Goal: Task Accomplishment & Management: Manage account settings

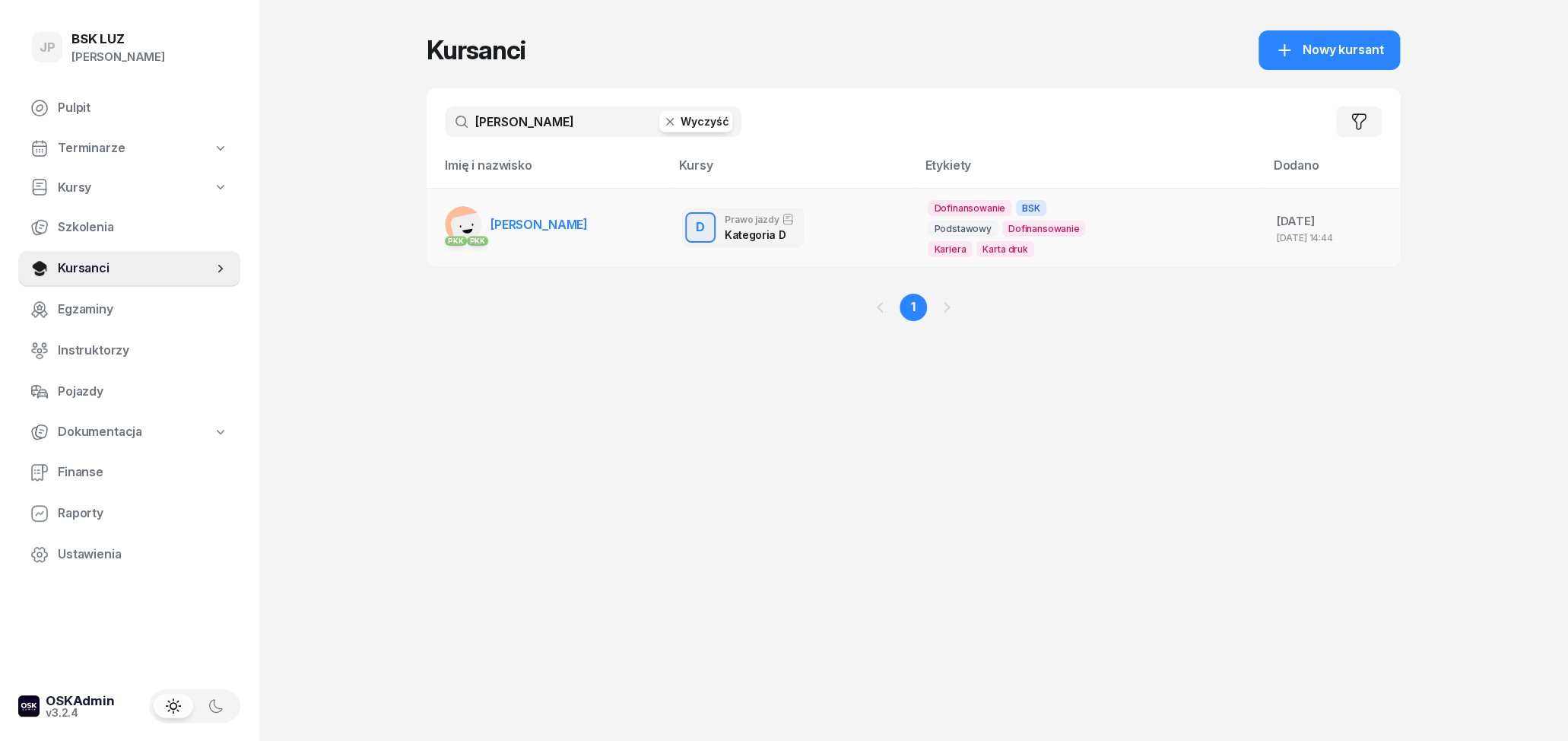
type input "[PERSON_NAME]"
click at [613, 219] on td "PKK PKK [PERSON_NAME]" at bounding box center [548, 226] width 243 height 79
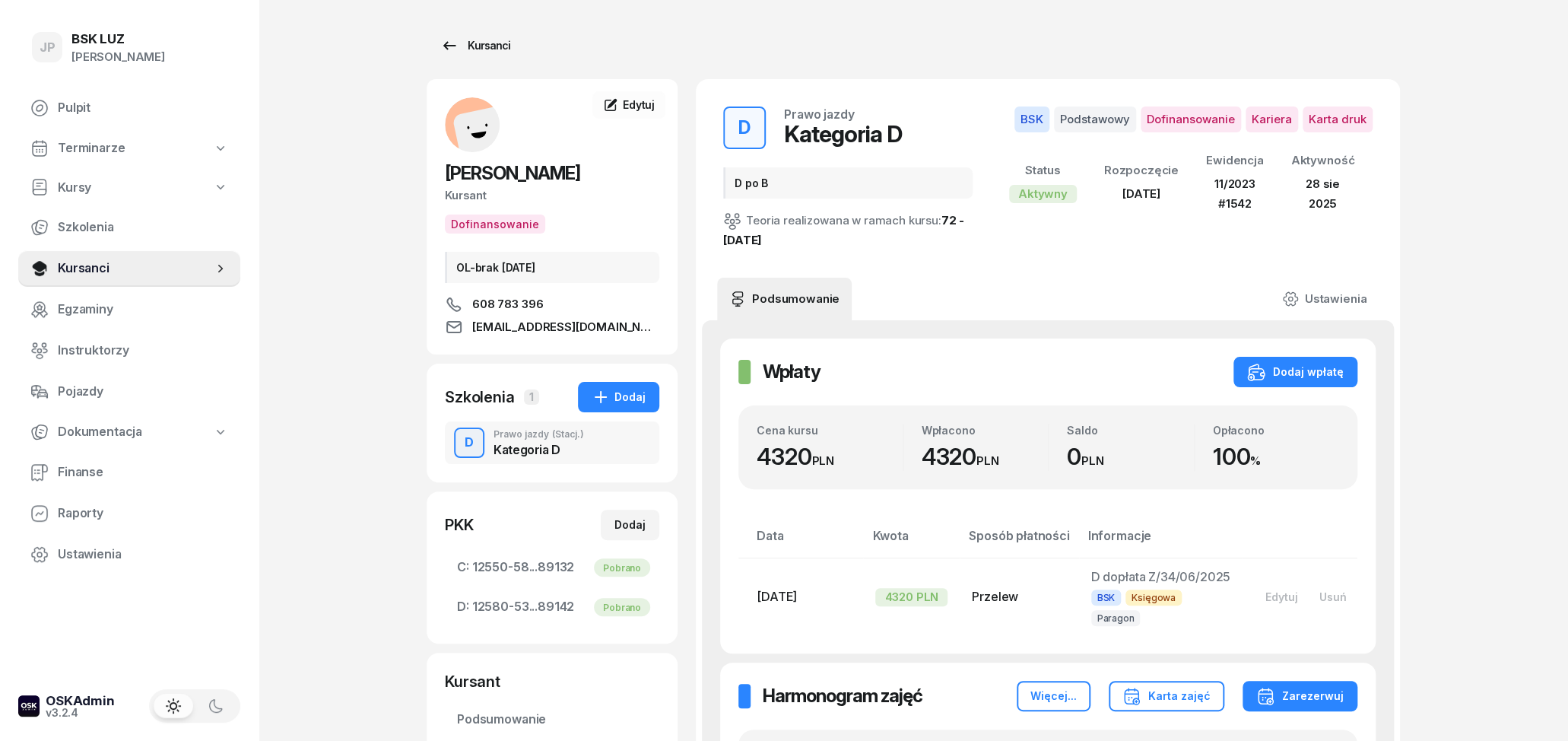
click at [453, 56] on link "Kursanci" at bounding box center [476, 45] width 97 height 30
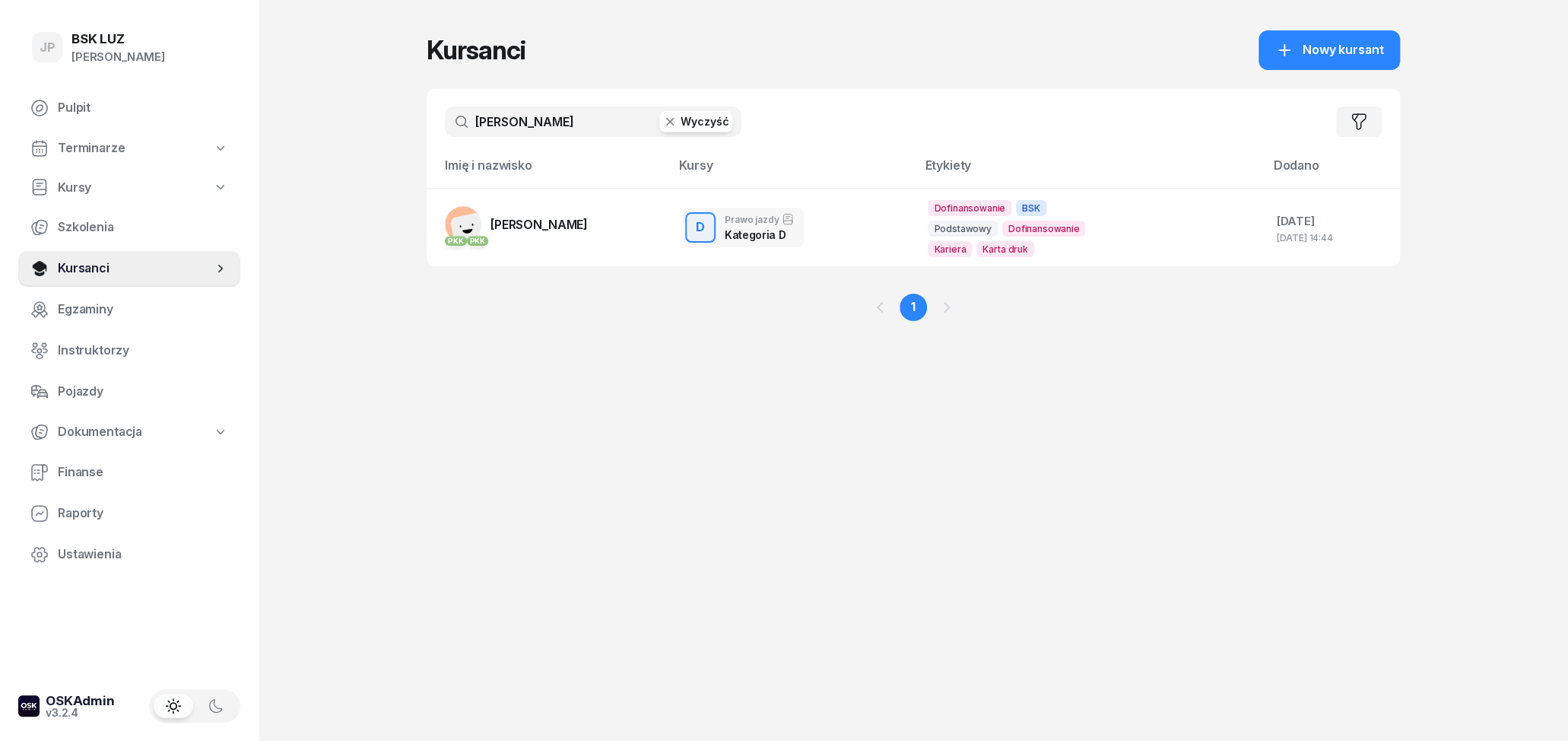
drag, startPoint x: 512, startPoint y: 111, endPoint x: 476, endPoint y: 106, distance: 36.3
click at [477, 106] on input "[PERSON_NAME]" at bounding box center [593, 121] width 297 height 30
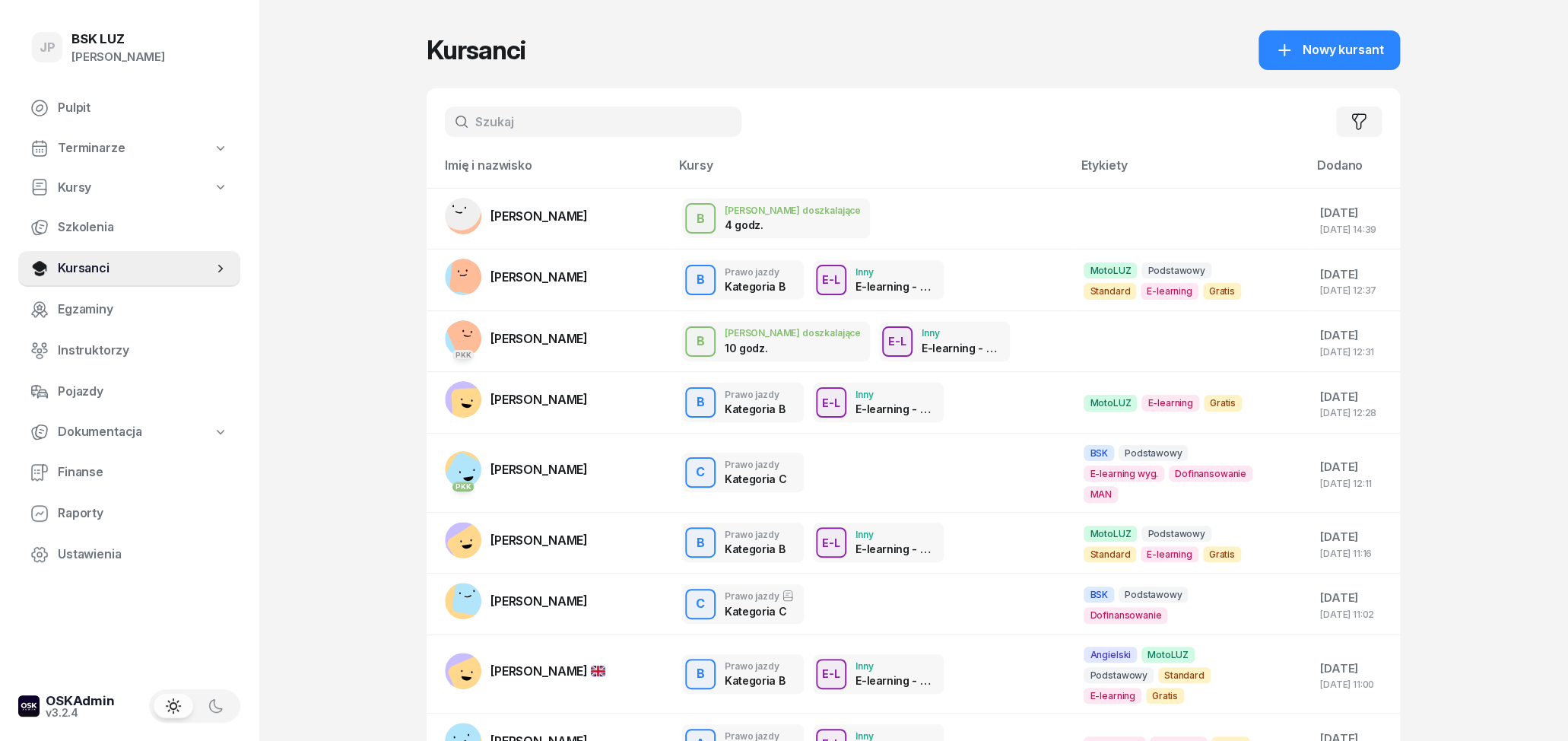
type input "m"
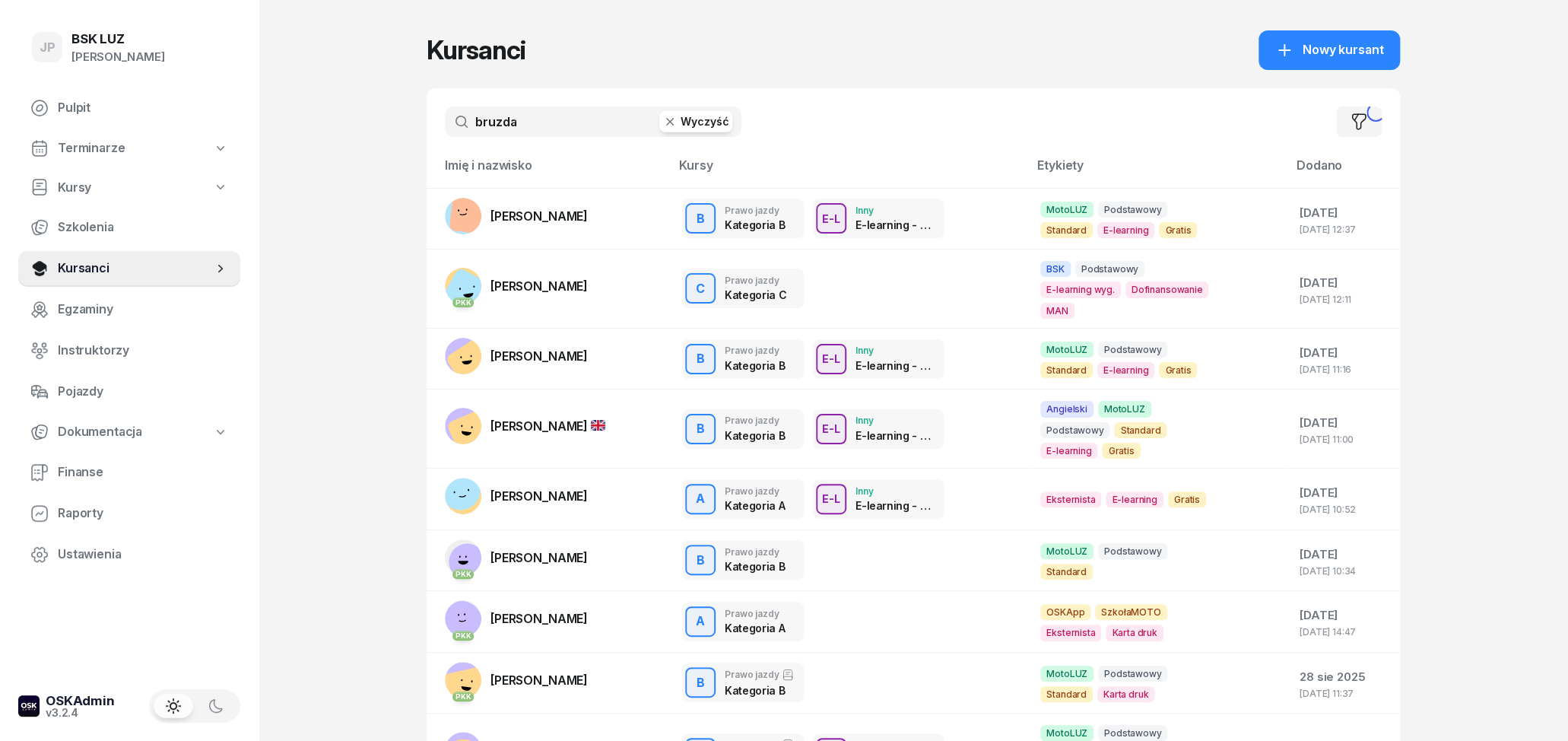
type input "bruzda"
click at [598, 220] on td "[PERSON_NAME]" at bounding box center [548, 218] width 243 height 62
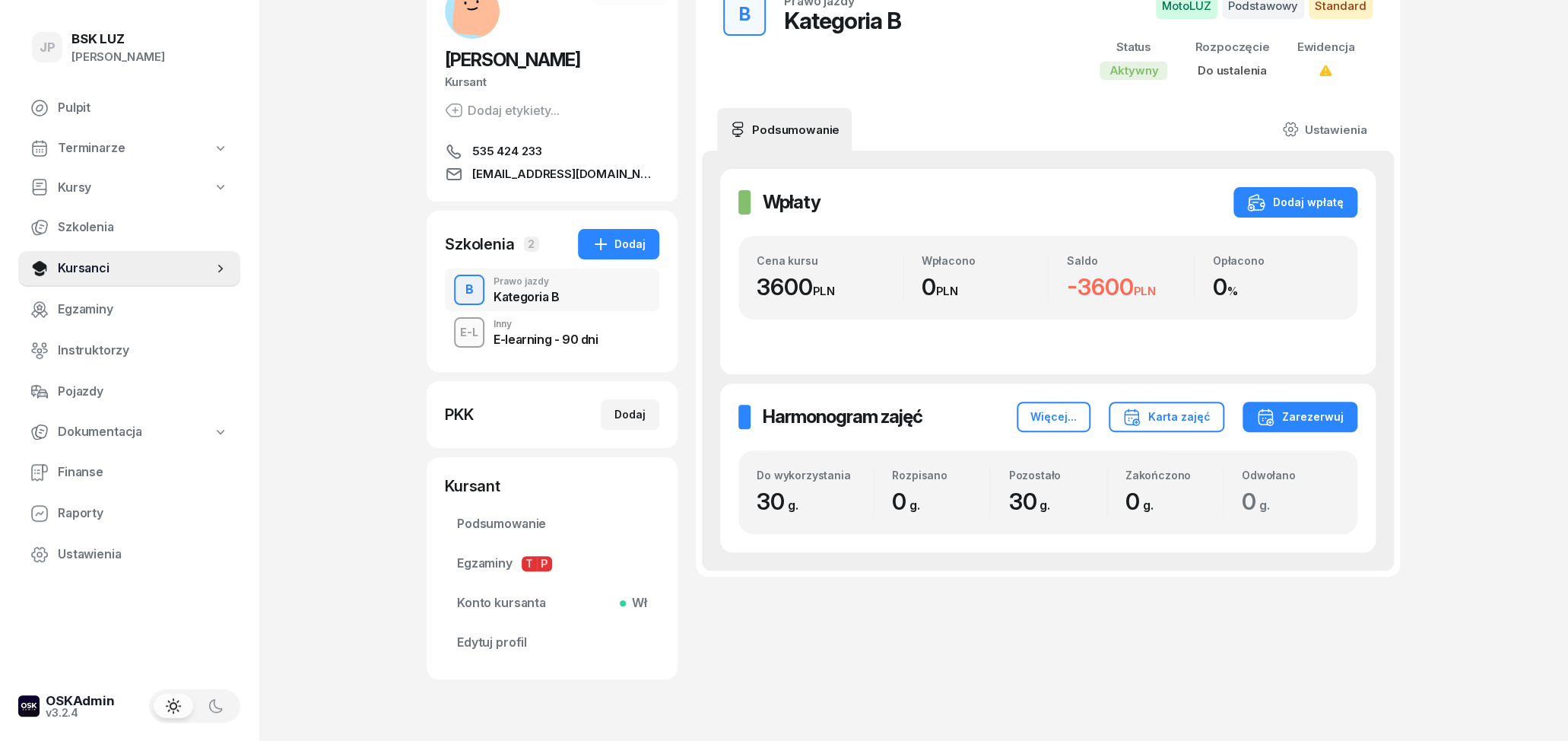
scroll to position [155, 0]
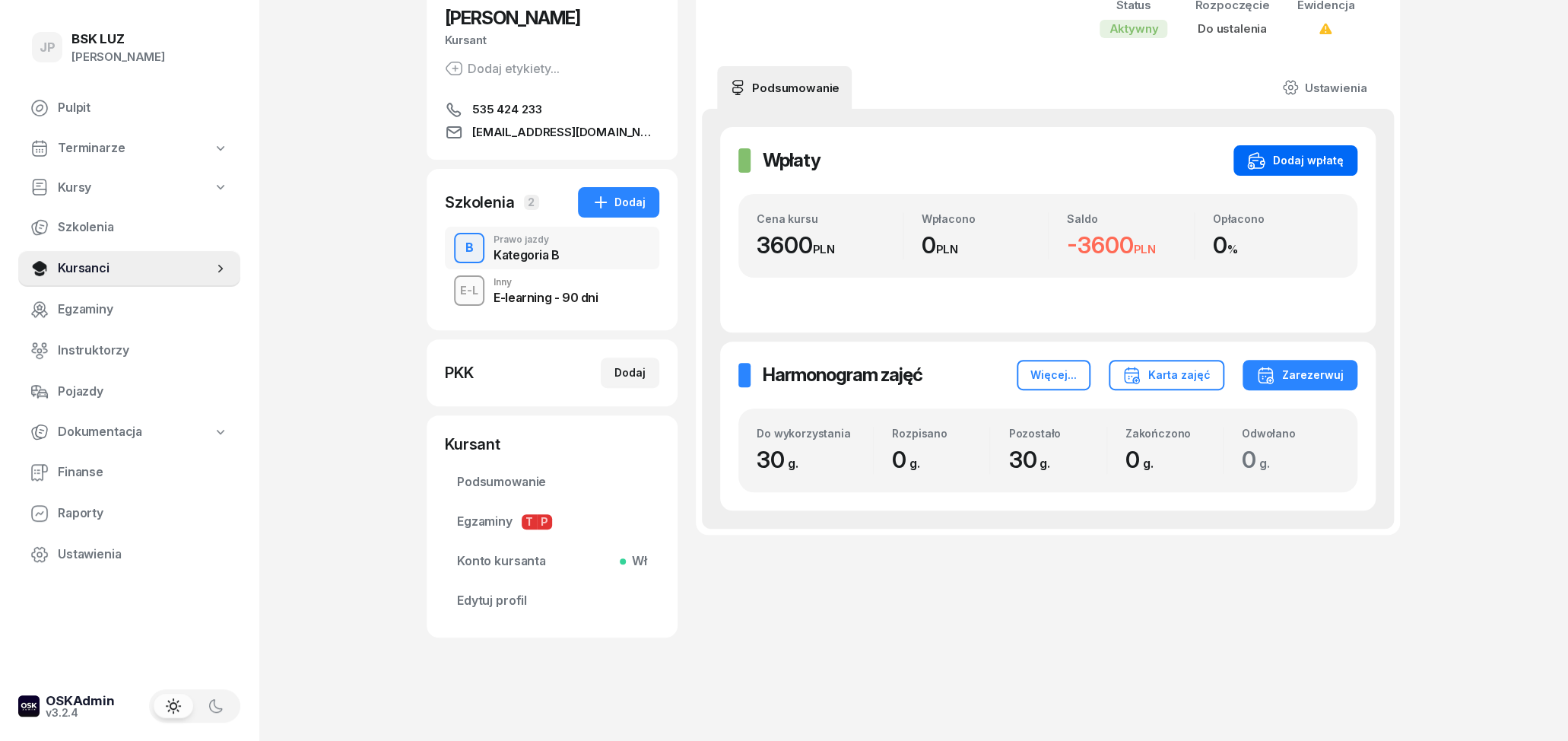
click at [1289, 154] on div "Dodaj wpłatę" at bounding box center [1295, 160] width 96 height 19
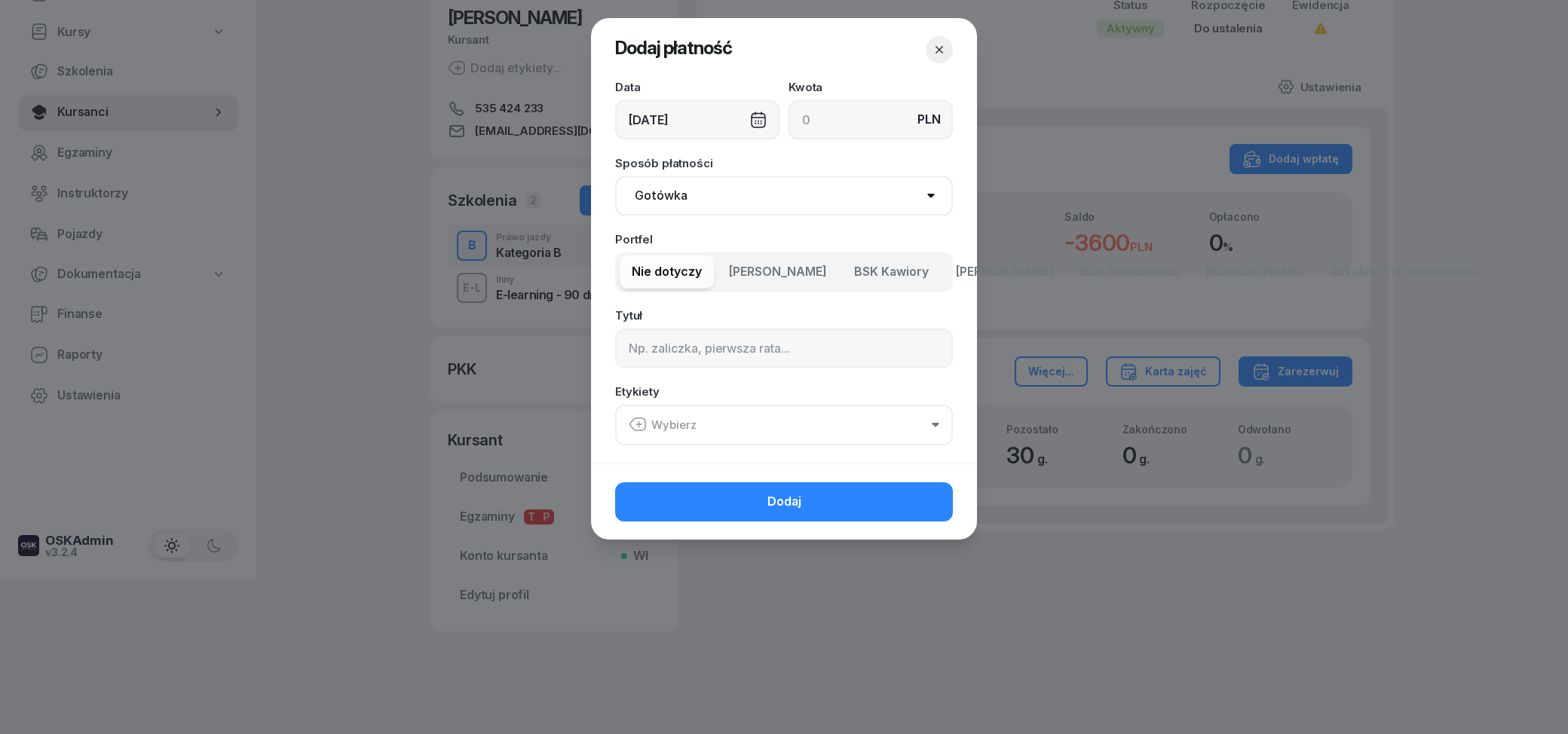
click at [834, 111] on input at bounding box center [871, 119] width 165 height 39
type input "1000"
click at [970, 273] on span "[PERSON_NAME]" at bounding box center [1005, 272] width 98 height 19
click at [985, 276] on span "[PERSON_NAME]" at bounding box center [1005, 272] width 98 height 19
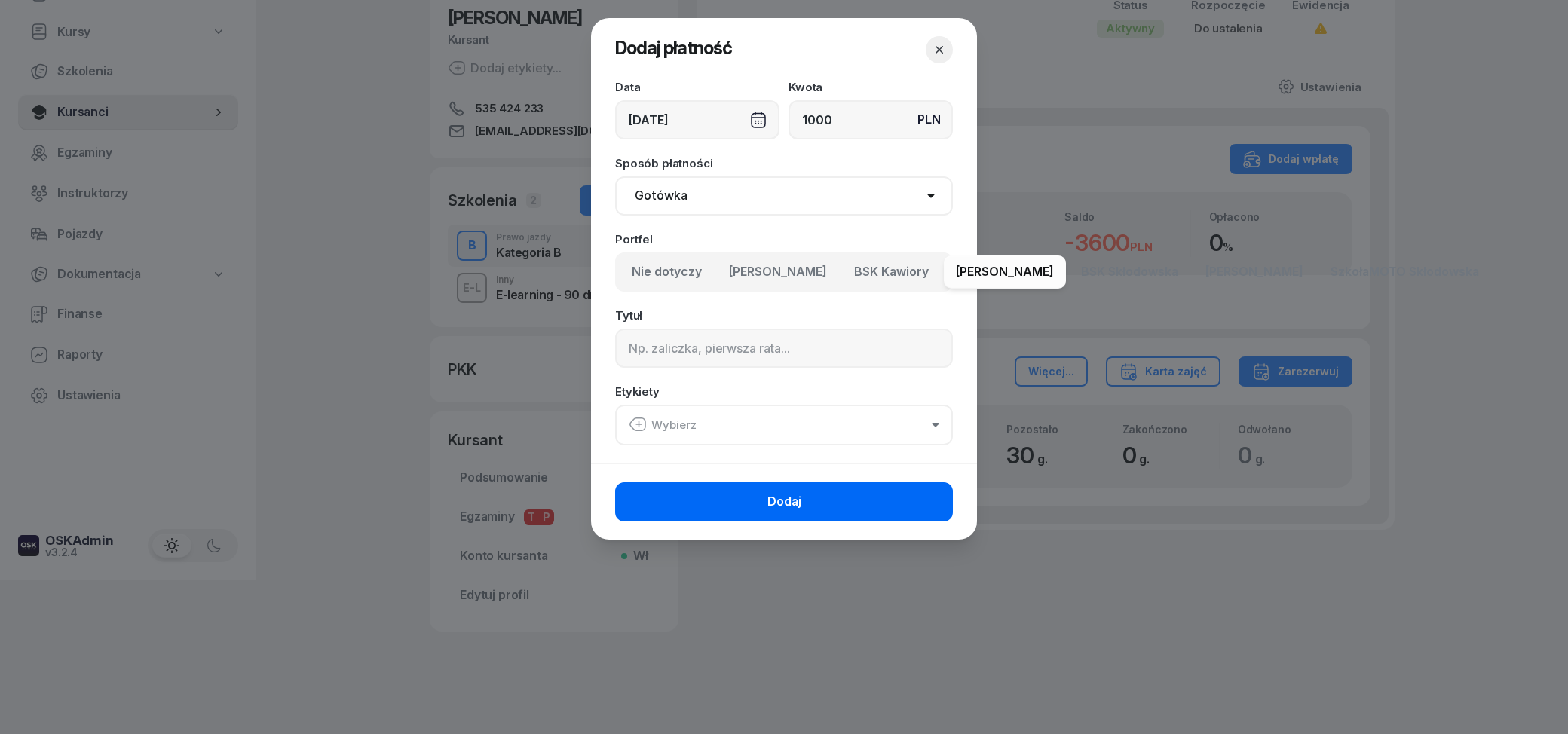
click at [760, 499] on button "Dodaj" at bounding box center [784, 502] width 337 height 39
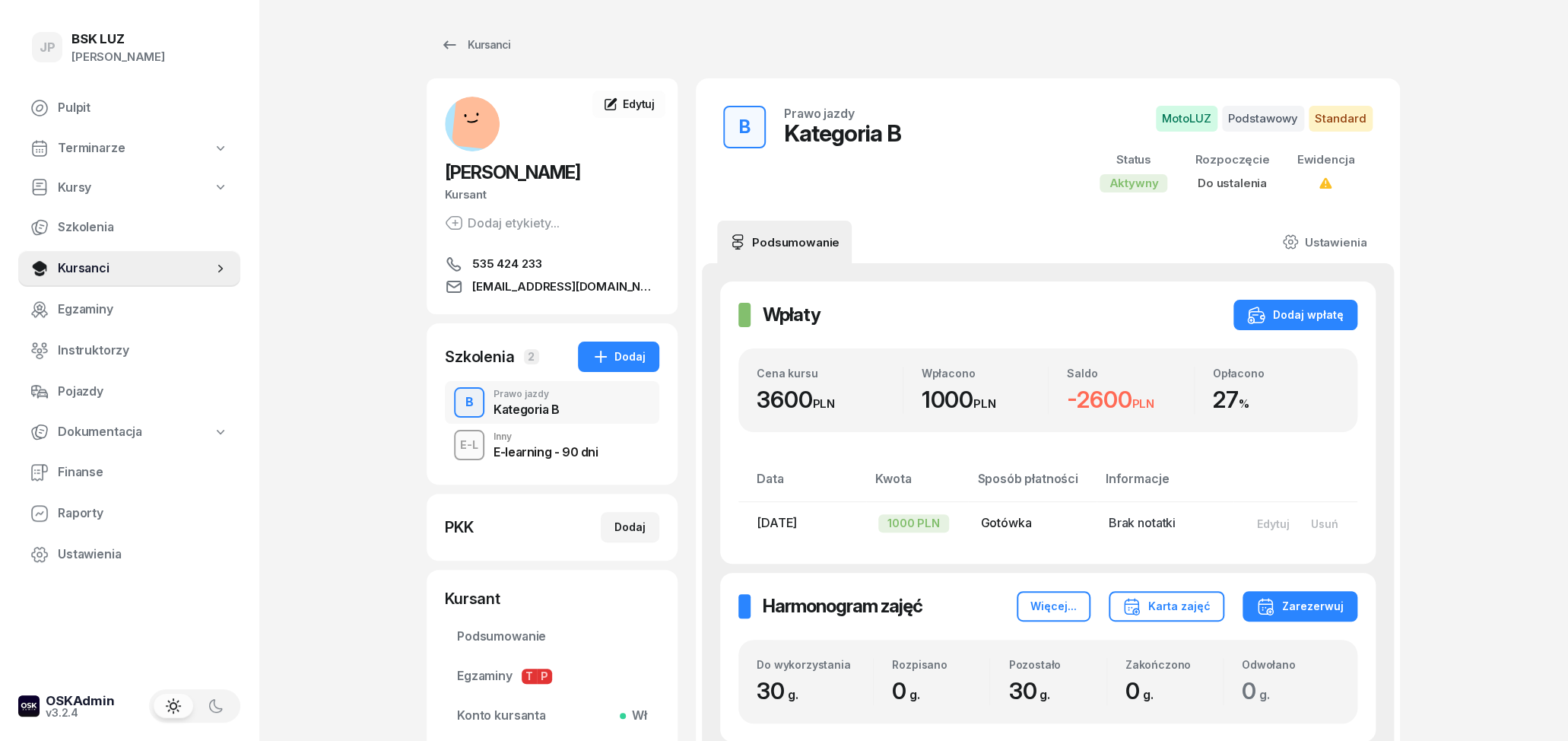
scroll to position [0, 0]
click at [547, 459] on div "E-learning - 90 dni" at bounding box center [545, 453] width 104 height 12
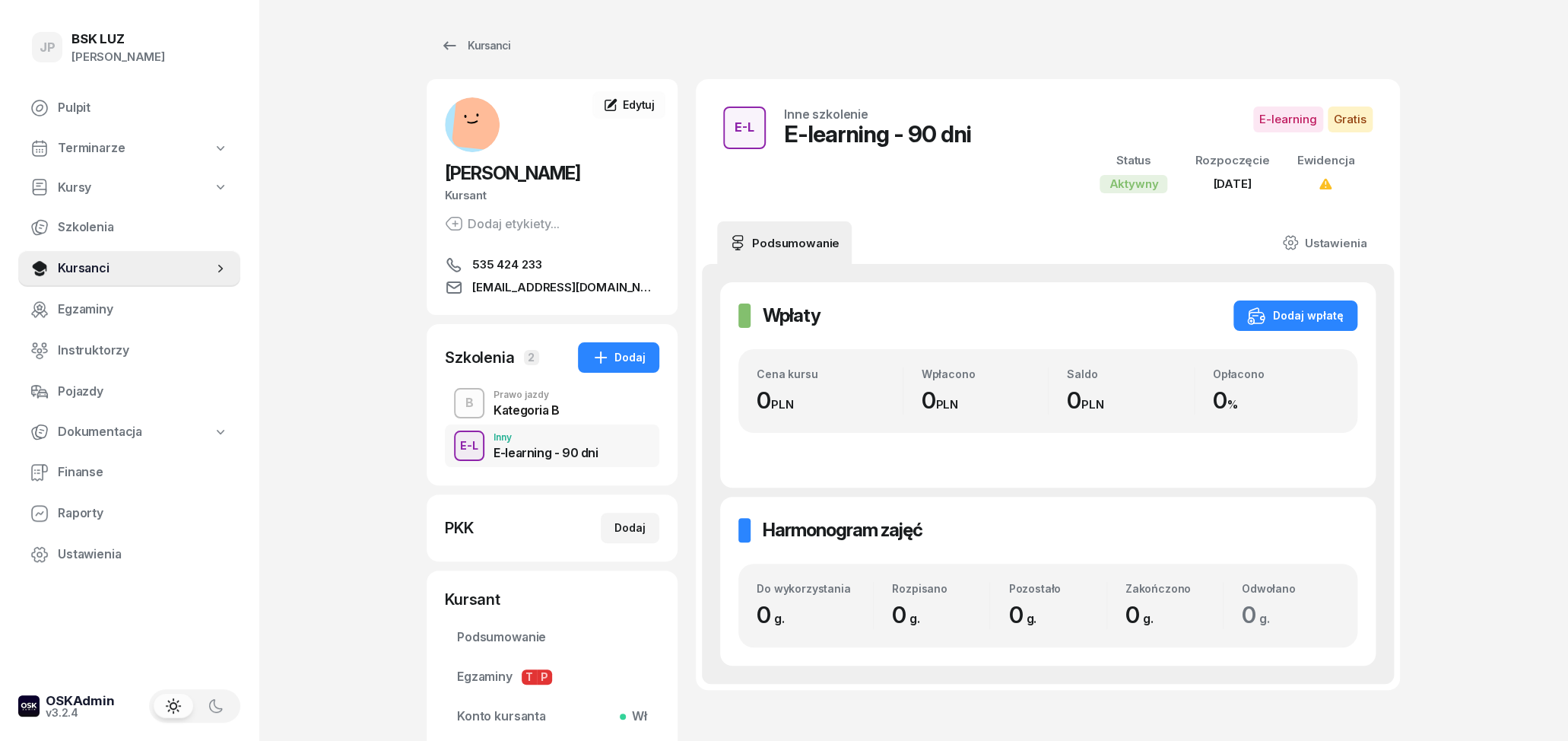
click at [518, 399] on div "Prawo jazdy" at bounding box center [526, 394] width 66 height 9
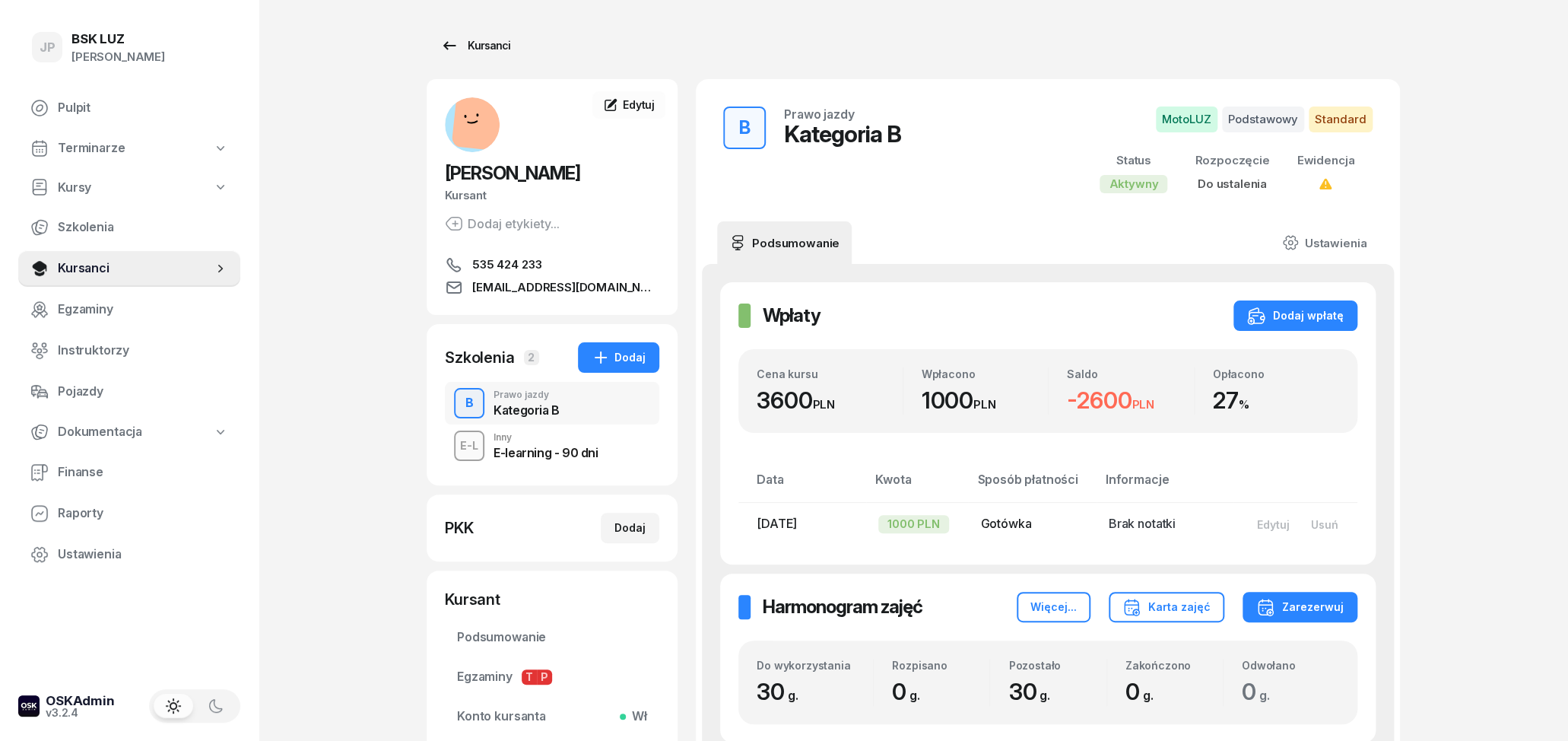
click at [448, 38] on icon at bounding box center [449, 45] width 19 height 19
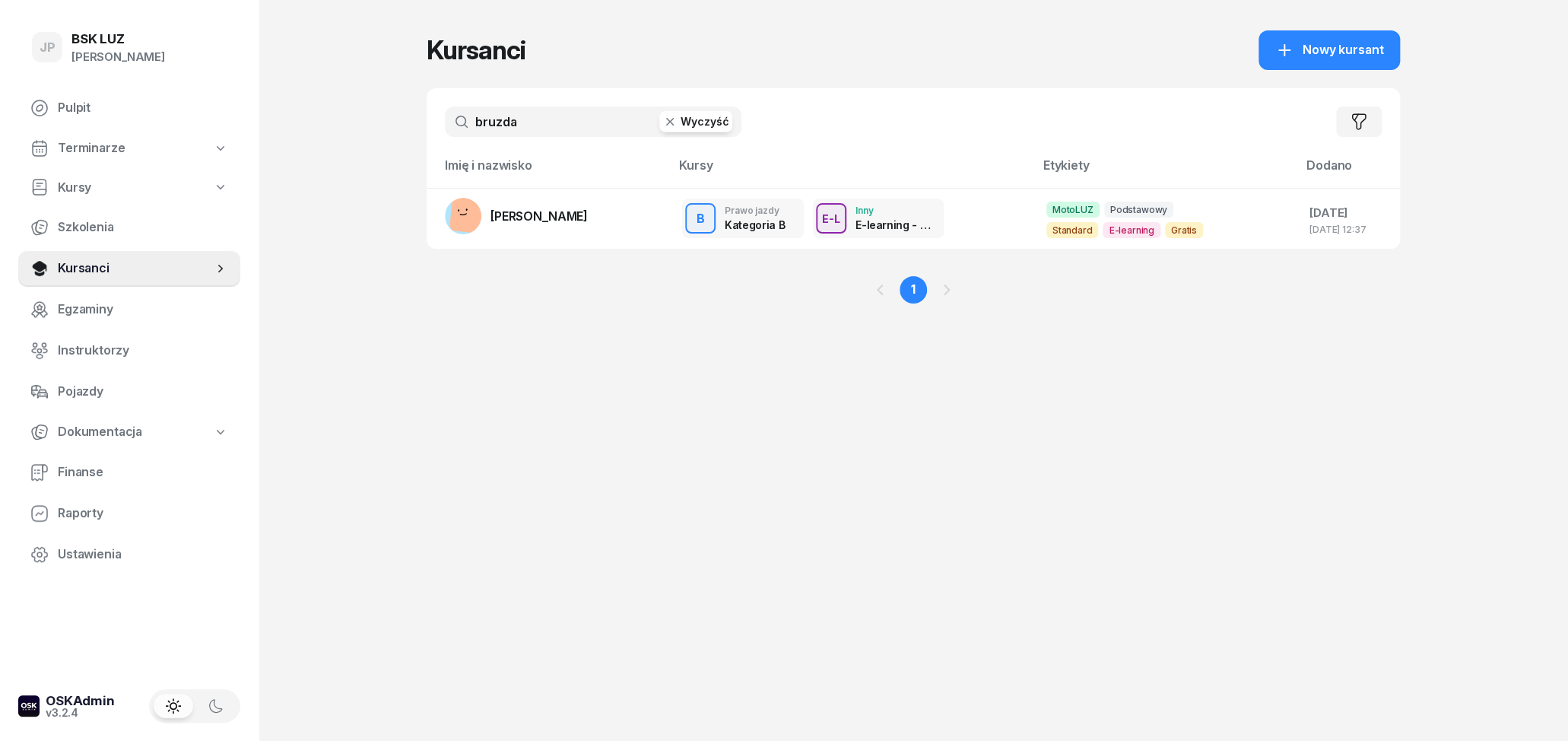
drag, startPoint x: 535, startPoint y: 116, endPoint x: 374, endPoint y: 101, distance: 161.7
click at [445, 111] on input "bruzda" at bounding box center [593, 121] width 297 height 30
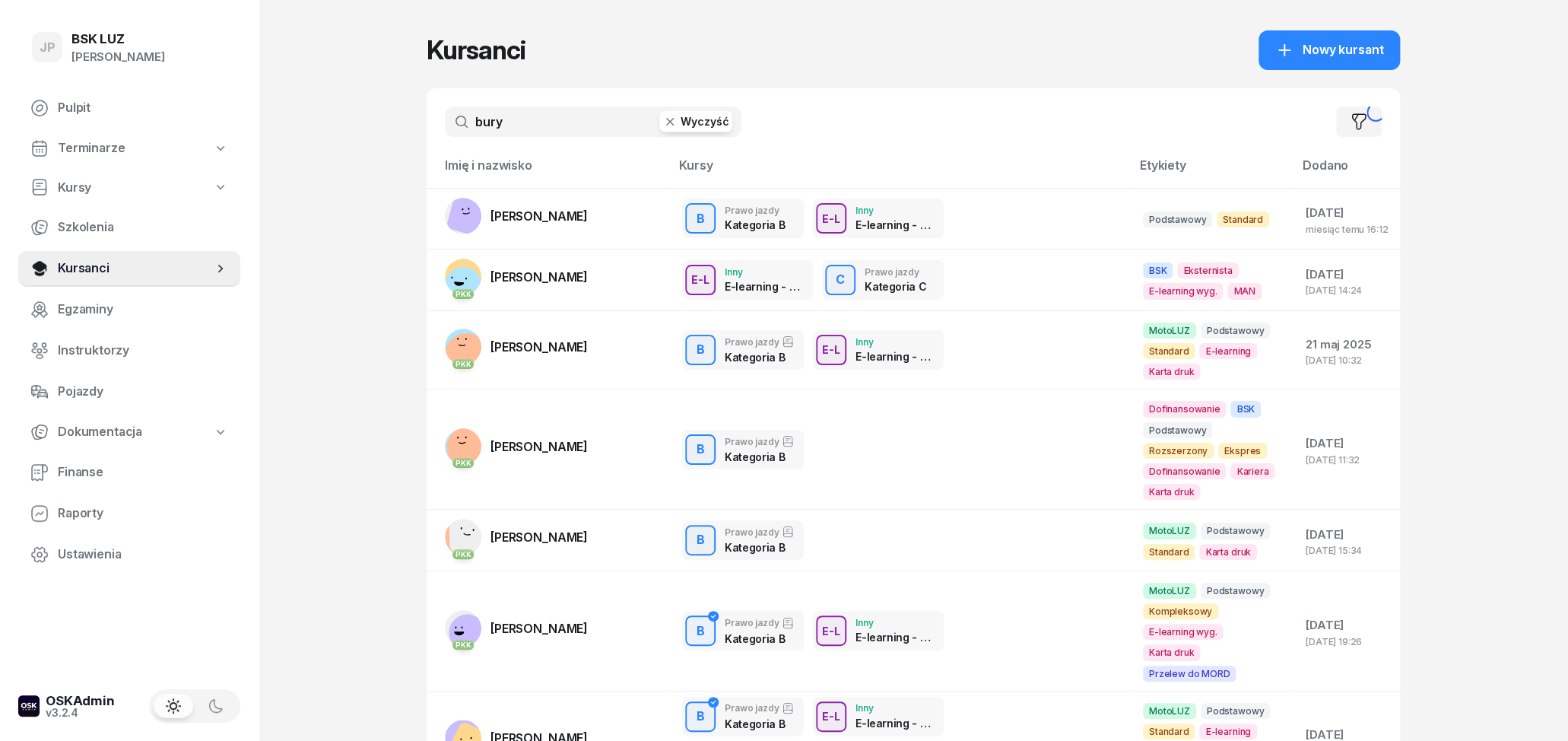
type input "bury"
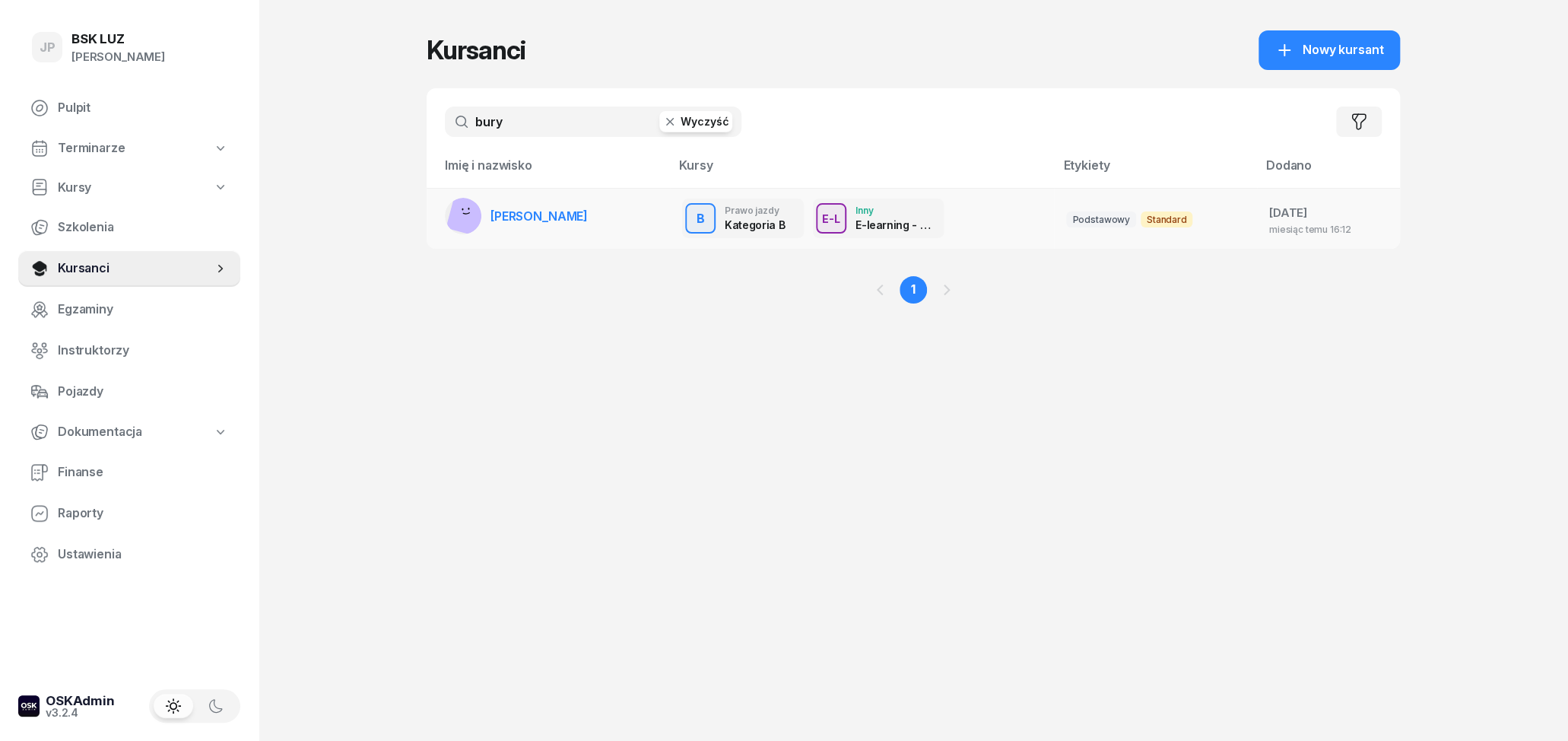
click at [508, 217] on span "[PERSON_NAME]" at bounding box center [539, 216] width 97 height 15
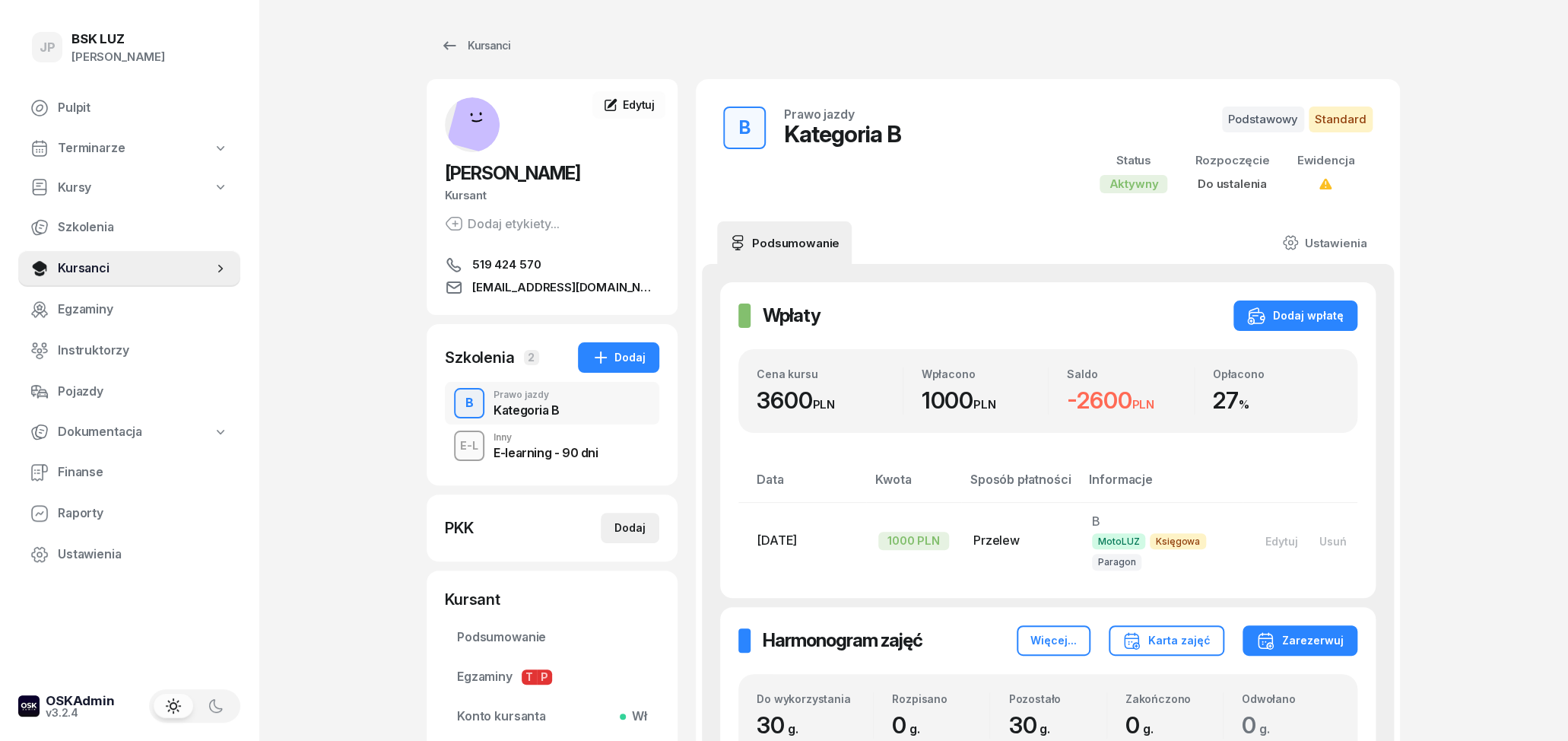
click at [623, 536] on div "Dodaj" at bounding box center [629, 528] width 31 height 19
select select
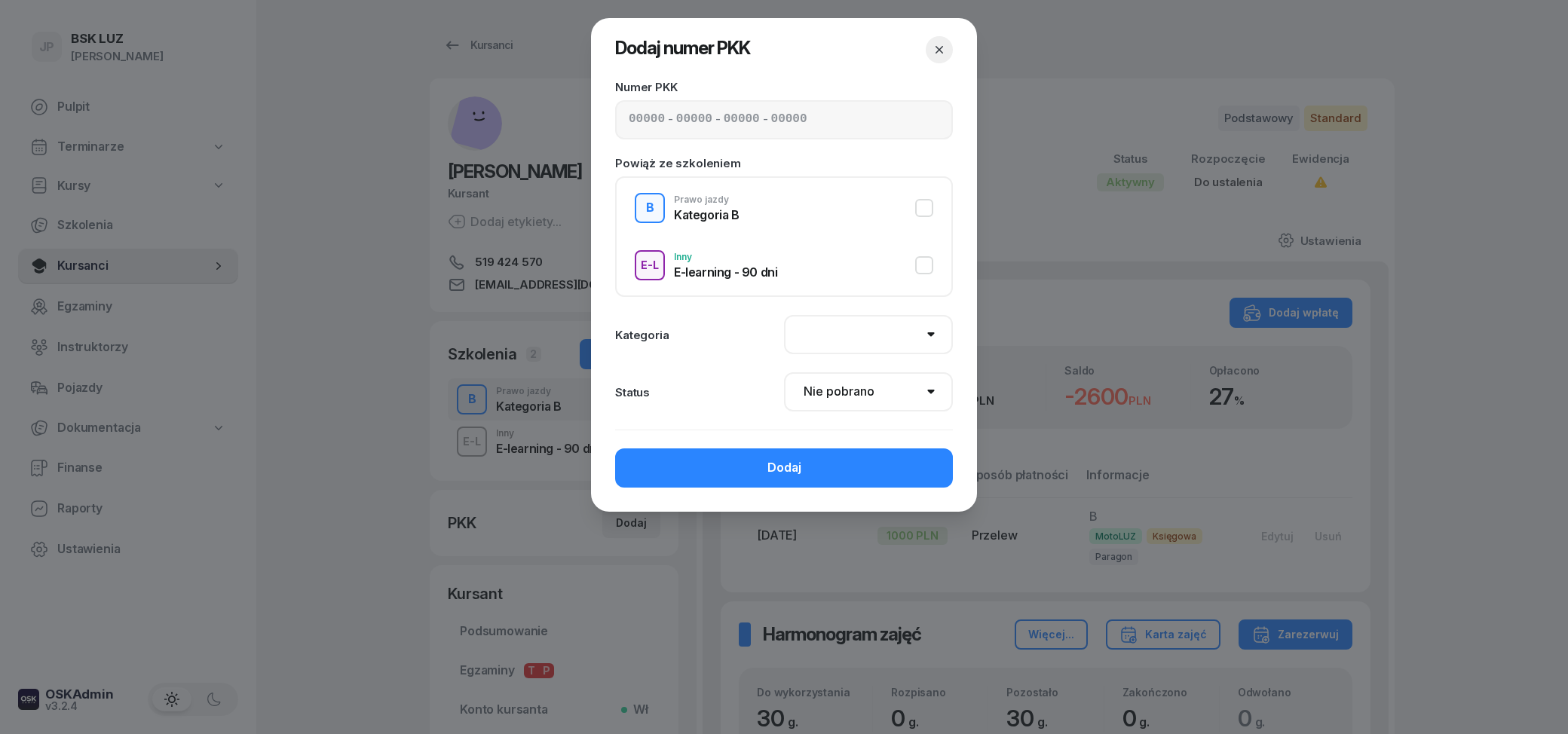
click at [655, 117] on input at bounding box center [646, 120] width 36 height 19
type input "52570"
type input "87076"
type input "20073"
type input "89122"
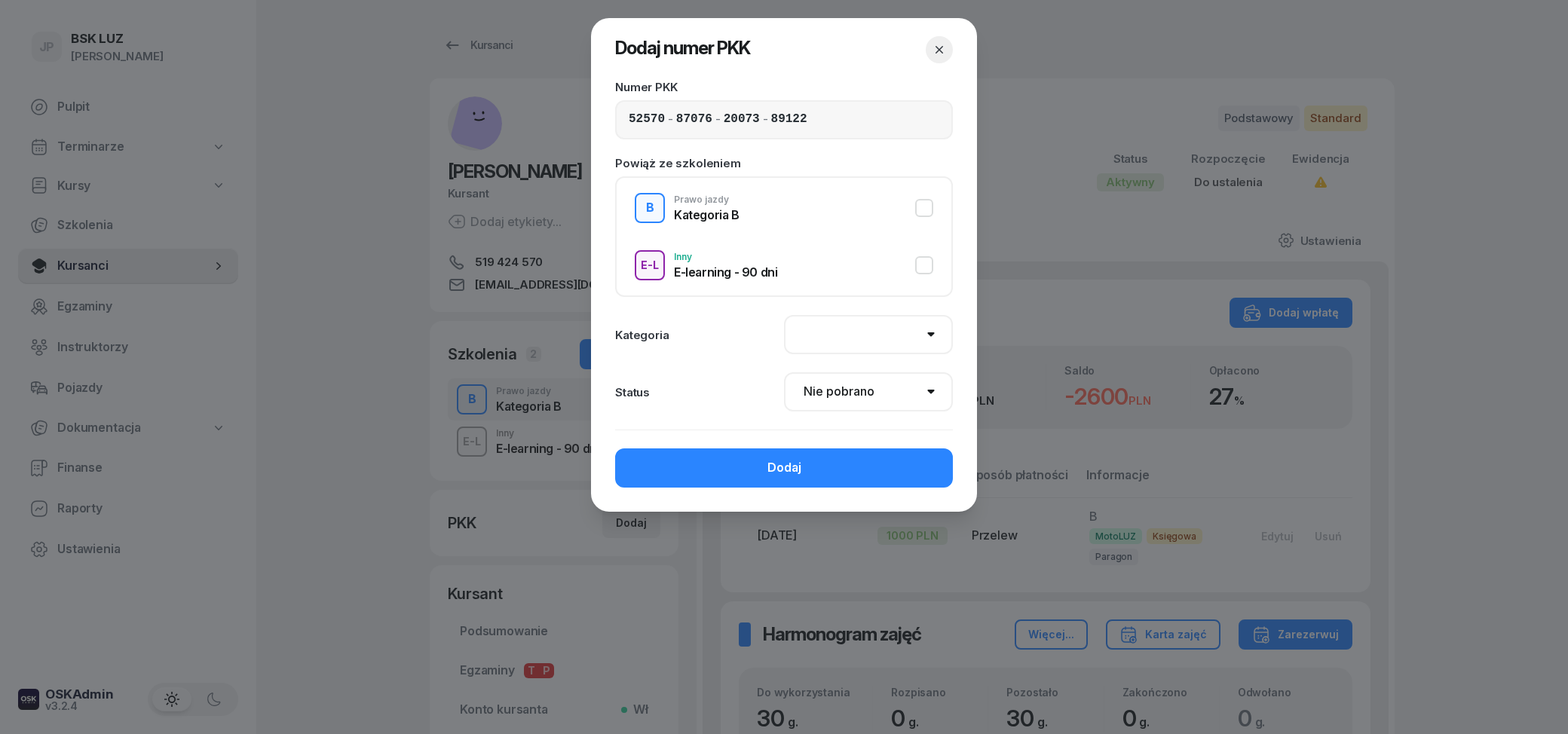
click at [926, 214] on button "B Prawo jazdy Kategoria B" at bounding box center [784, 208] width 299 height 30
select select "B"
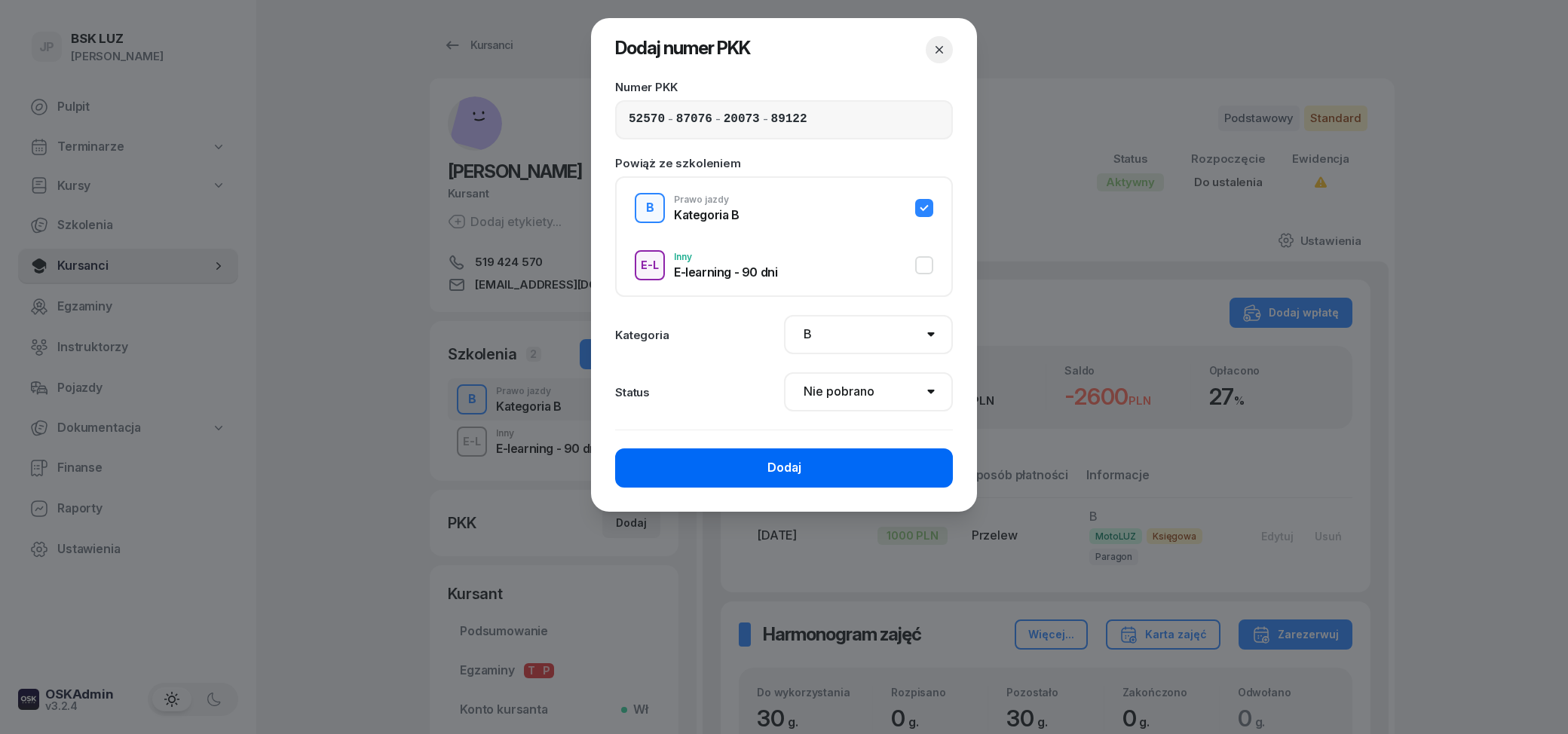
click at [893, 469] on button "Dodaj" at bounding box center [784, 468] width 337 height 39
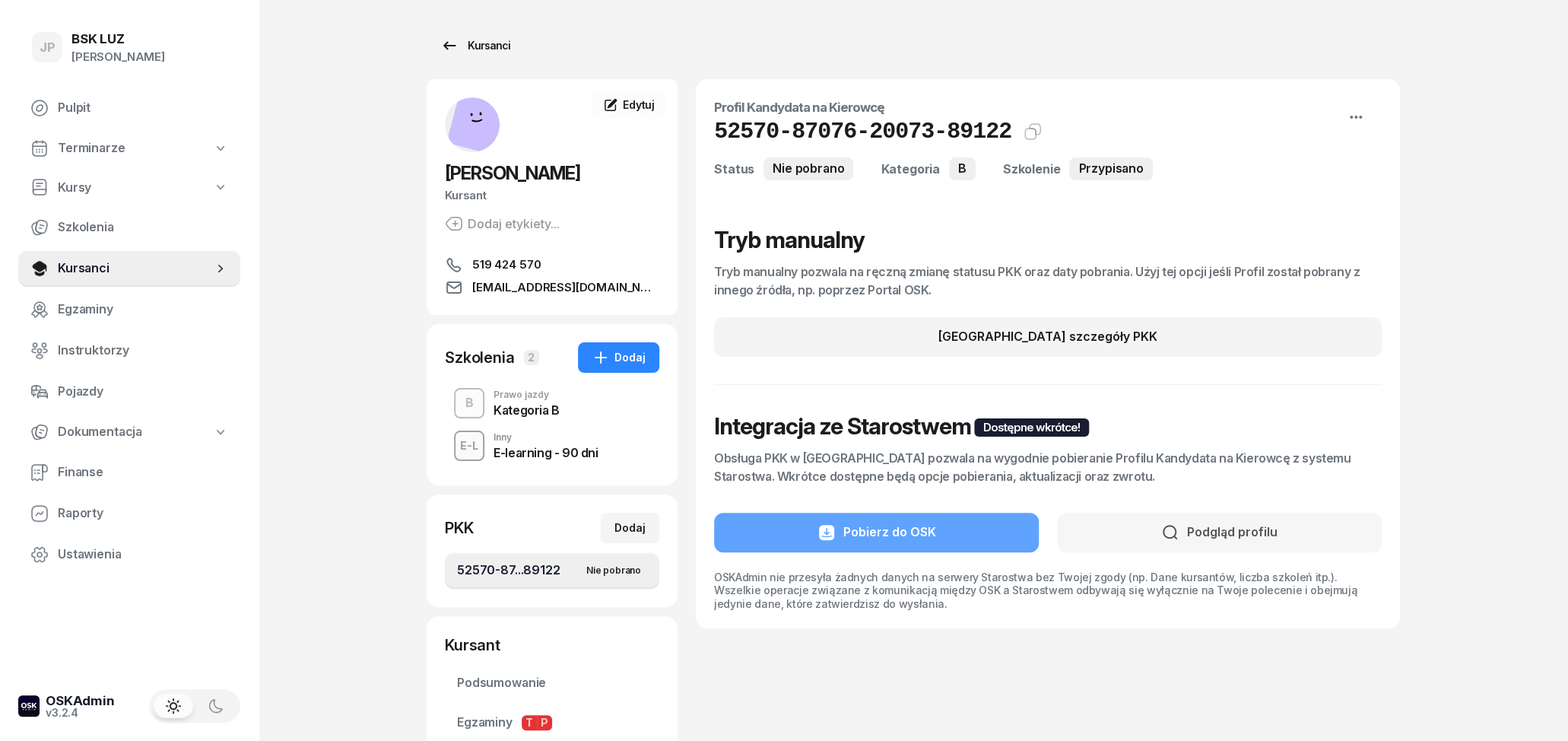
click at [468, 46] on div "Kursanci" at bounding box center [475, 45] width 70 height 19
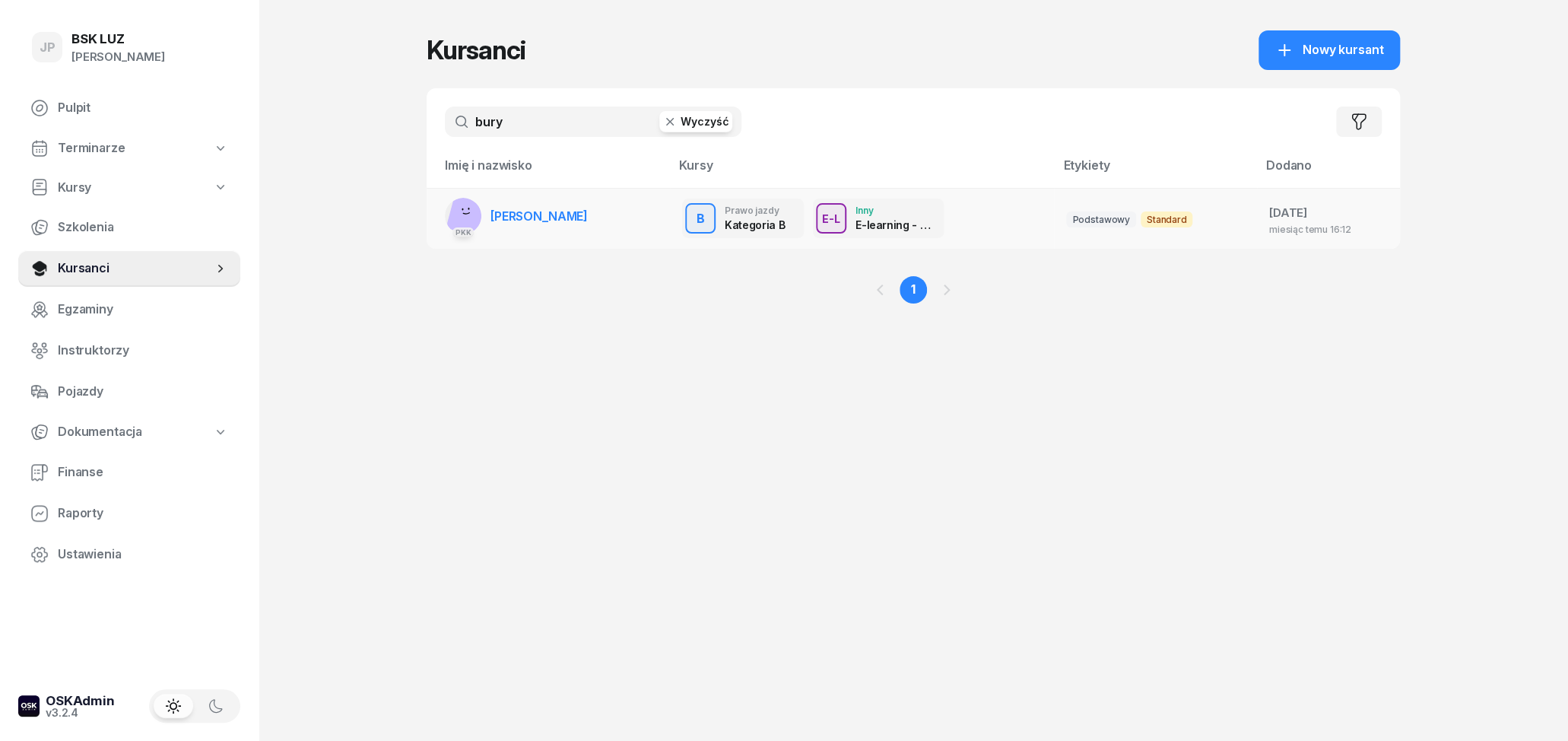
click at [529, 218] on span "[PERSON_NAME]" at bounding box center [539, 216] width 97 height 15
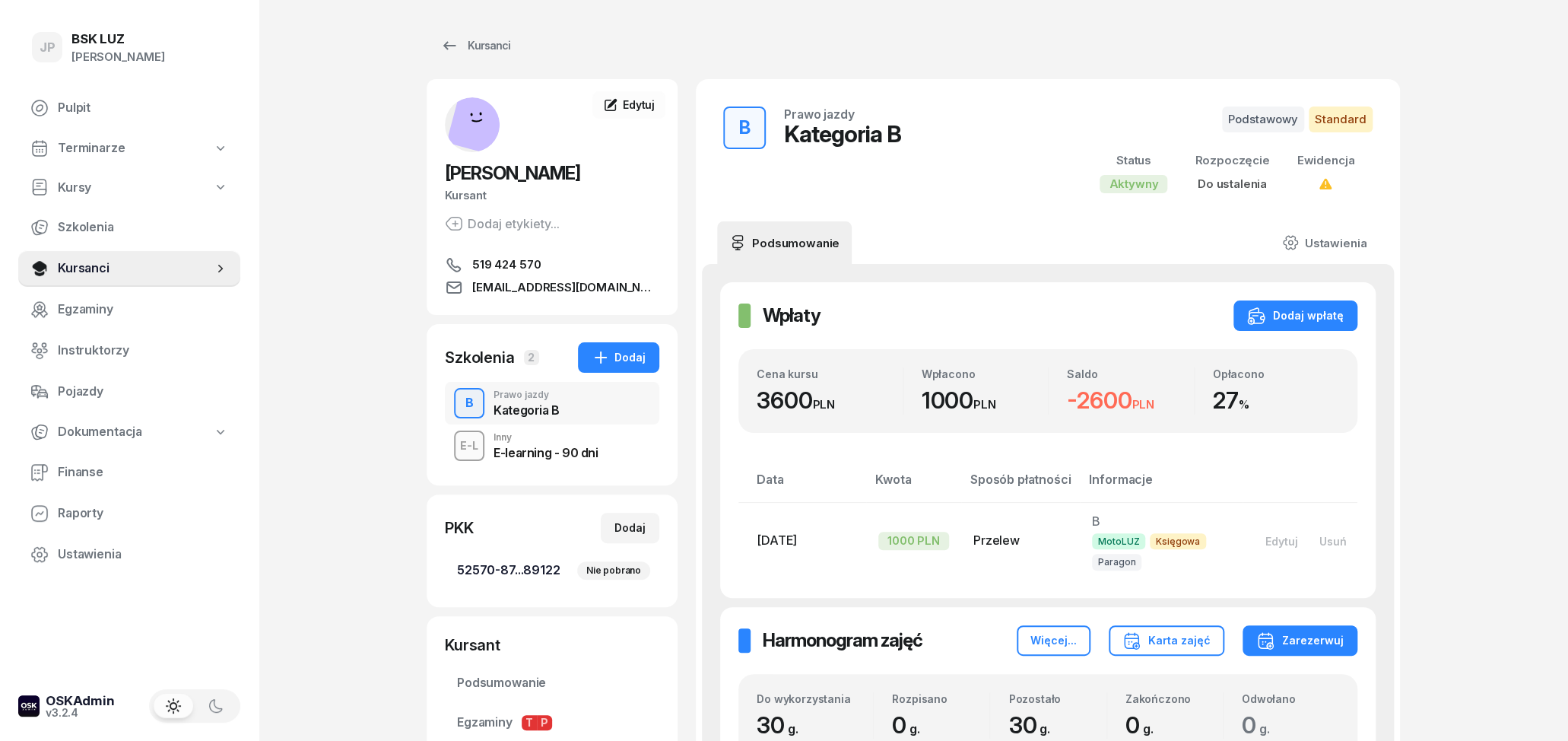
click at [532, 571] on span "52570-87...89122 Nie pobrano" at bounding box center [552, 570] width 190 height 19
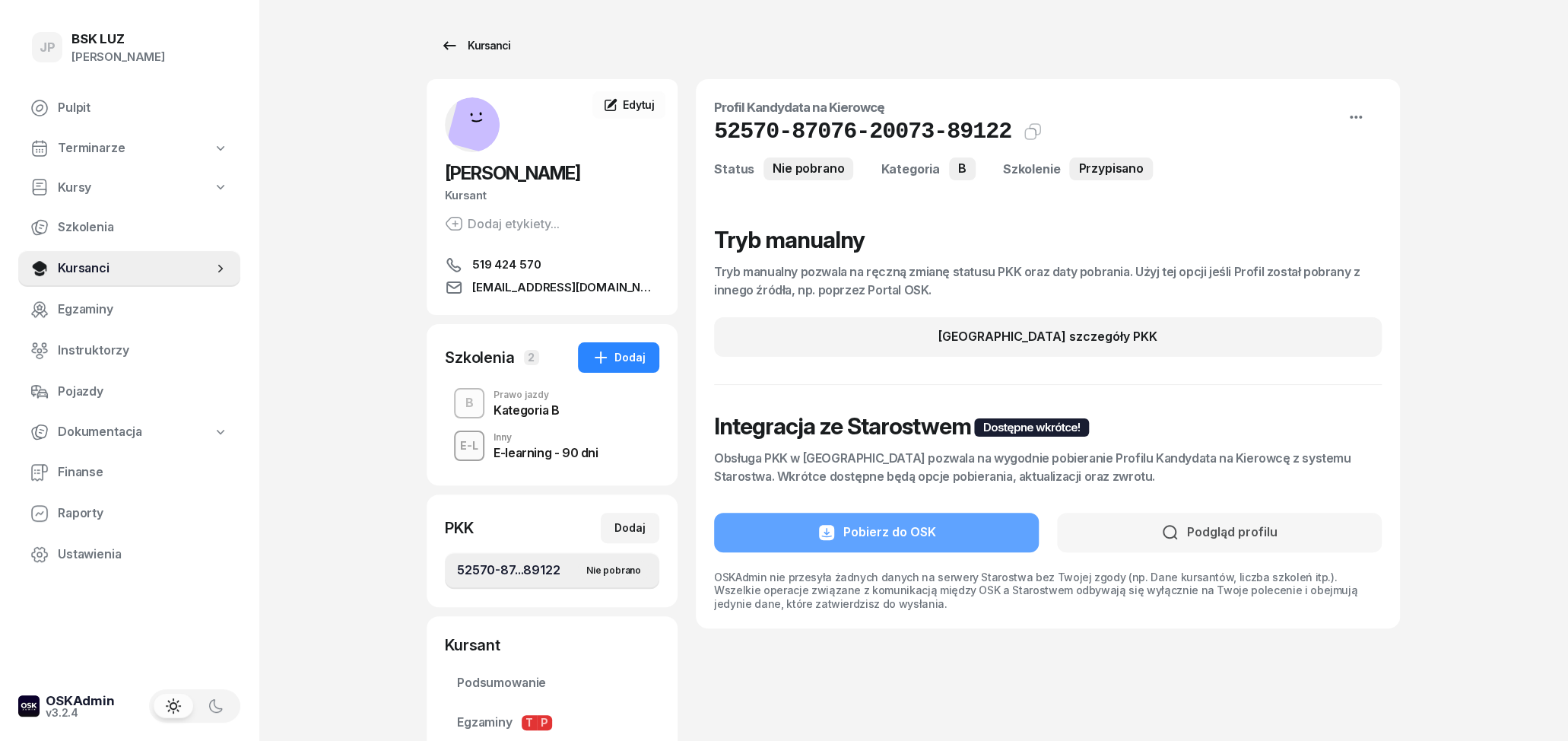
click at [444, 50] on icon at bounding box center [449, 45] width 19 height 19
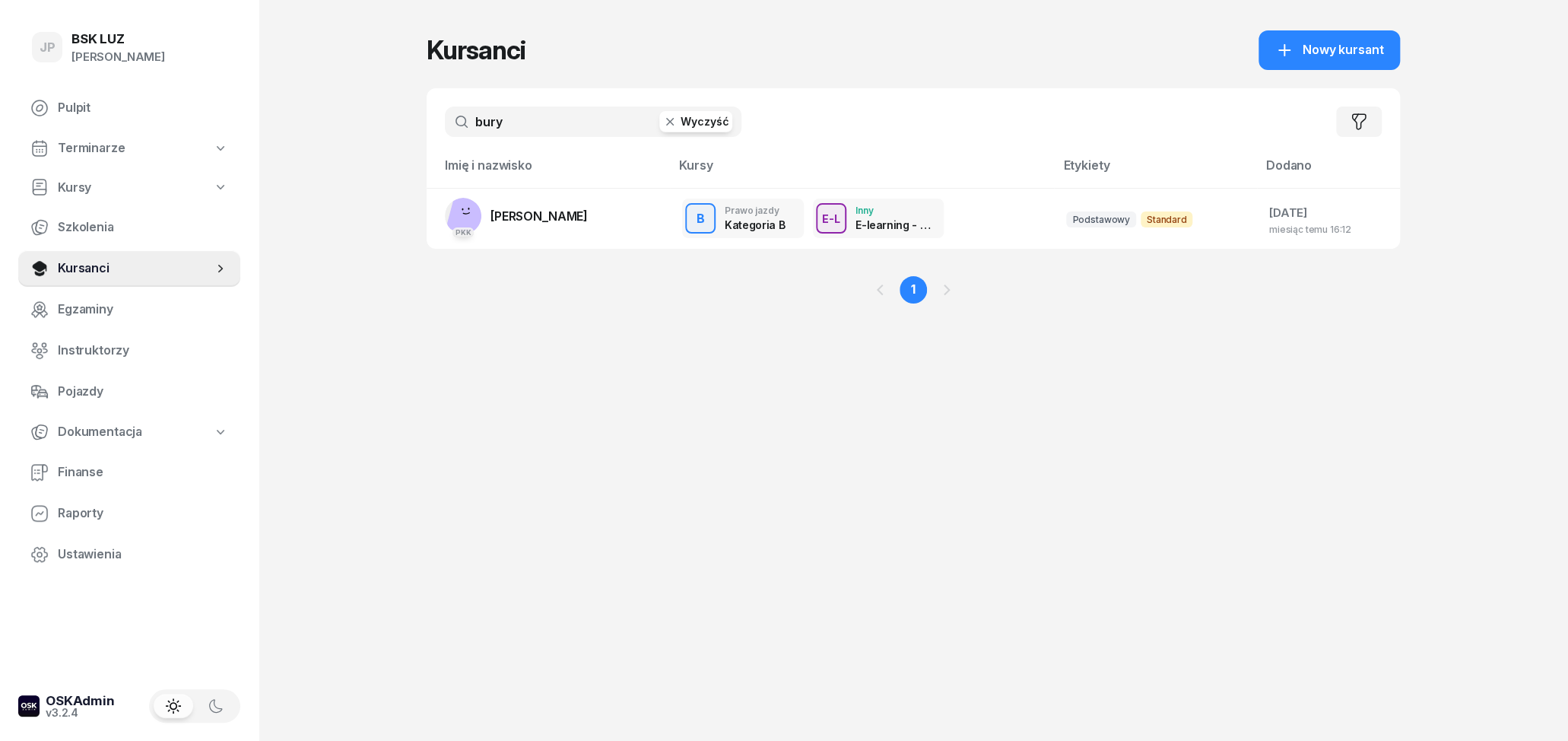
click at [712, 127] on button "Wyczyść" at bounding box center [696, 122] width 73 height 21
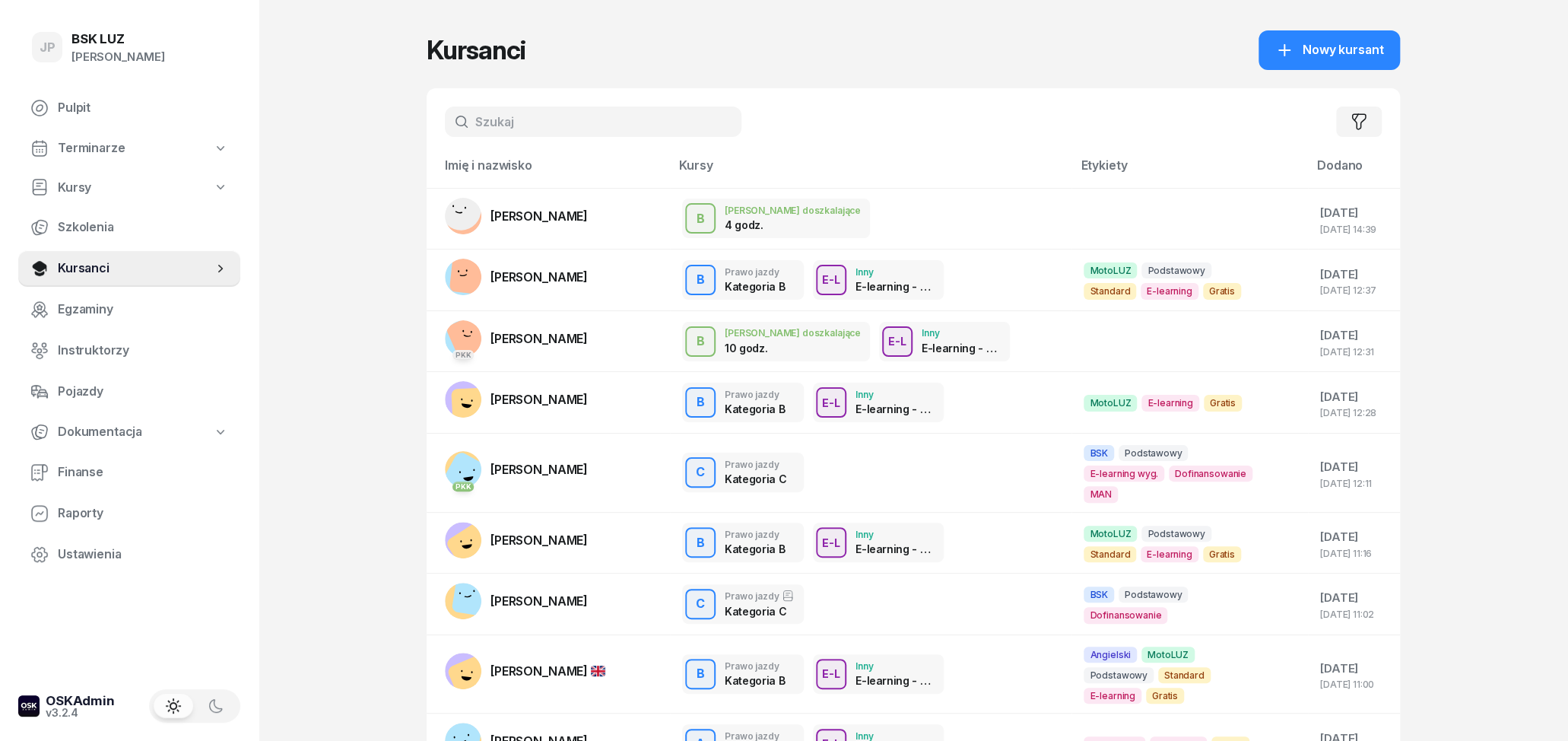
click at [660, 126] on input "text" at bounding box center [593, 121] width 297 height 30
click at [575, 279] on span "[PERSON_NAME]" at bounding box center [539, 277] width 97 height 15
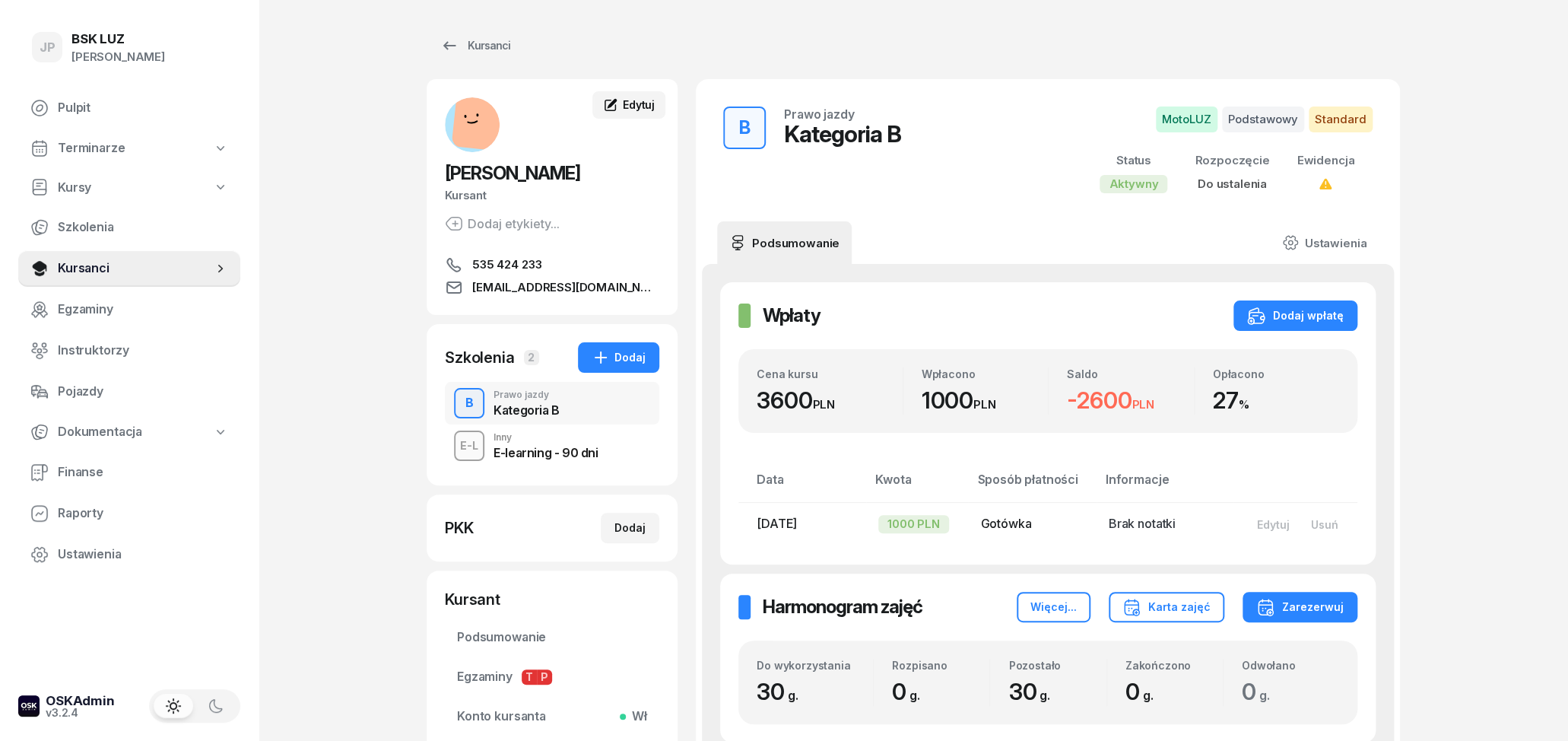
click at [621, 102] on div "Edytuj" at bounding box center [628, 104] width 51 height 15
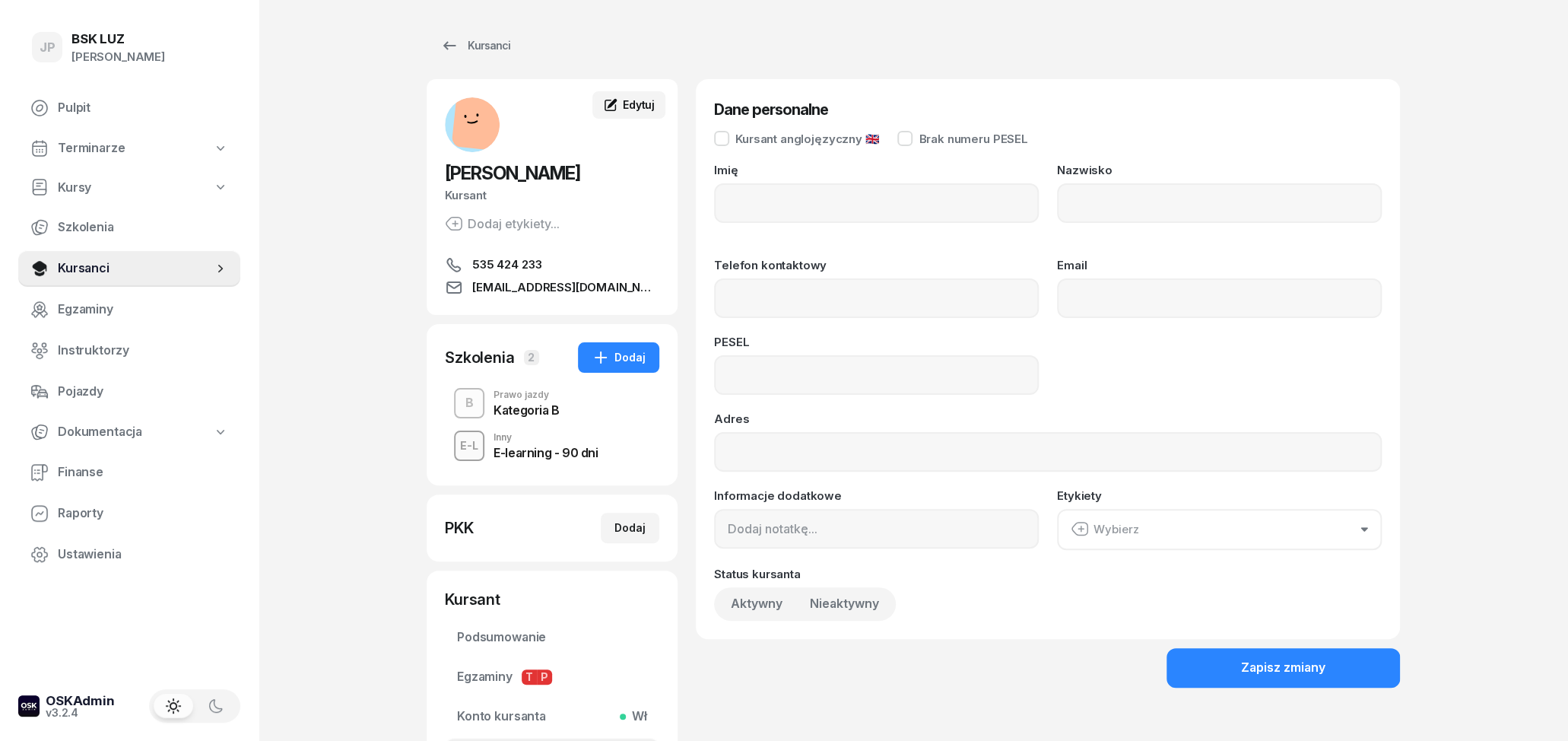
type input "MIKOŁAJ"
type input "BRUZDA"
type input "535424233"
type input "[EMAIL_ADDRESS][DOMAIN_NAME]"
type input "04311808933"
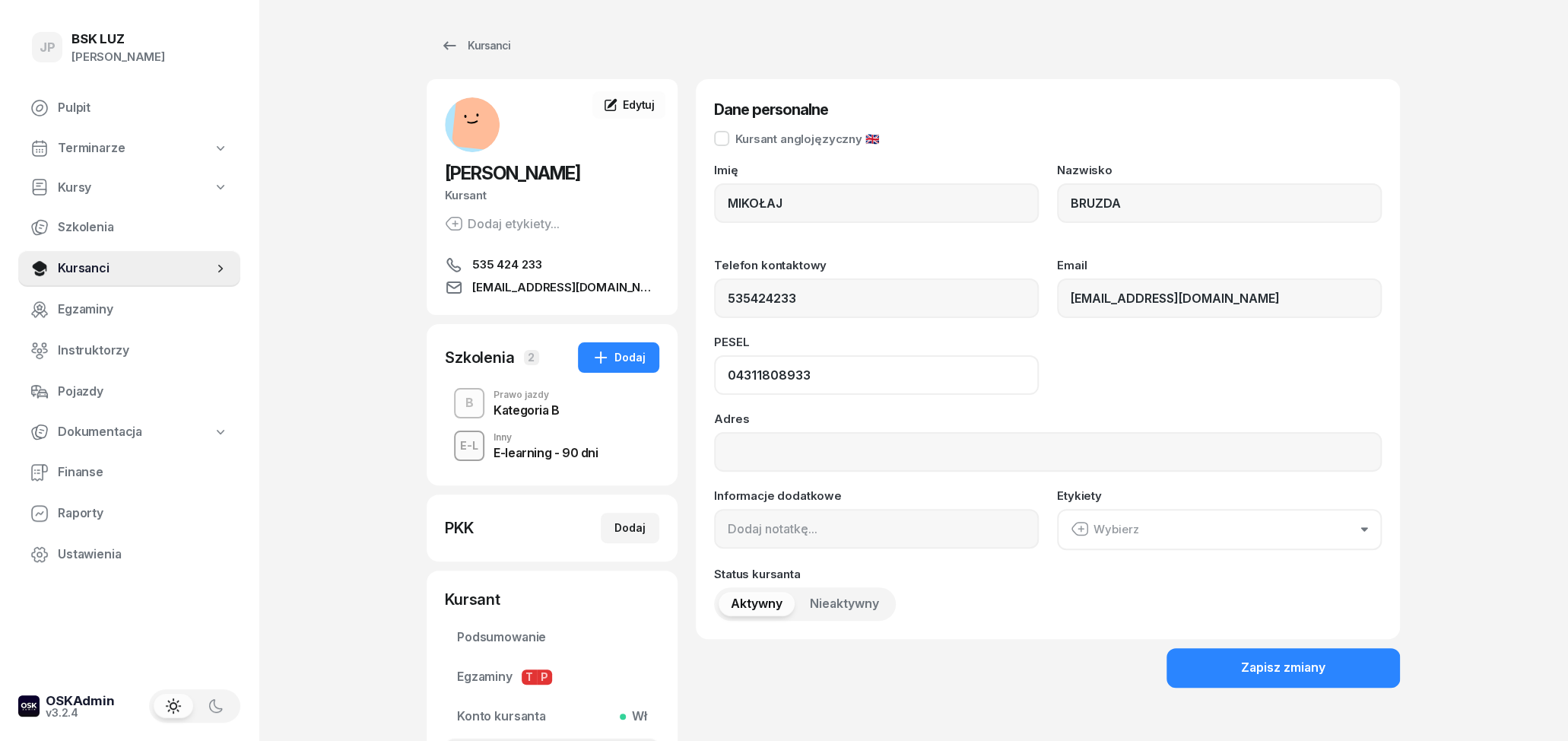
drag, startPoint x: 841, startPoint y: 383, endPoint x: 719, endPoint y: 395, distance: 122.6
click at [714, 394] on input "04311808933" at bounding box center [876, 375] width 324 height 40
drag, startPoint x: 552, startPoint y: 260, endPoint x: 544, endPoint y: 264, distance: 8.9
click at [544, 264] on link "535 424 233" at bounding box center [552, 264] width 215 height 19
click at [533, 461] on div "E-L Inny E-learning - 90 dni" at bounding box center [552, 446] width 215 height 42
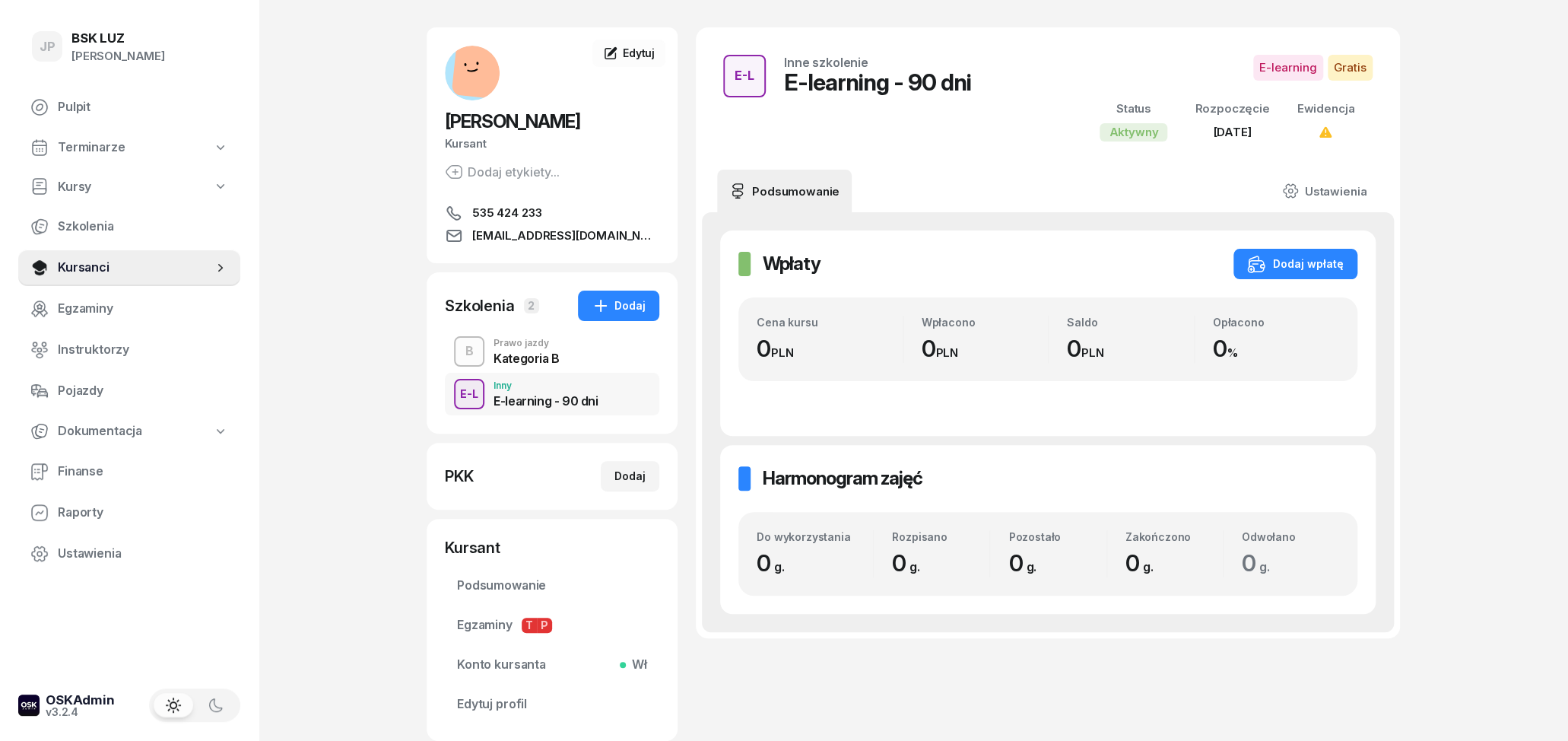
scroll to position [79, 0]
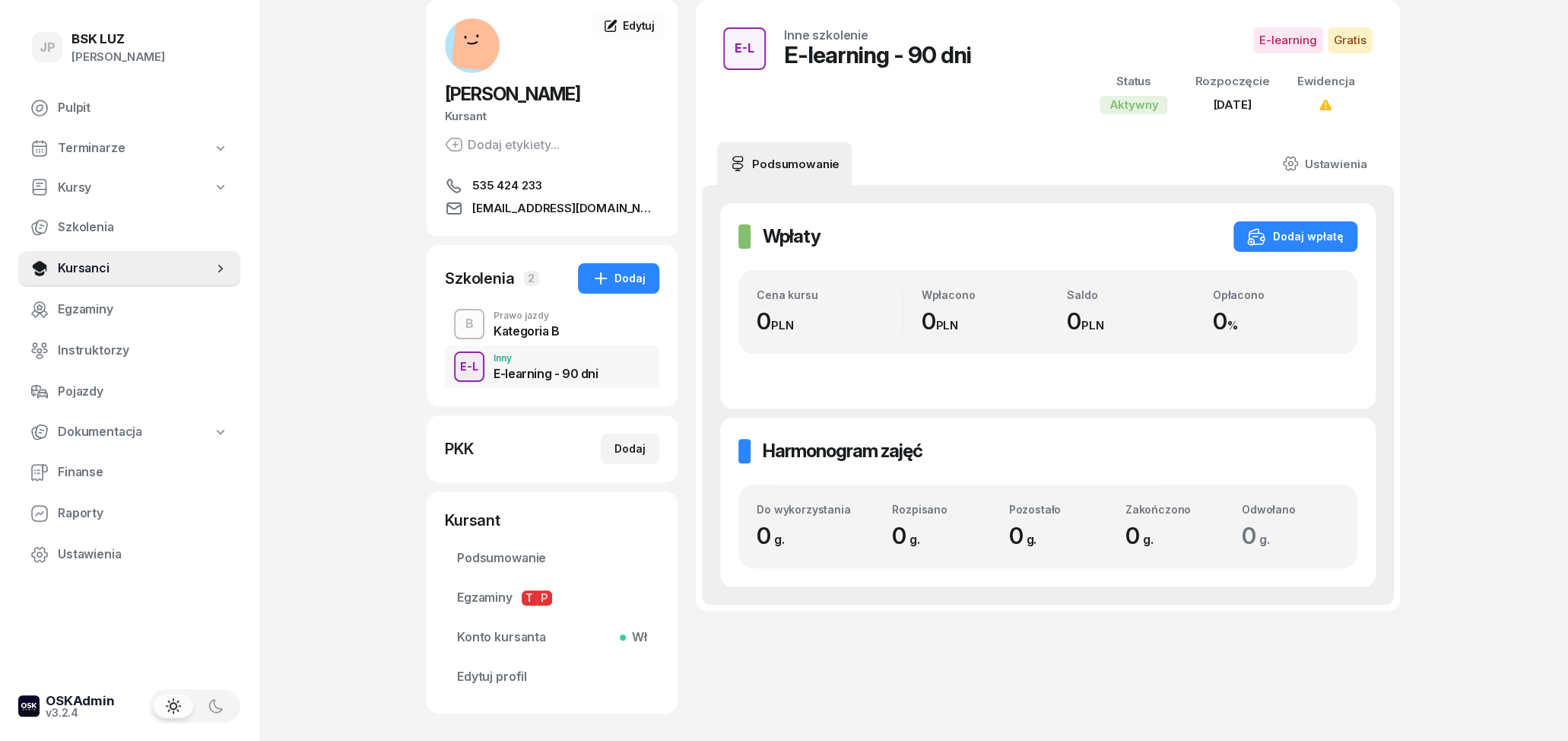
click at [529, 316] on div "Prawo jazdy" at bounding box center [526, 316] width 66 height 9
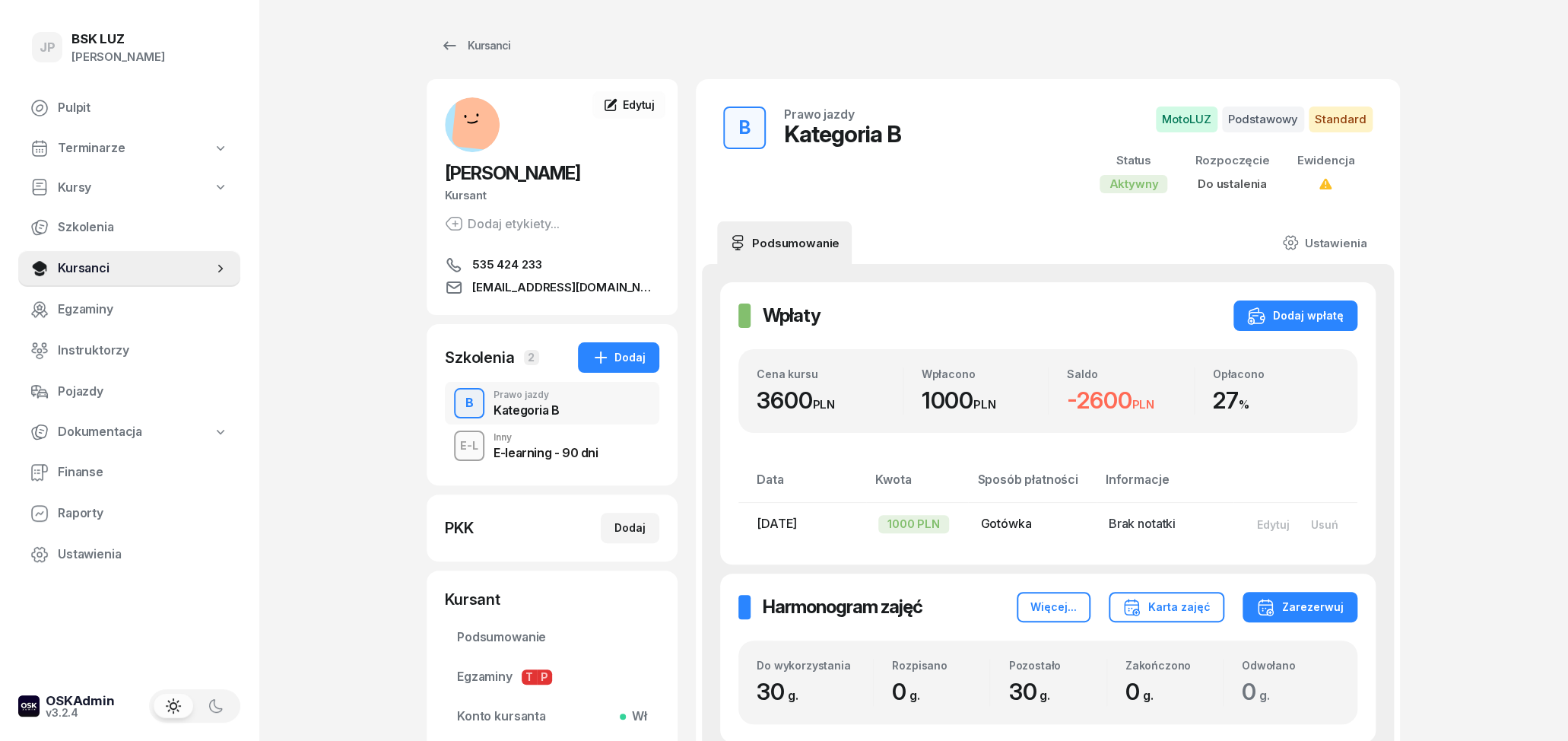
click at [536, 452] on div "E-learning - 90 dni" at bounding box center [545, 453] width 104 height 12
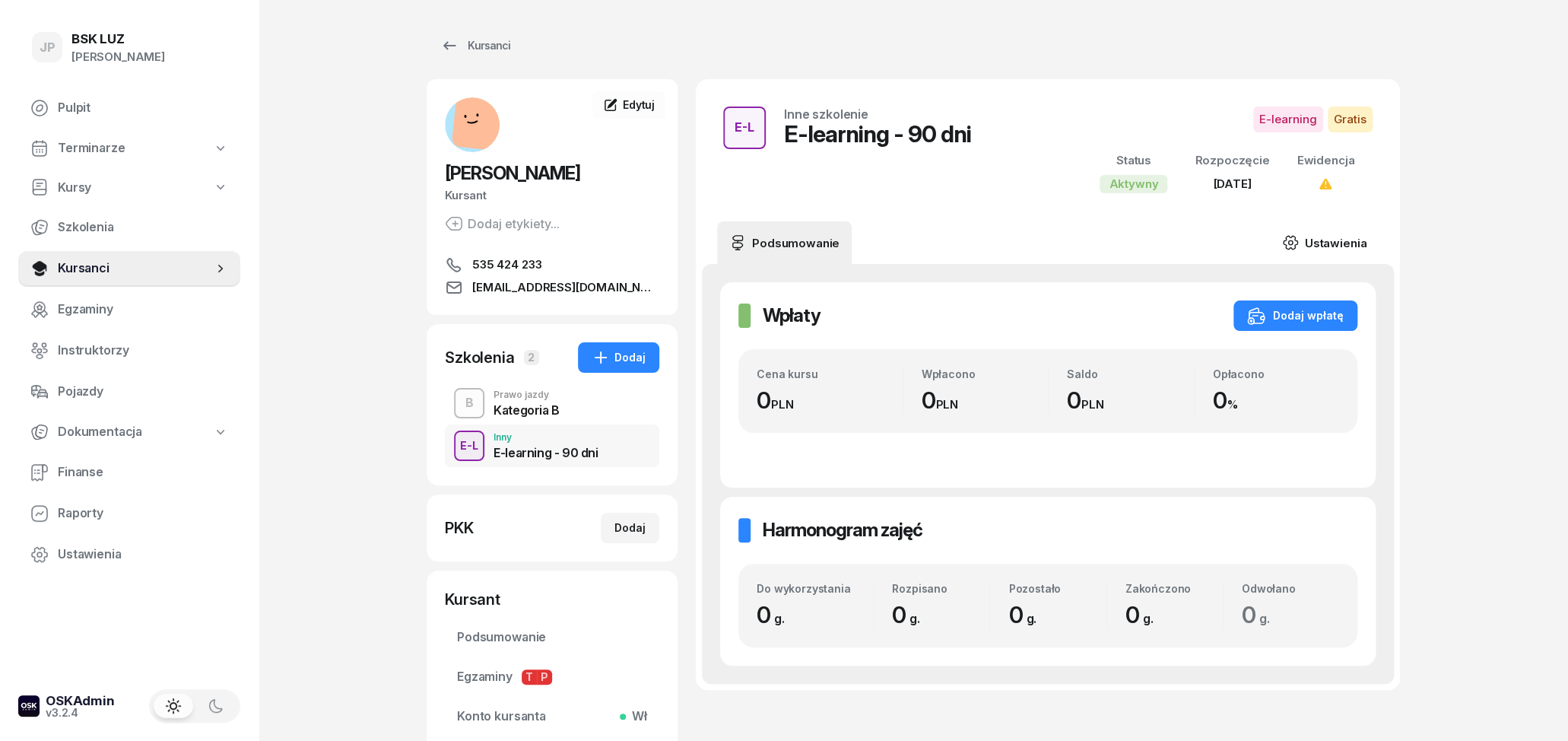
click at [1302, 242] on link "Ustawienia" at bounding box center [1324, 242] width 109 height 42
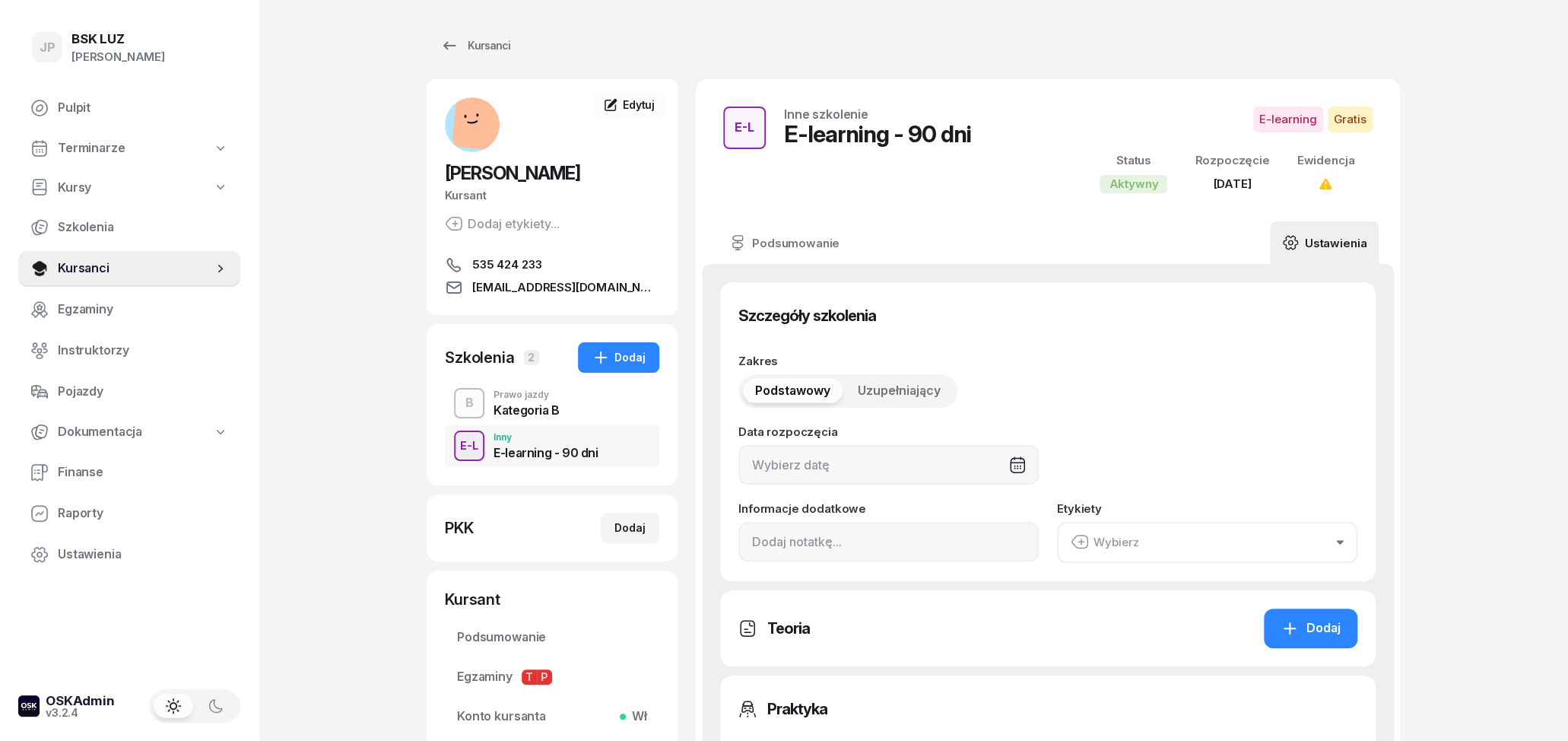
type input "[DATE]"
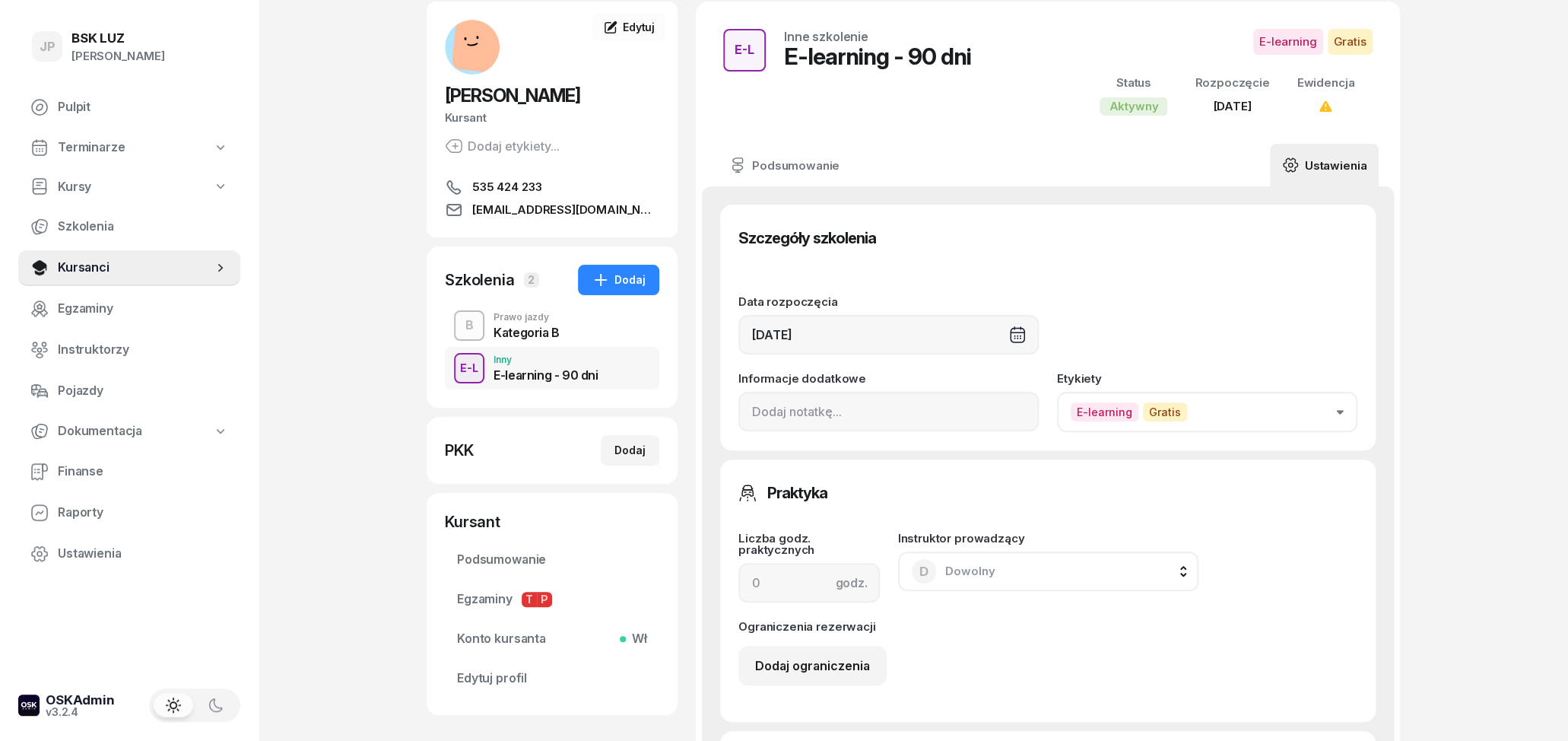
scroll to position [79, 0]
click at [1332, 407] on button "E-learning Gratis" at bounding box center [1207, 410] width 301 height 41
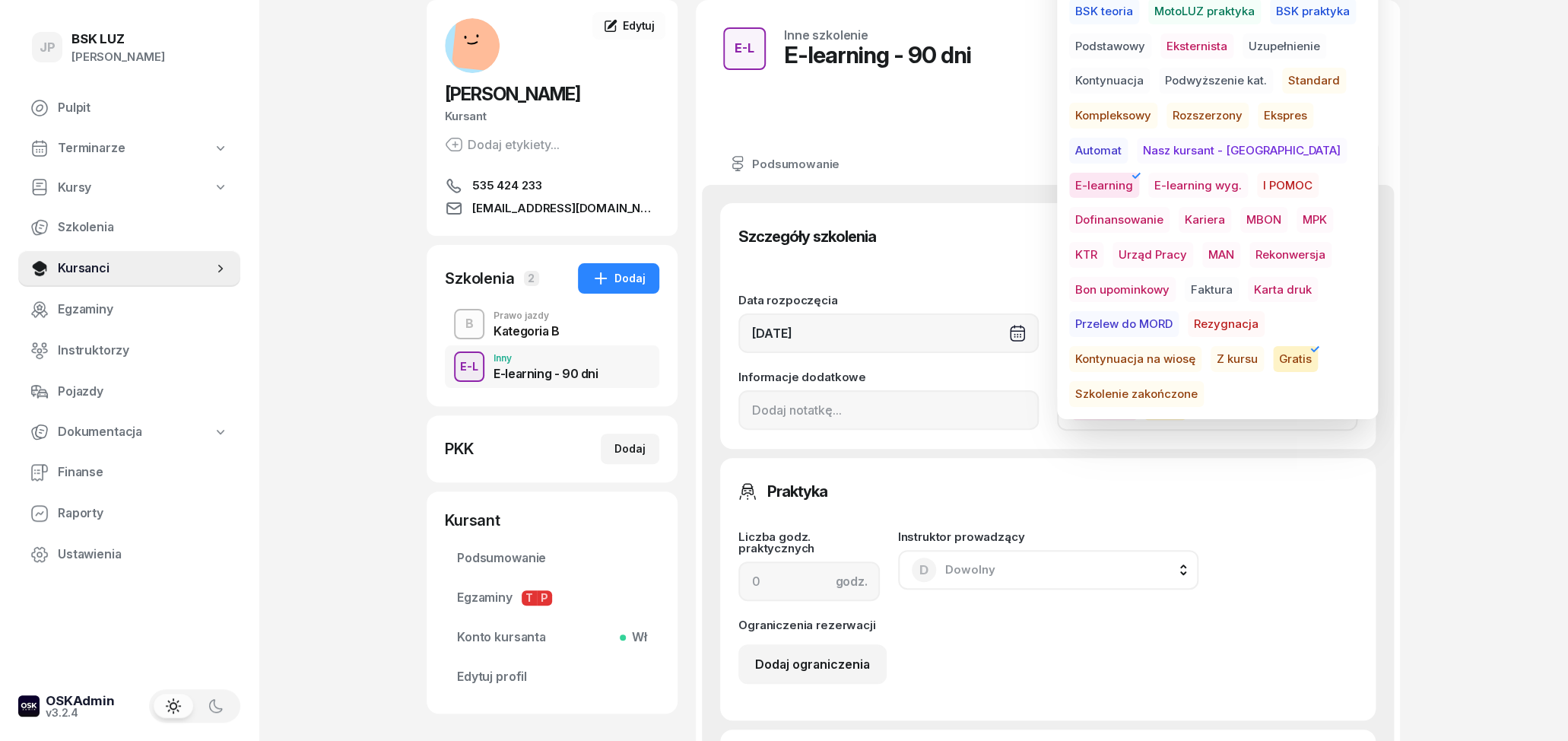
click at [1148, 182] on span "E-learning wyg." at bounding box center [1198, 185] width 100 height 26
click at [1102, 412] on span "E-learning" at bounding box center [1104, 410] width 68 height 19
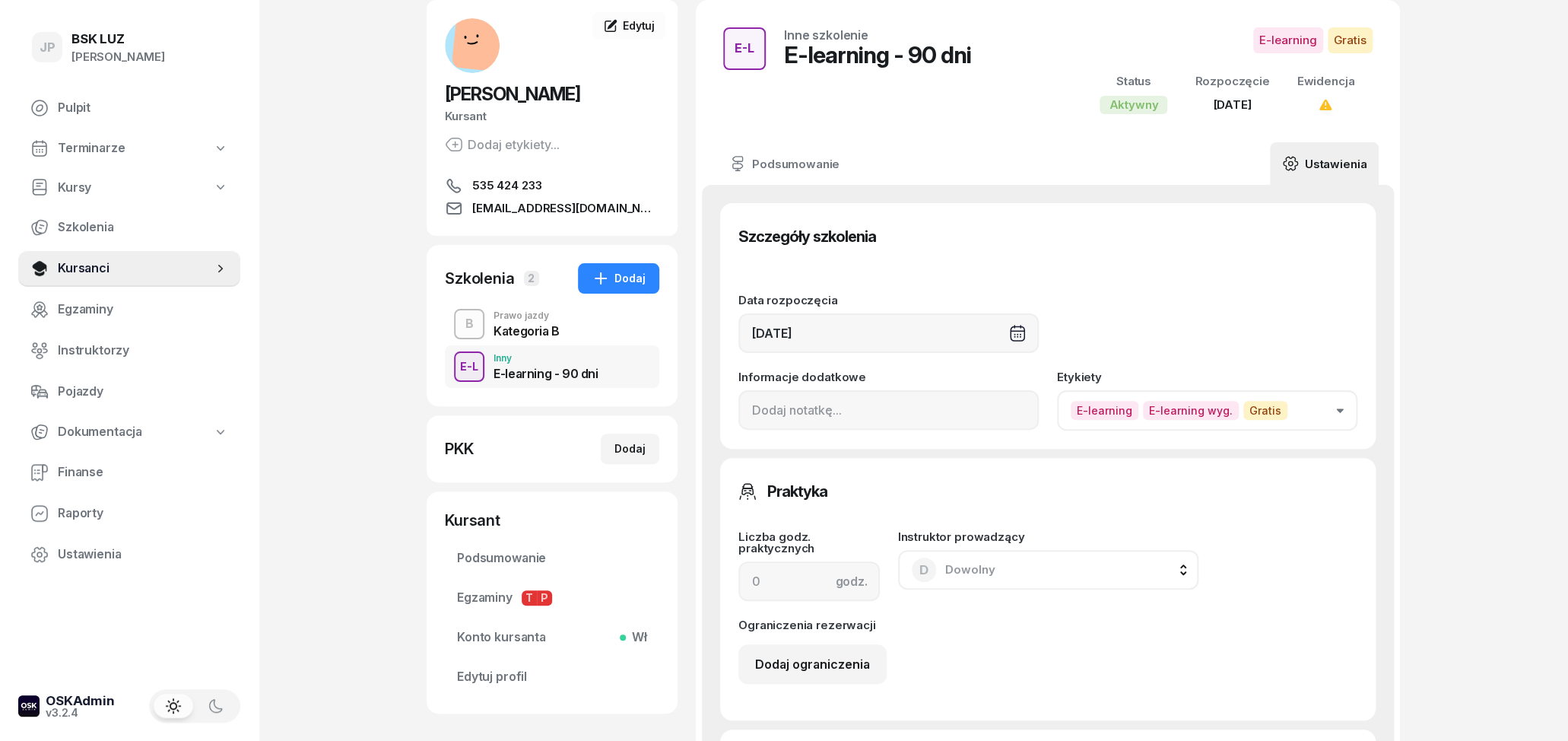
click at [1108, 417] on span "E-learning" at bounding box center [1104, 410] width 68 height 19
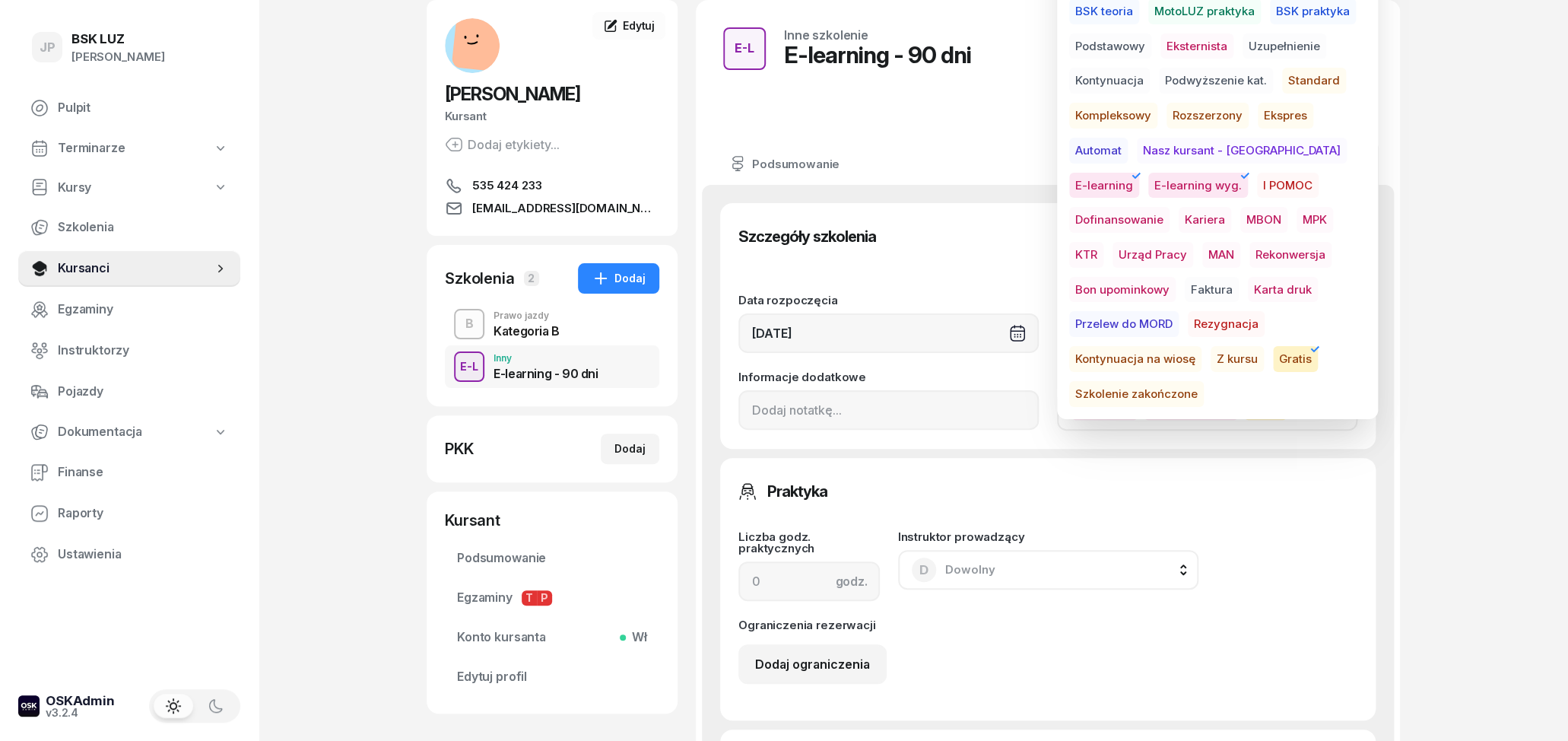
click at [1139, 172] on span "E-learning" at bounding box center [1104, 185] width 70 height 26
click at [1449, 453] on div "JP BSK [PERSON_NAME] Pulpit Terminarze Kursy Szkolenia Kursanci Egzaminy Instru…" at bounding box center [784, 645] width 1568 height 1448
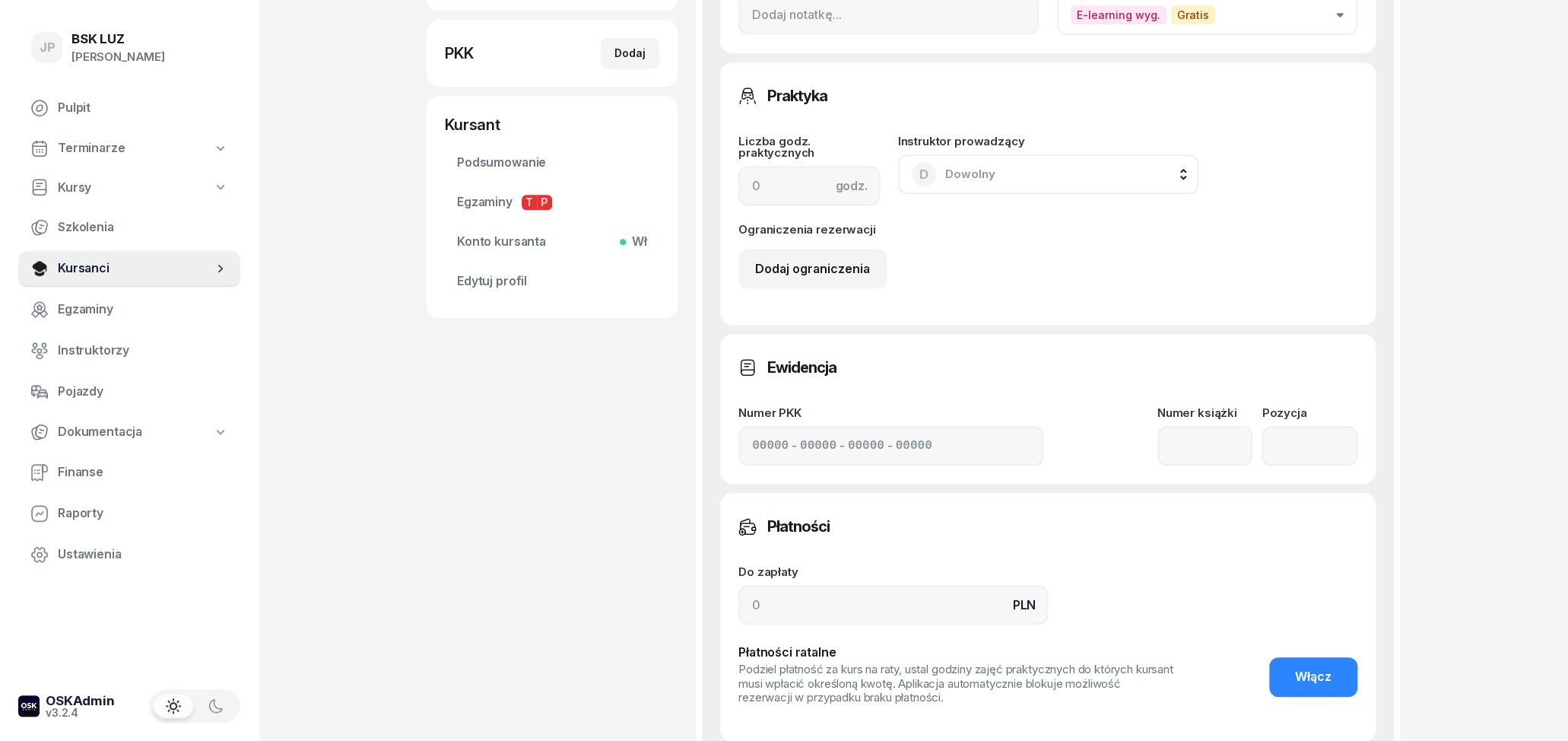
scroll to position [706, 0]
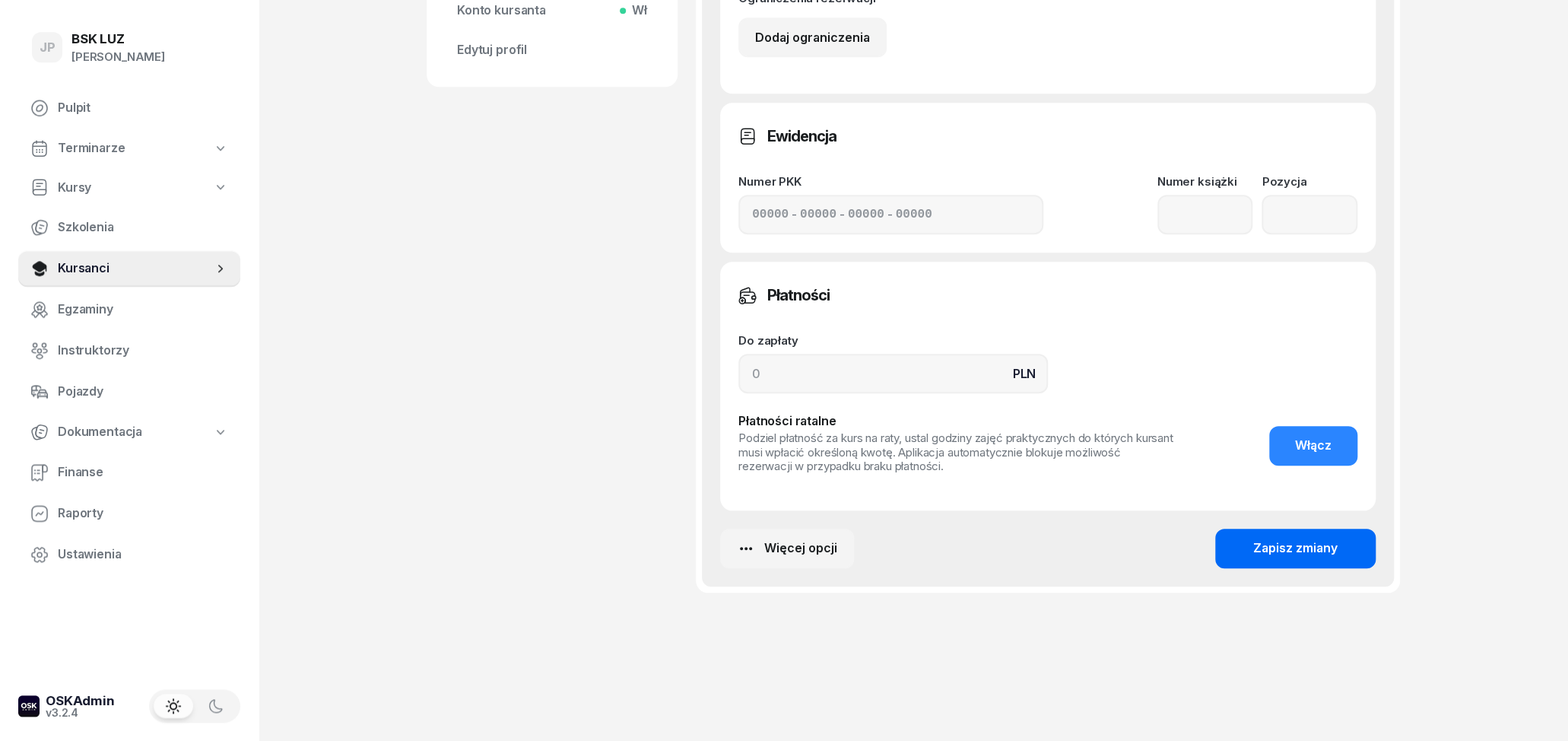
click at [1345, 558] on button "Zapisz zmiany" at bounding box center [1296, 548] width 161 height 40
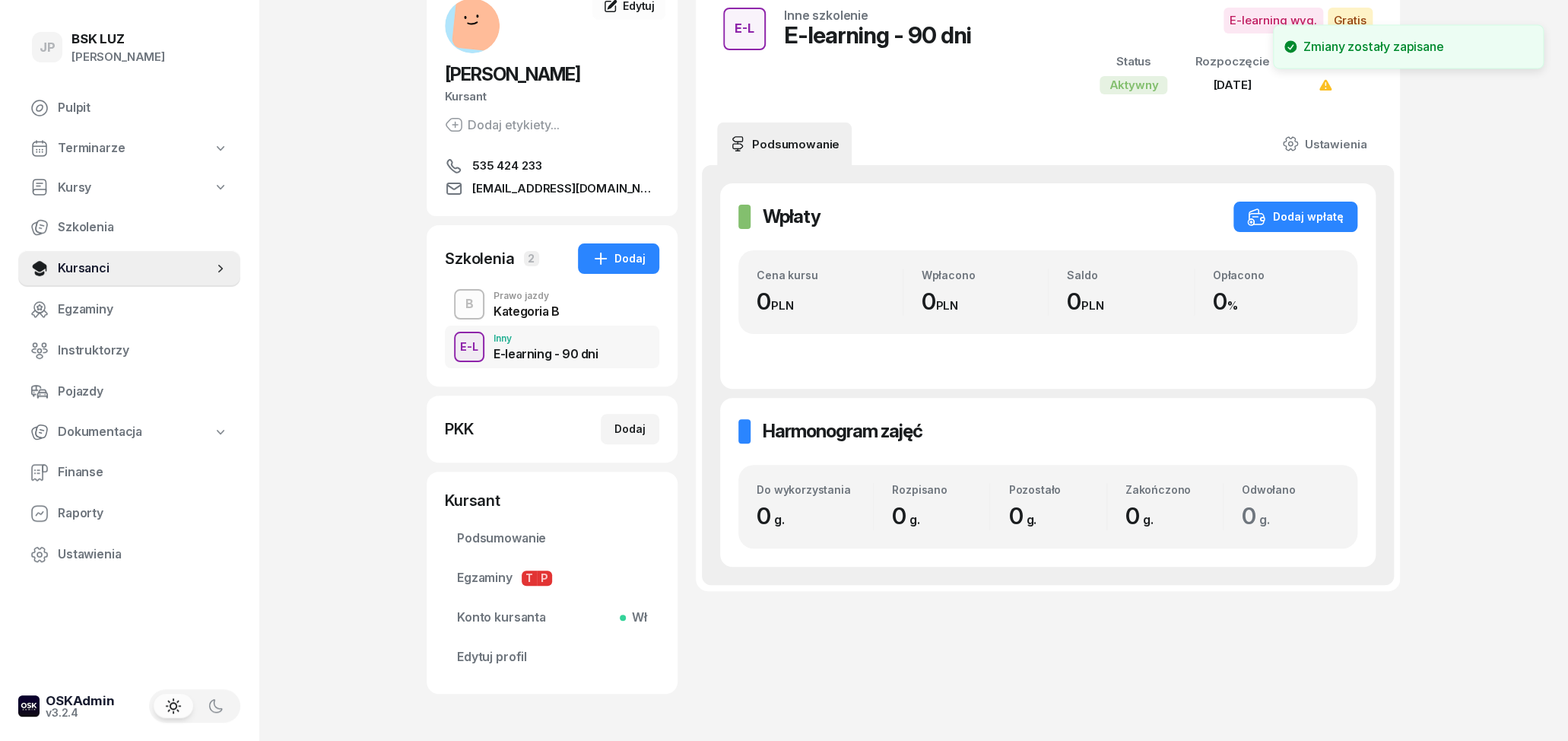
scroll to position [0, 0]
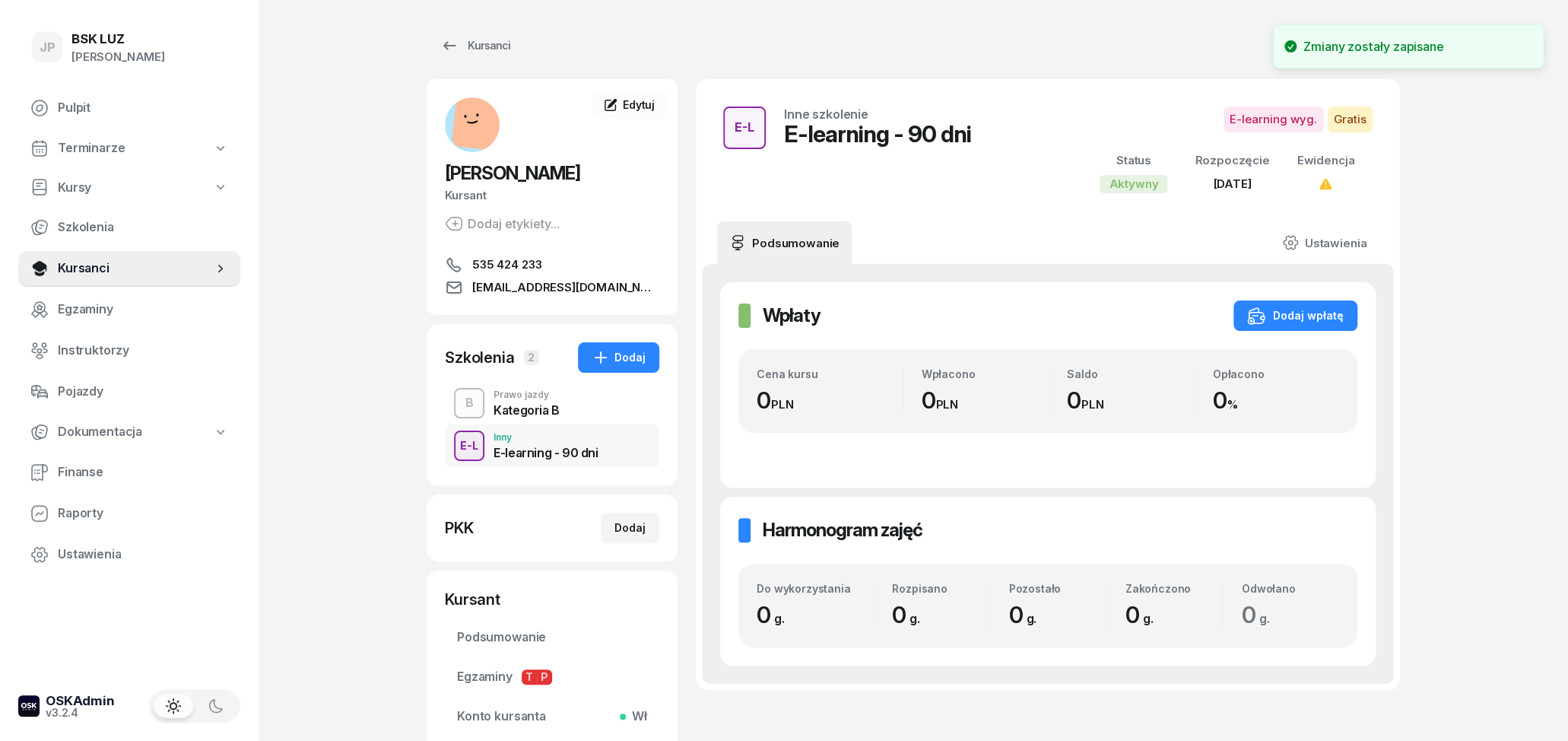
click at [513, 411] on div "Kategoria B" at bounding box center [526, 410] width 66 height 12
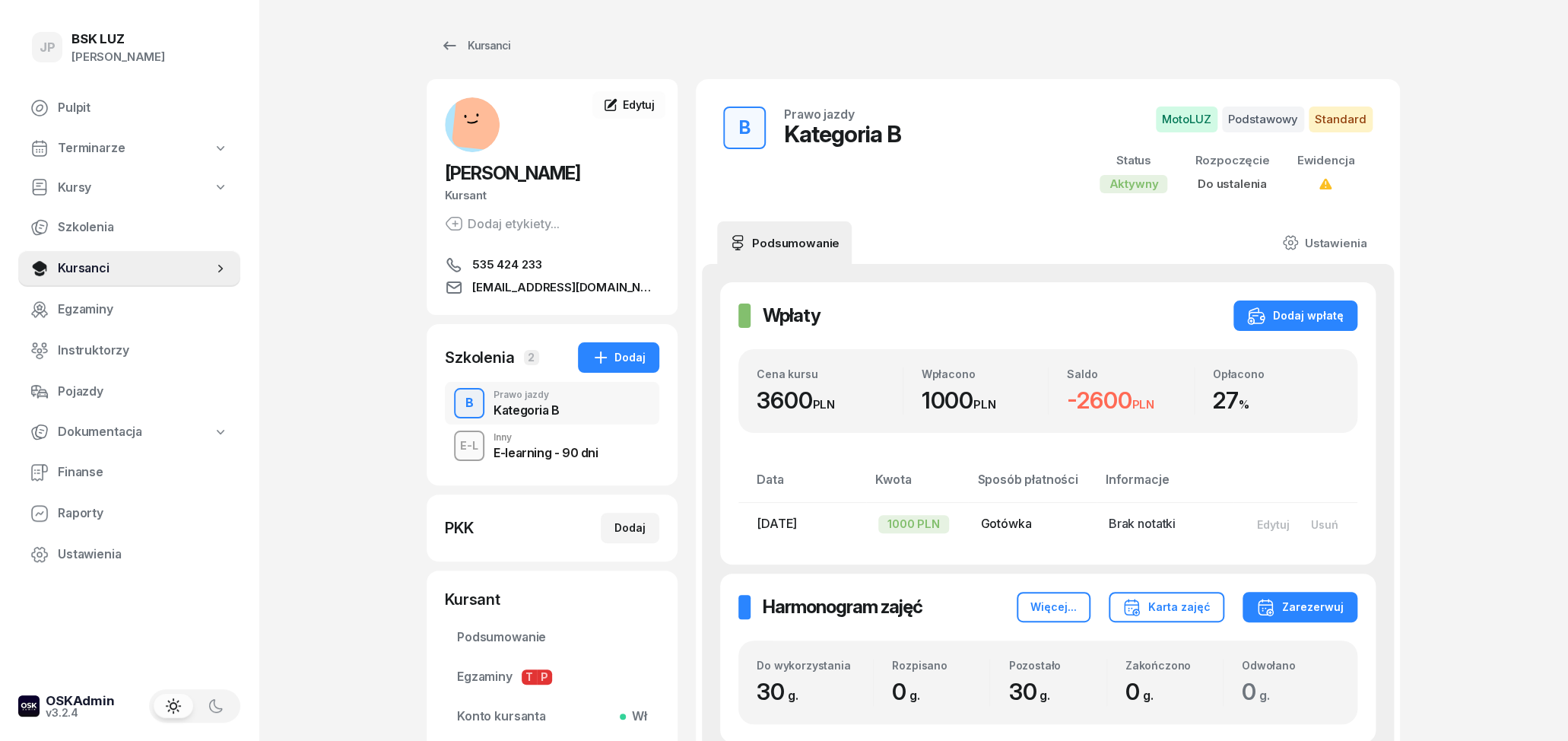
click at [541, 450] on div "E-learning - 90 dni" at bounding box center [545, 453] width 104 height 12
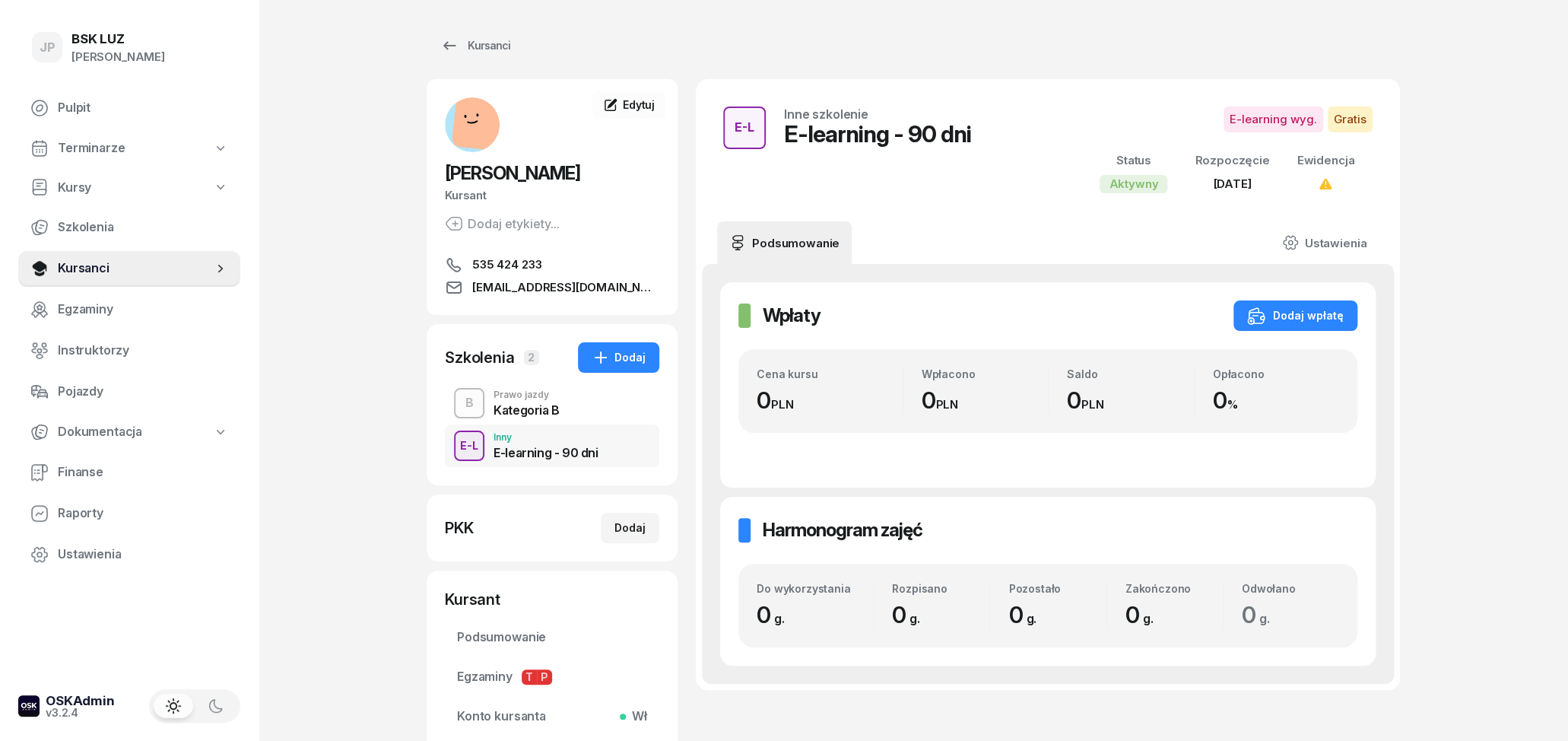
click at [520, 411] on div "Kategoria B" at bounding box center [526, 410] width 66 height 12
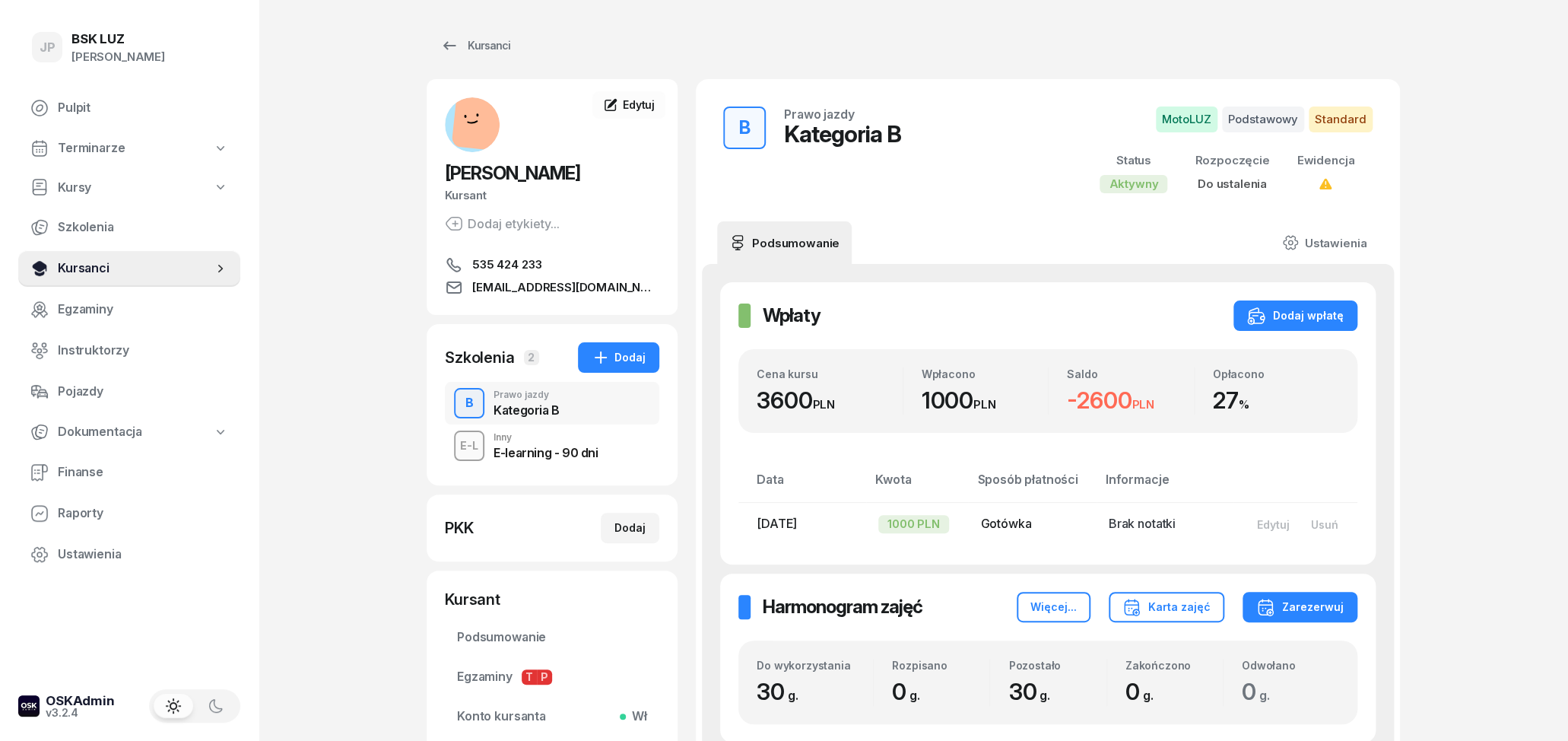
click at [110, 266] on span "Kursanci" at bounding box center [134, 268] width 155 height 19
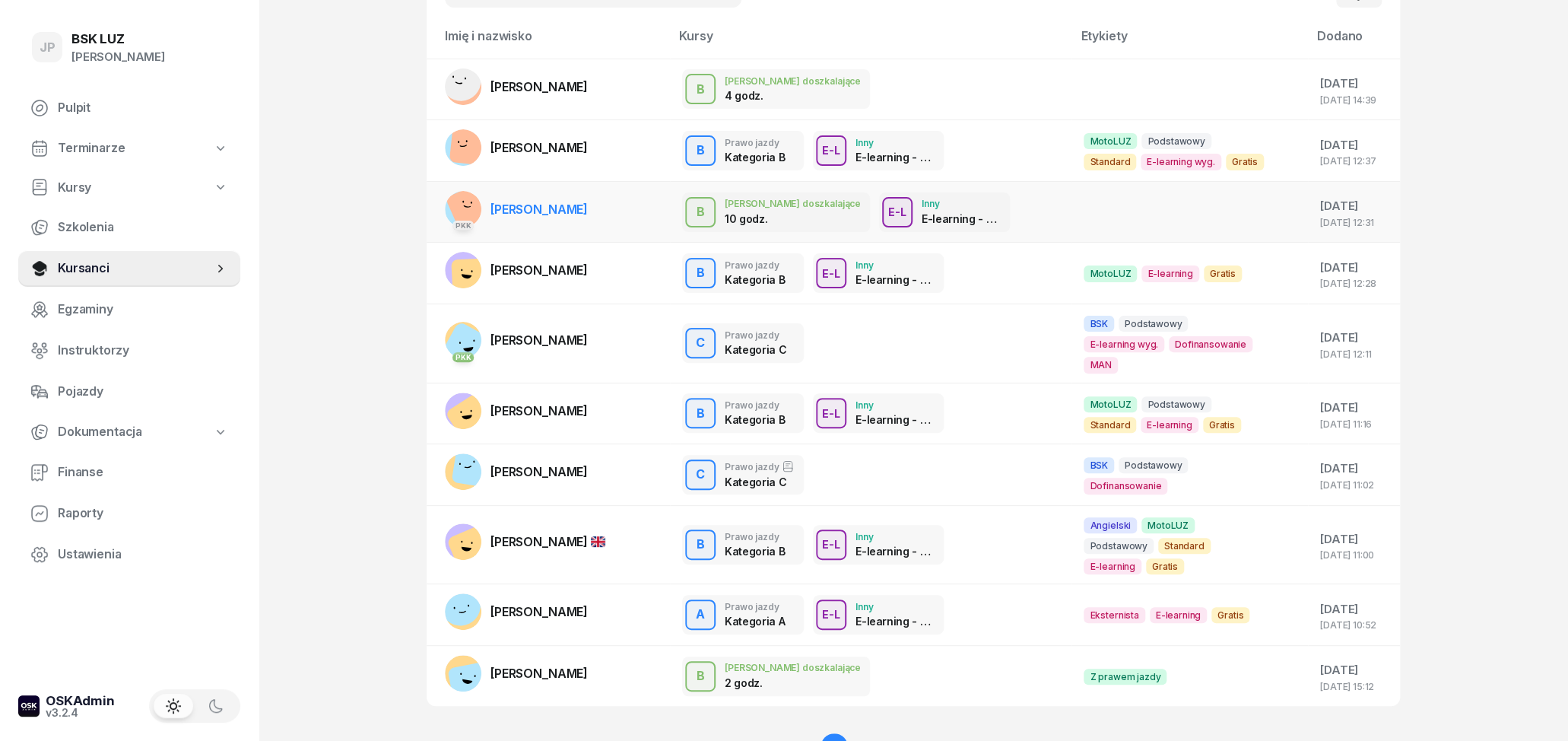
scroll to position [158, 0]
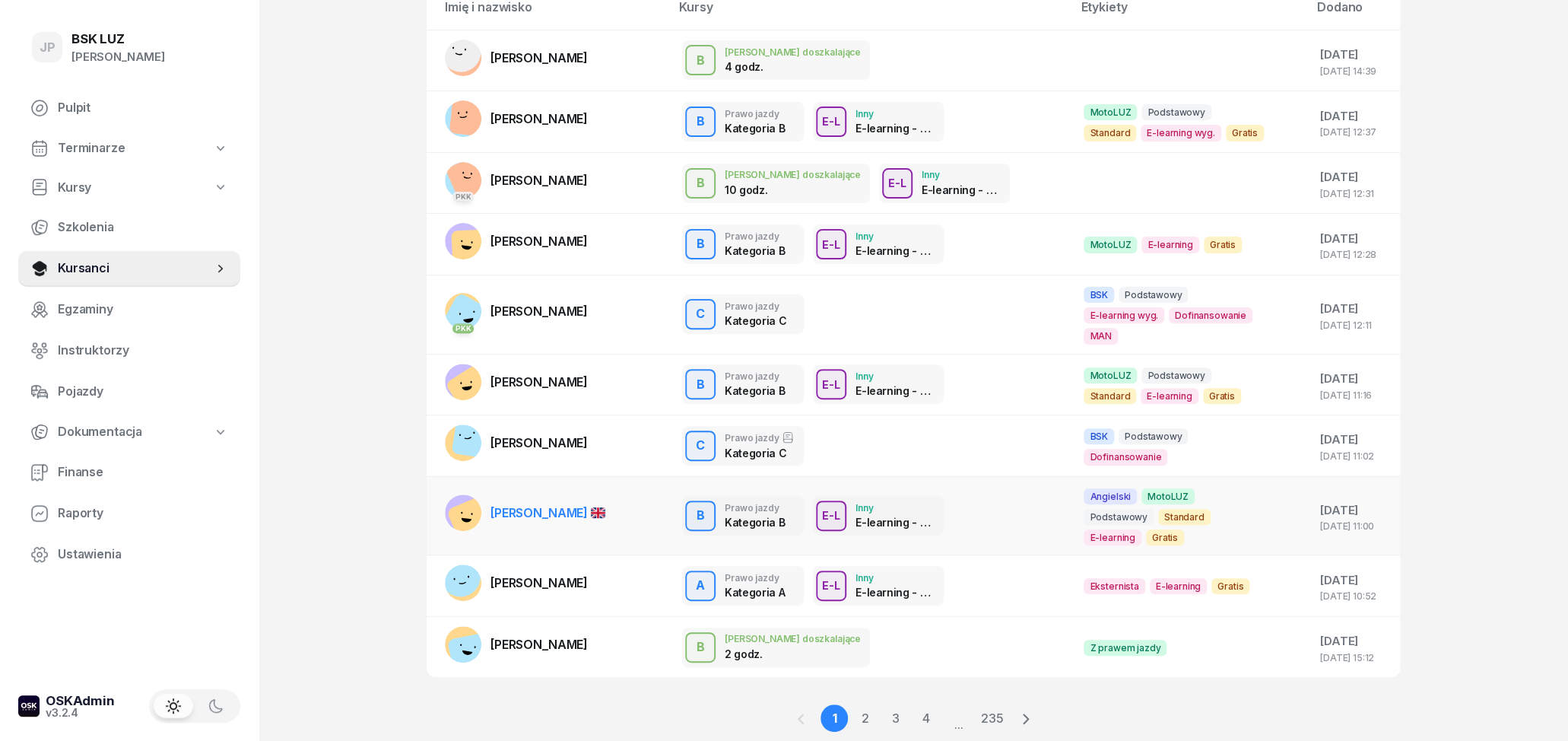
click at [542, 507] on span "[PERSON_NAME]" at bounding box center [548, 512] width 115 height 15
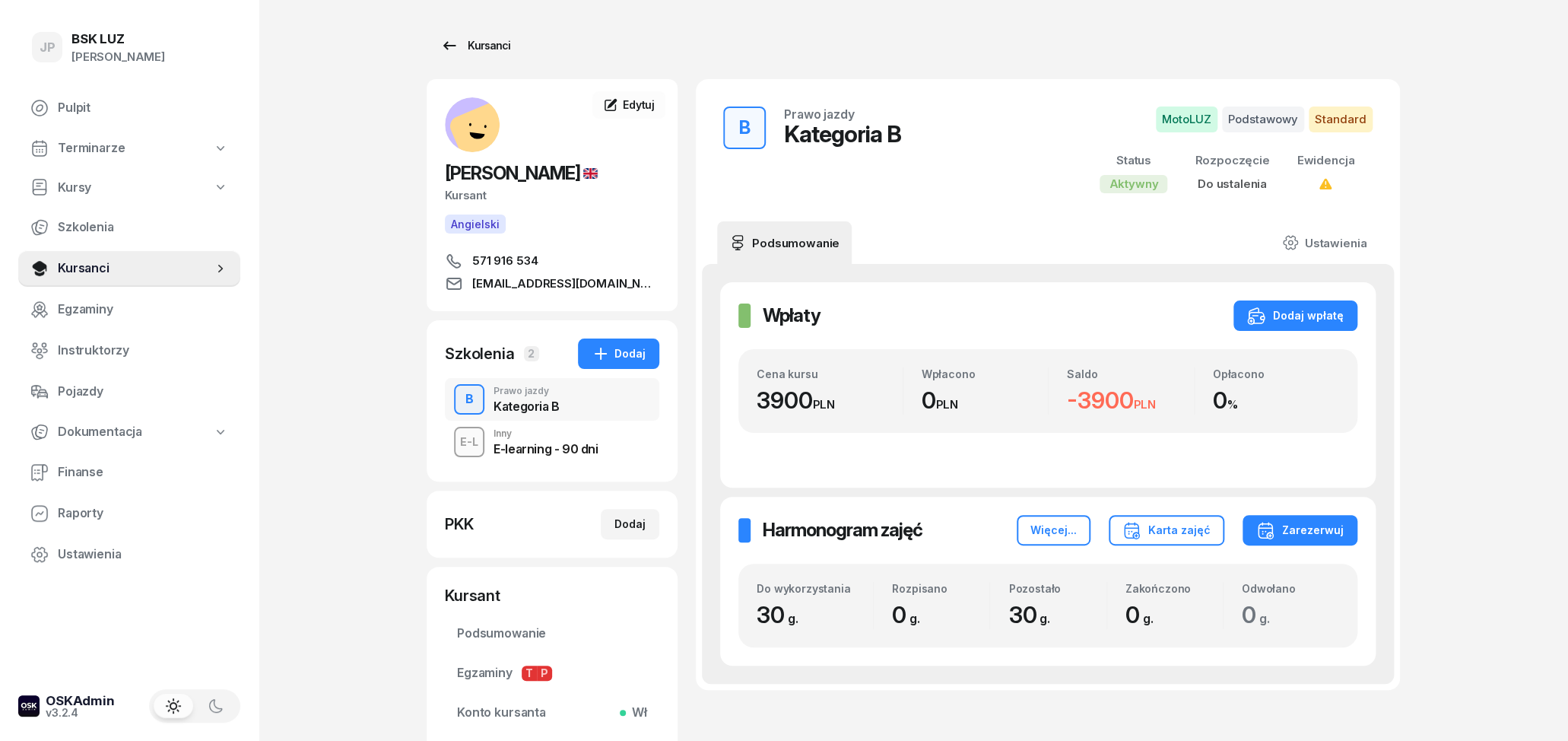
click at [443, 50] on icon at bounding box center [449, 45] width 19 height 19
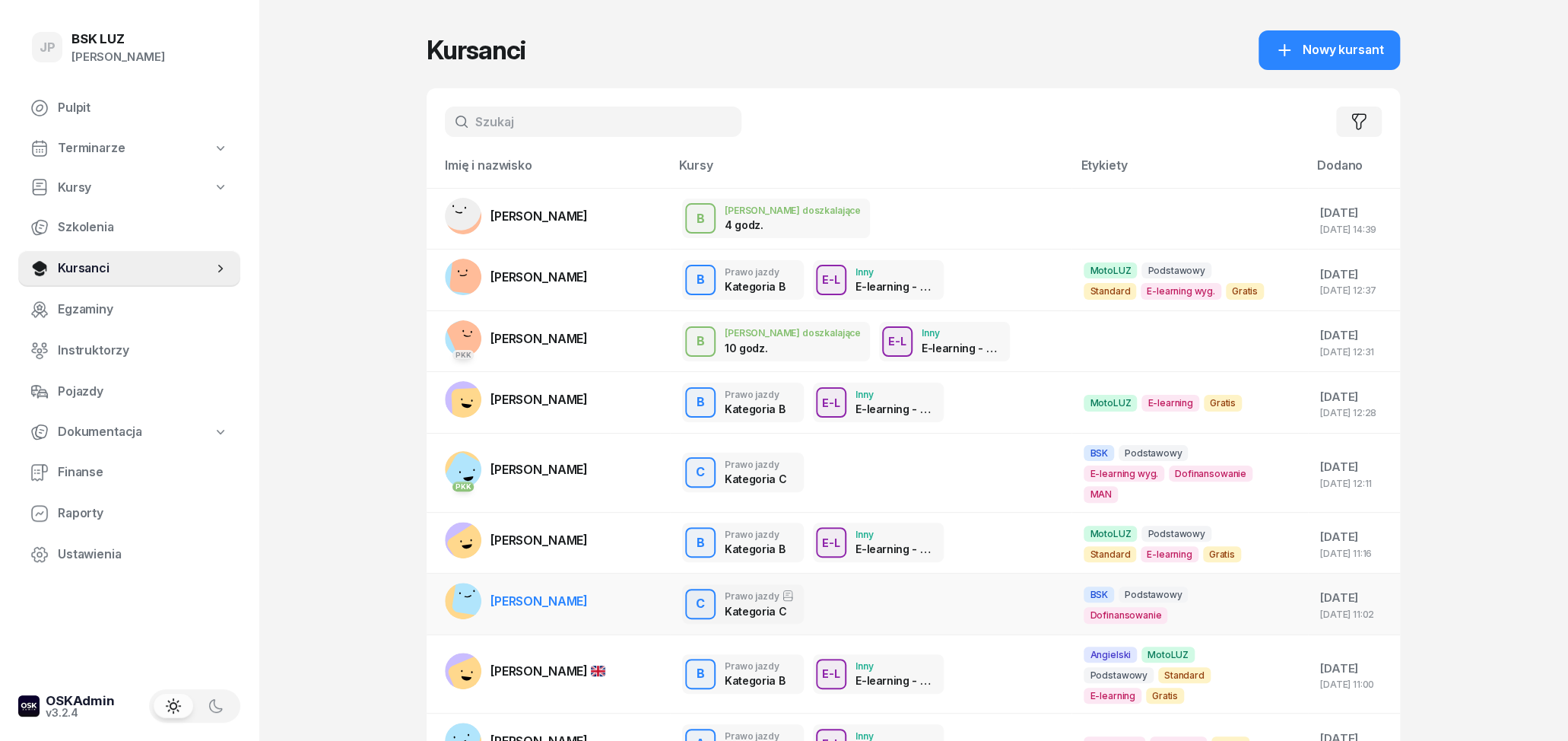
click at [585, 614] on link "[PERSON_NAME]" at bounding box center [516, 600] width 143 height 36
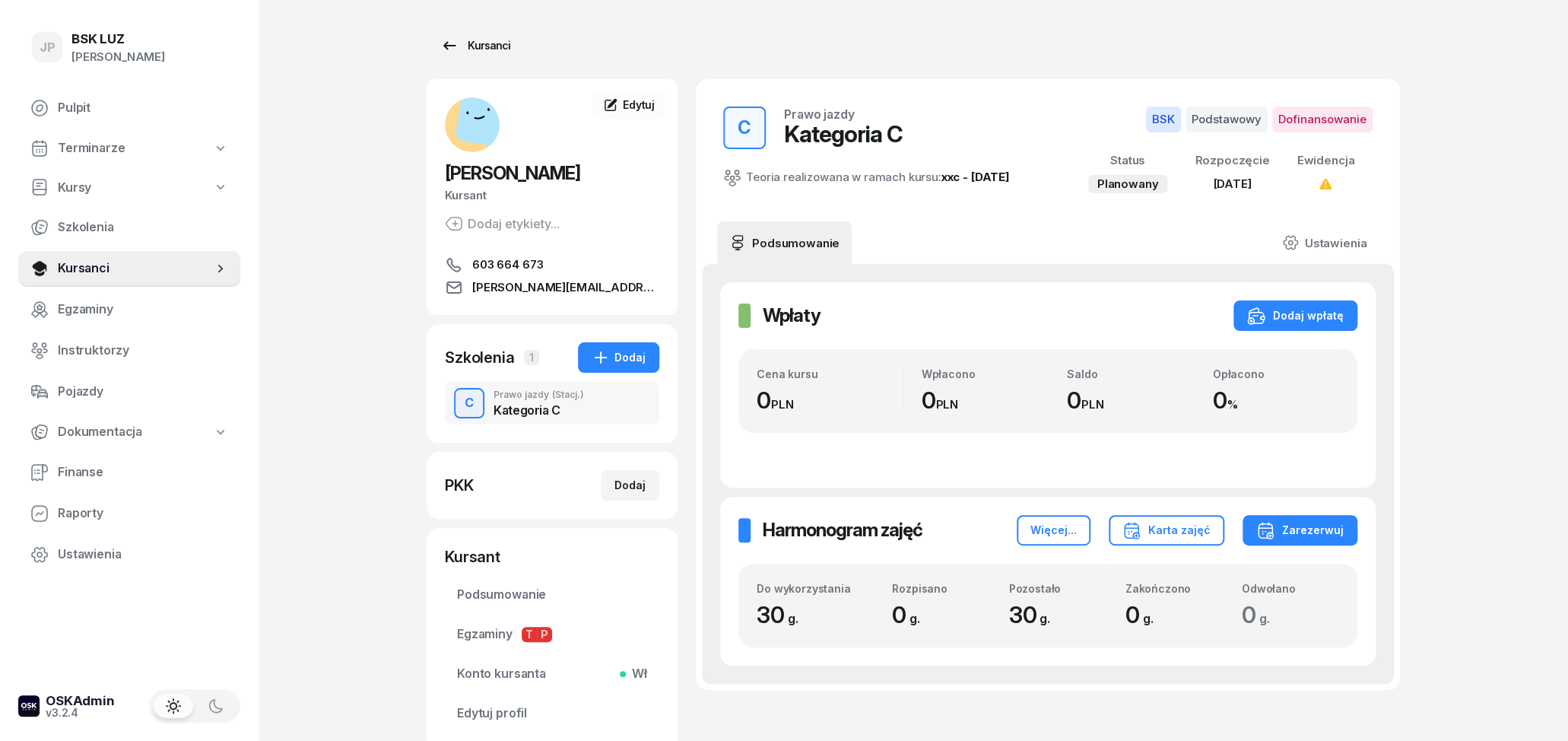
click at [454, 45] on icon at bounding box center [449, 45] width 19 height 19
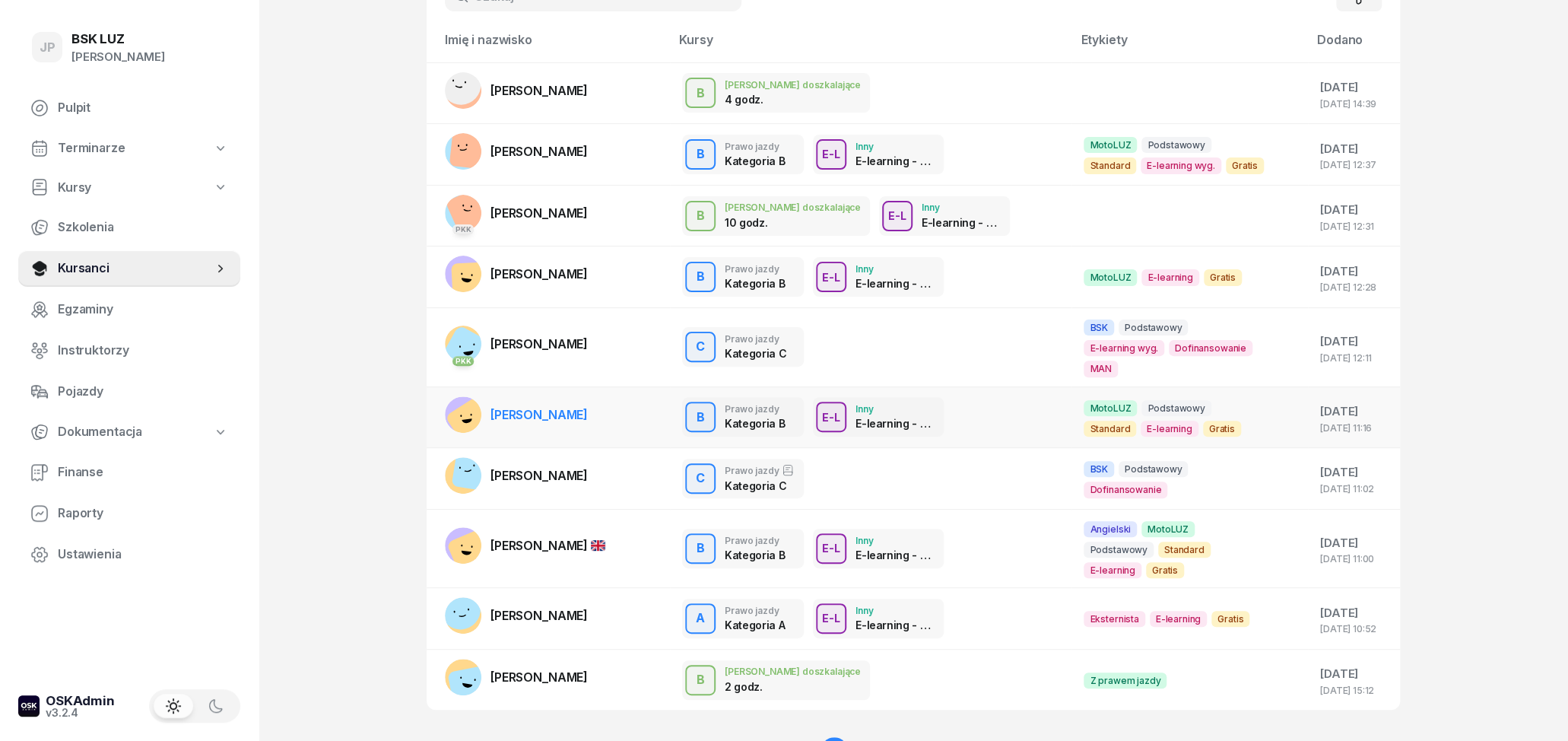
scroll to position [158, 0]
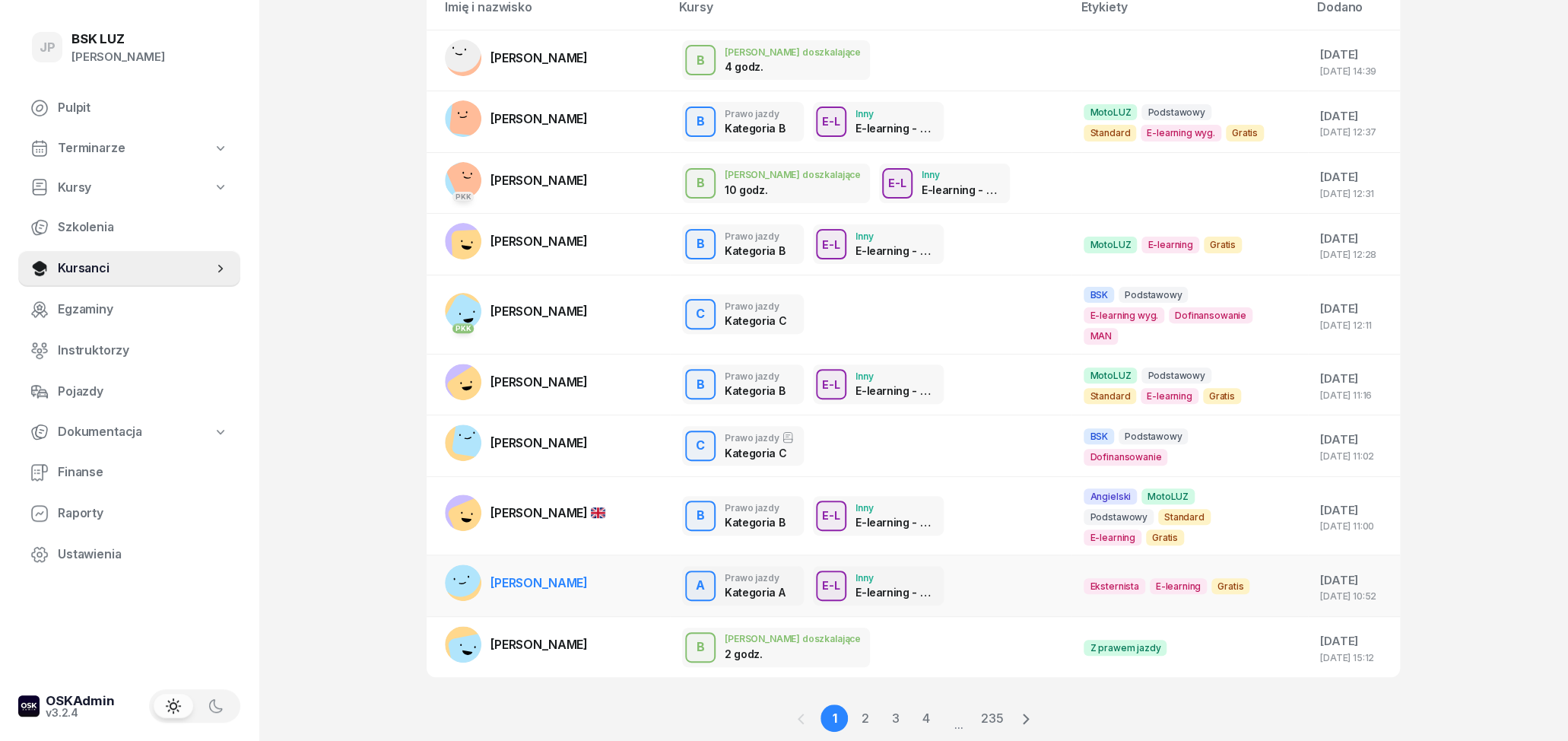
click at [567, 564] on link "[PERSON_NAME]" at bounding box center [516, 582] width 143 height 36
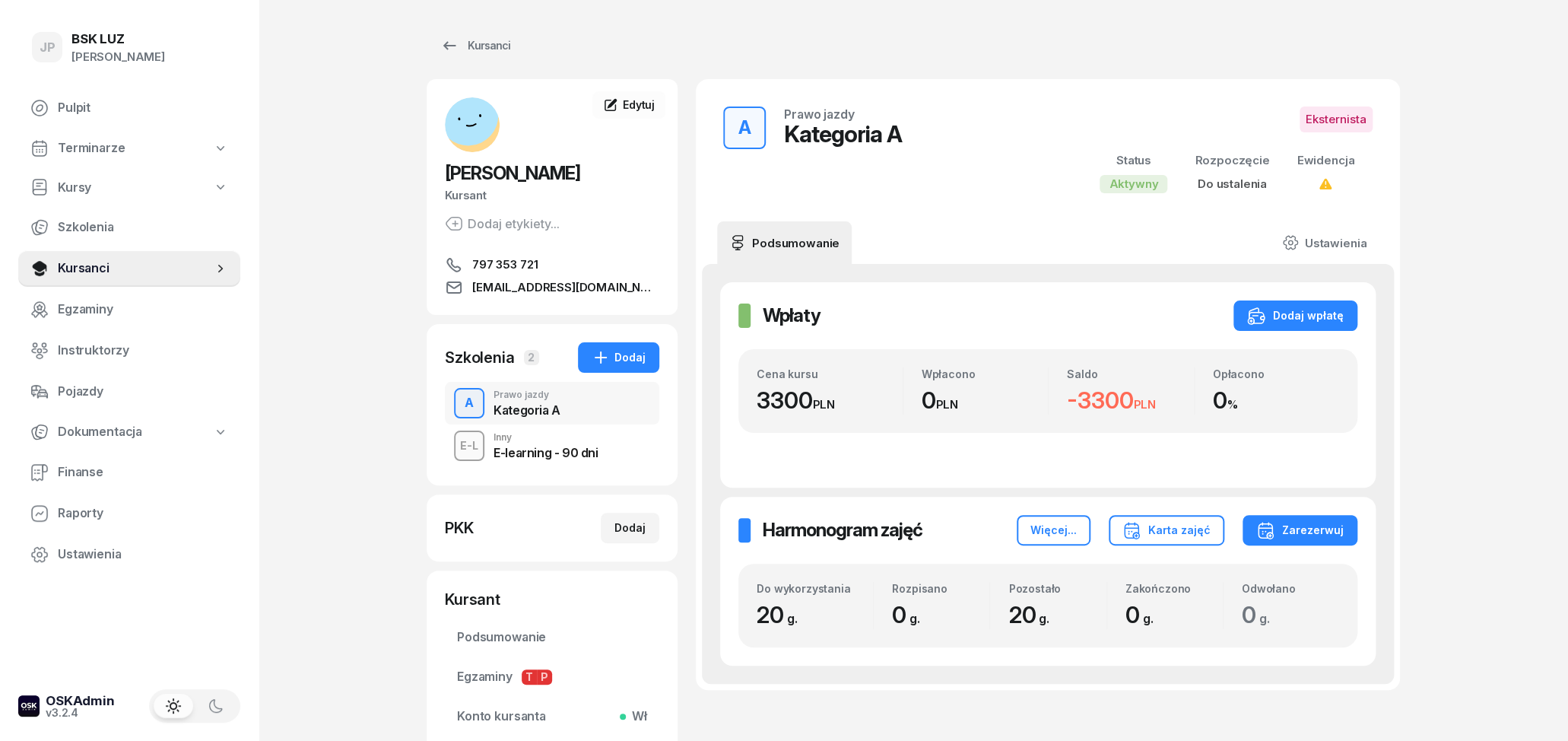
click at [535, 400] on div "Prawo jazdy" at bounding box center [527, 394] width 67 height 9
click at [521, 408] on div "Kategoria A" at bounding box center [527, 410] width 67 height 12
click at [1314, 246] on link "Ustawienia" at bounding box center [1324, 242] width 109 height 42
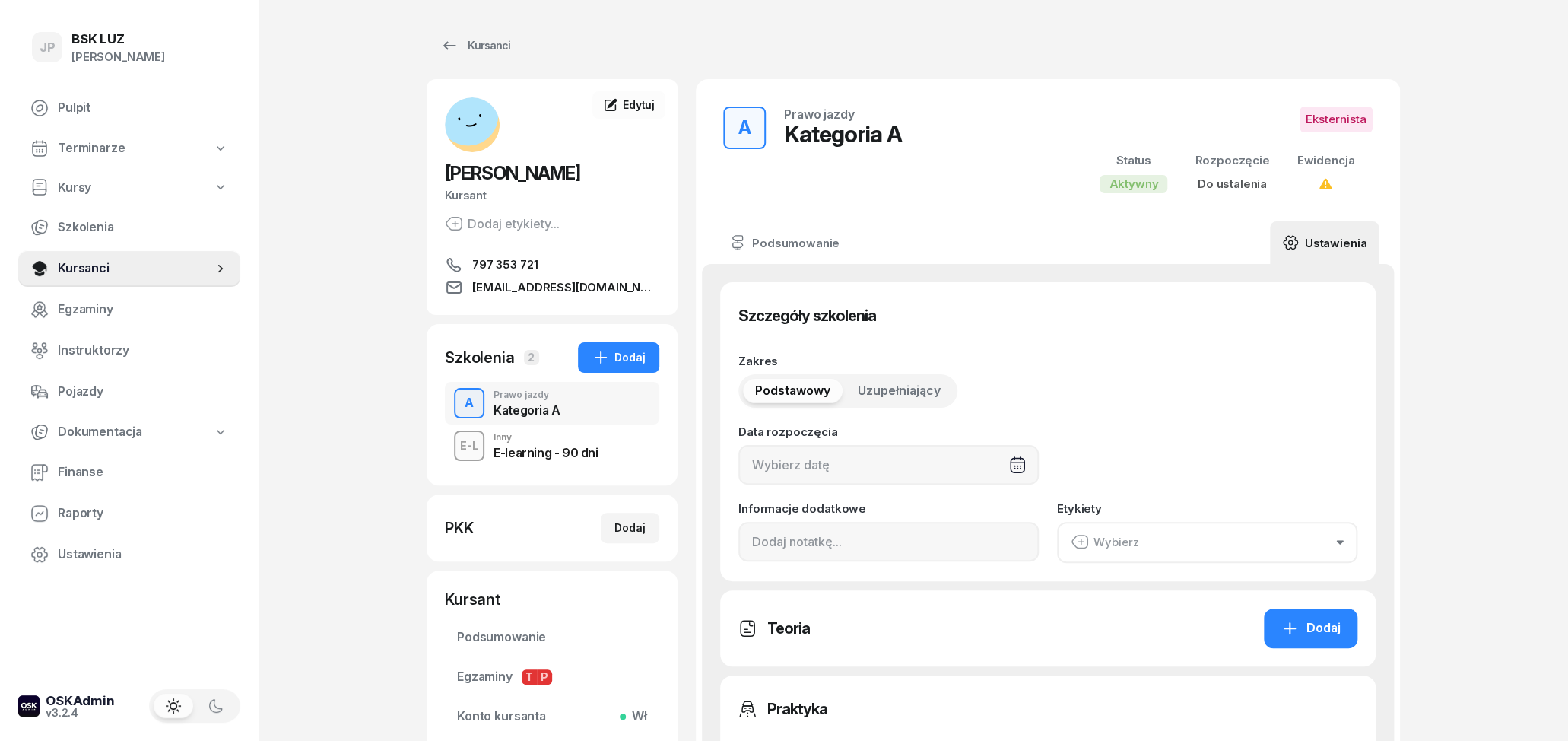
type input "20"
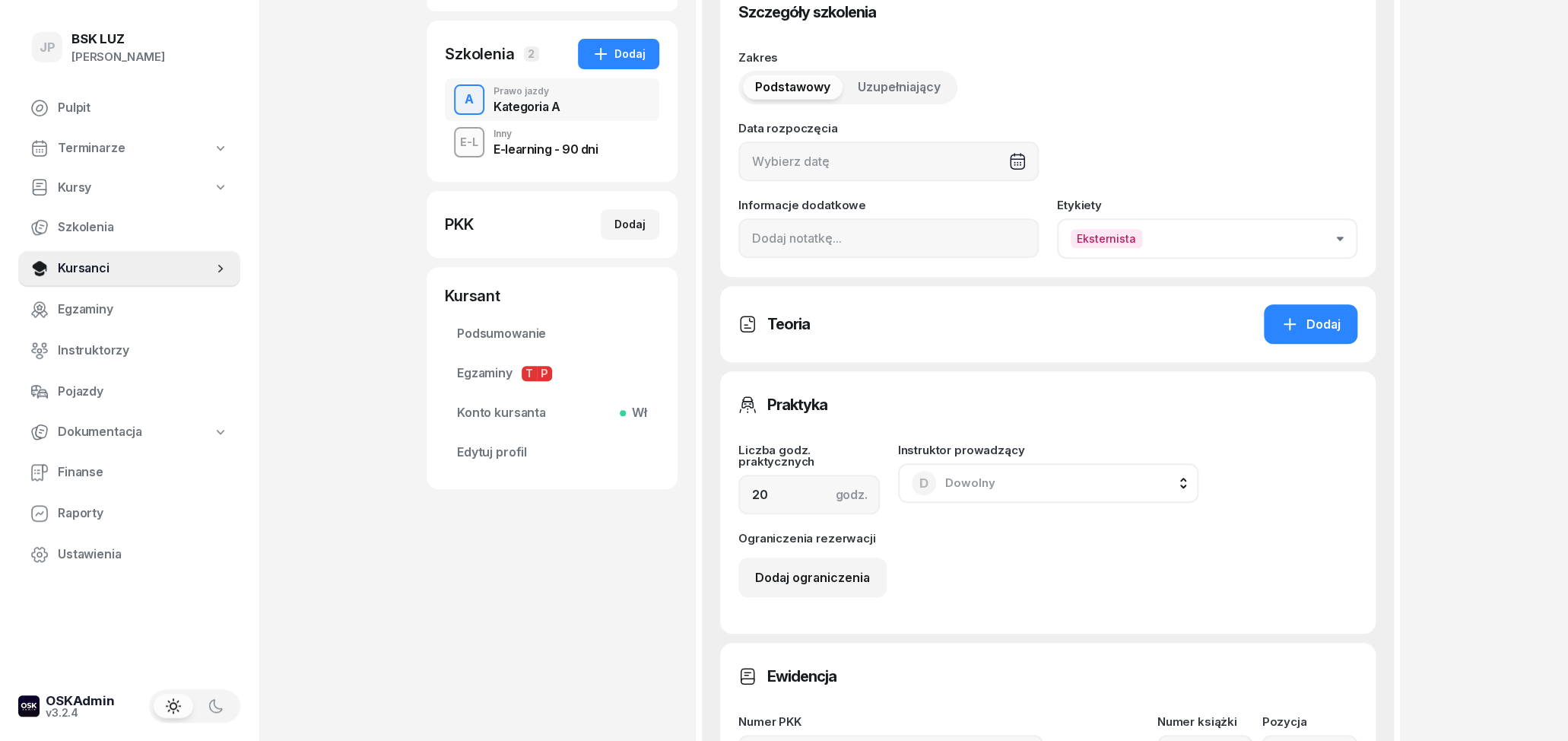
scroll to position [317, 0]
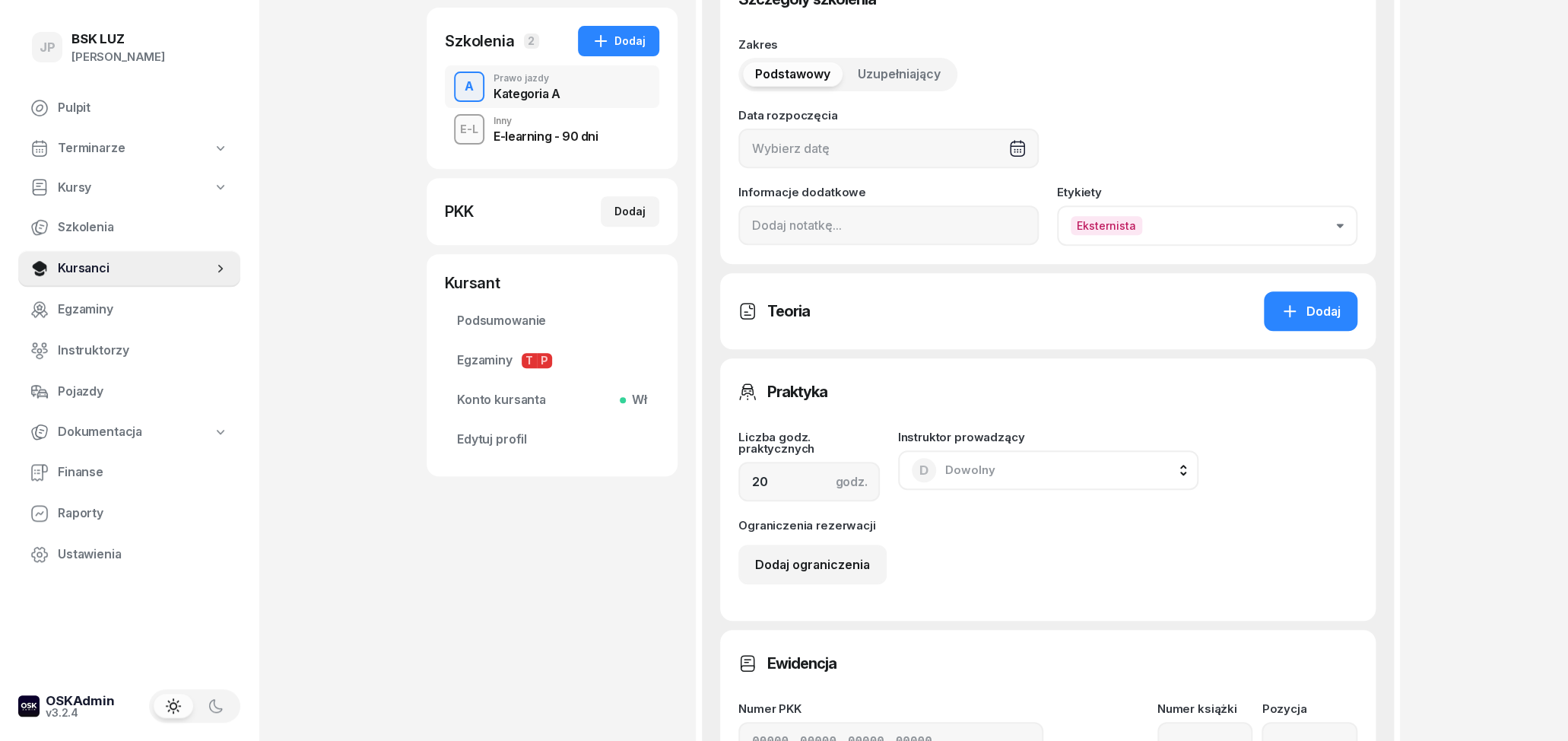
click at [1286, 231] on button "Eksternista" at bounding box center [1207, 225] width 301 height 41
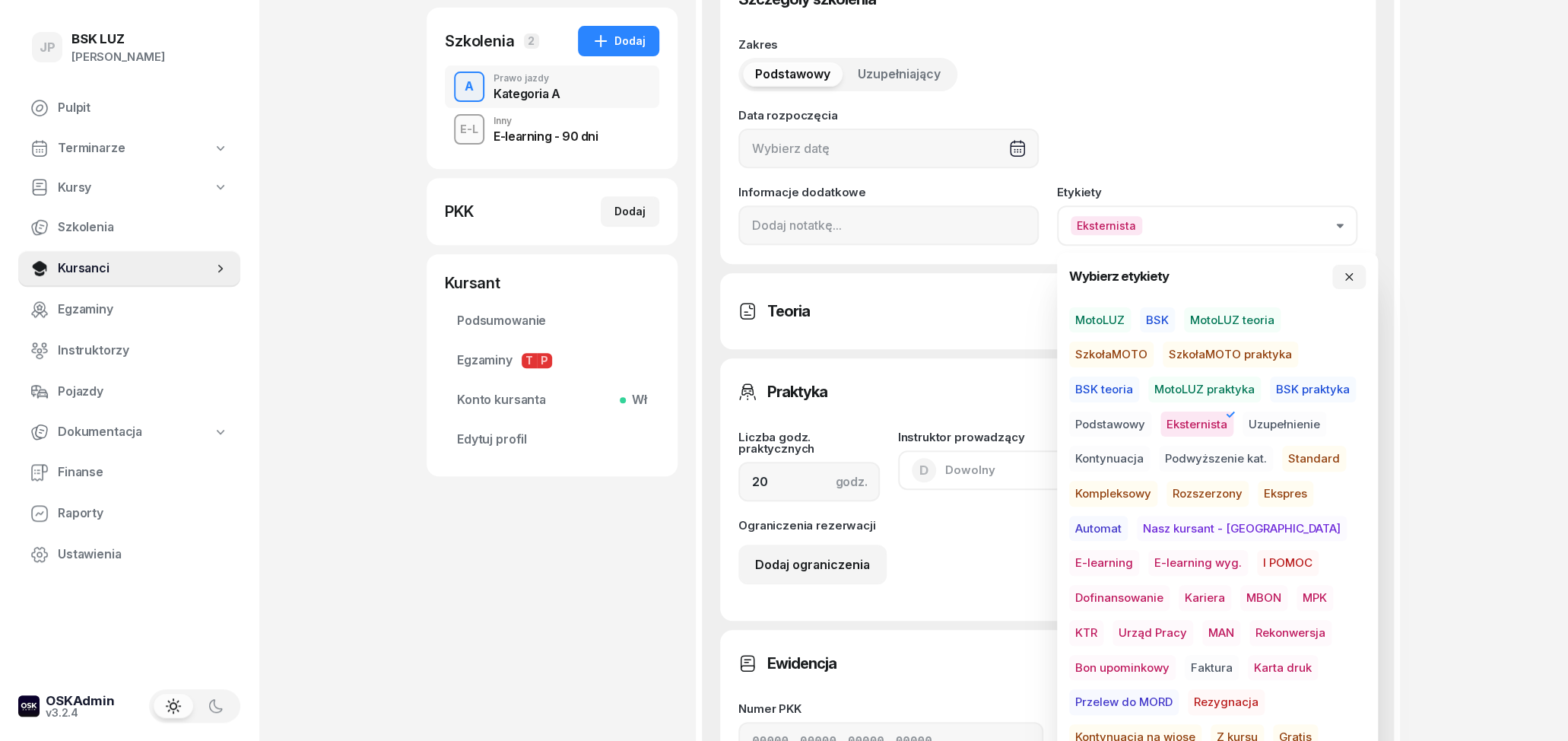
click at [1135, 355] on span "SzkołaMOTO" at bounding box center [1111, 354] width 84 height 26
click at [1000, 335] on div "Teoria Dodaj" at bounding box center [1048, 311] width 656 height 76
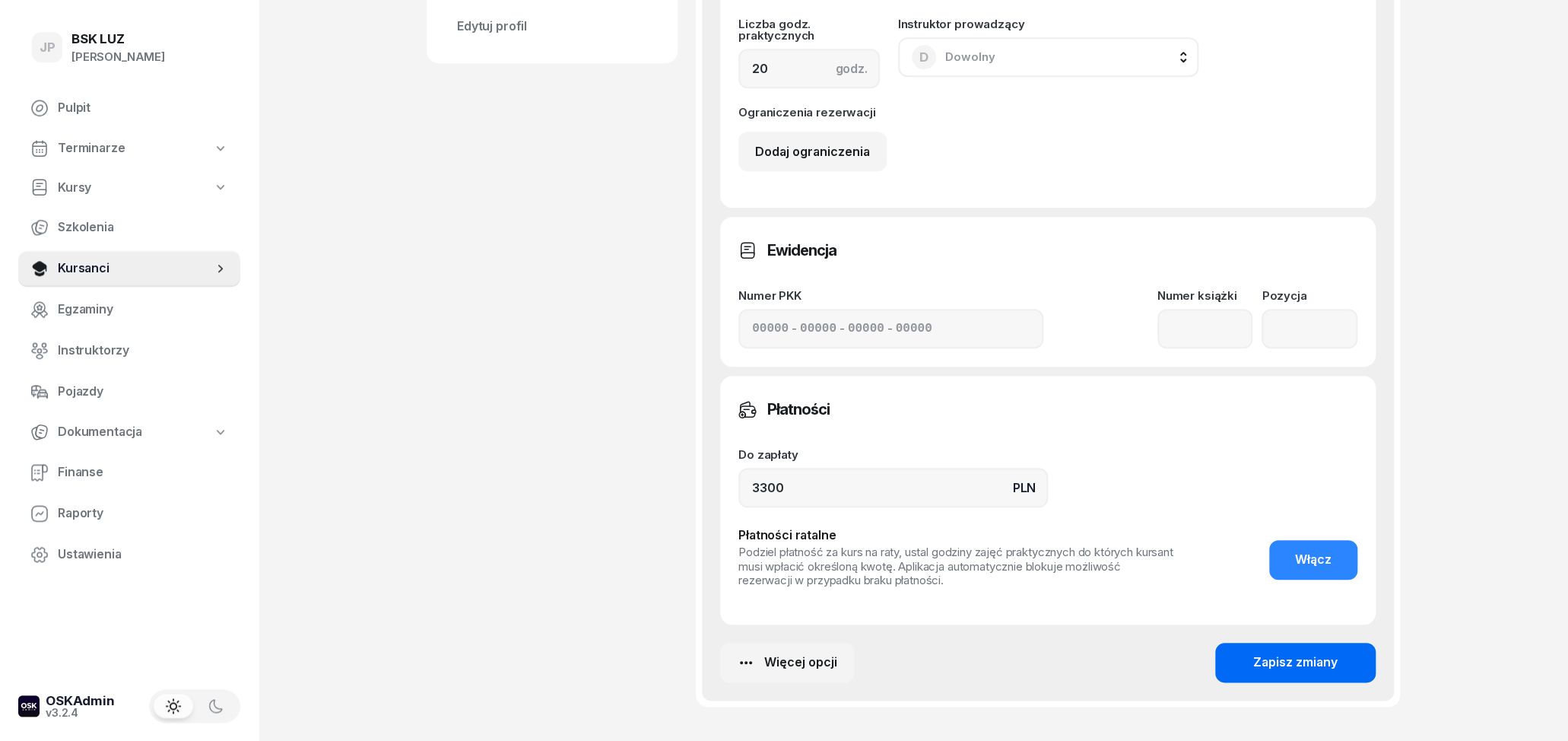
scroll to position [844, 0]
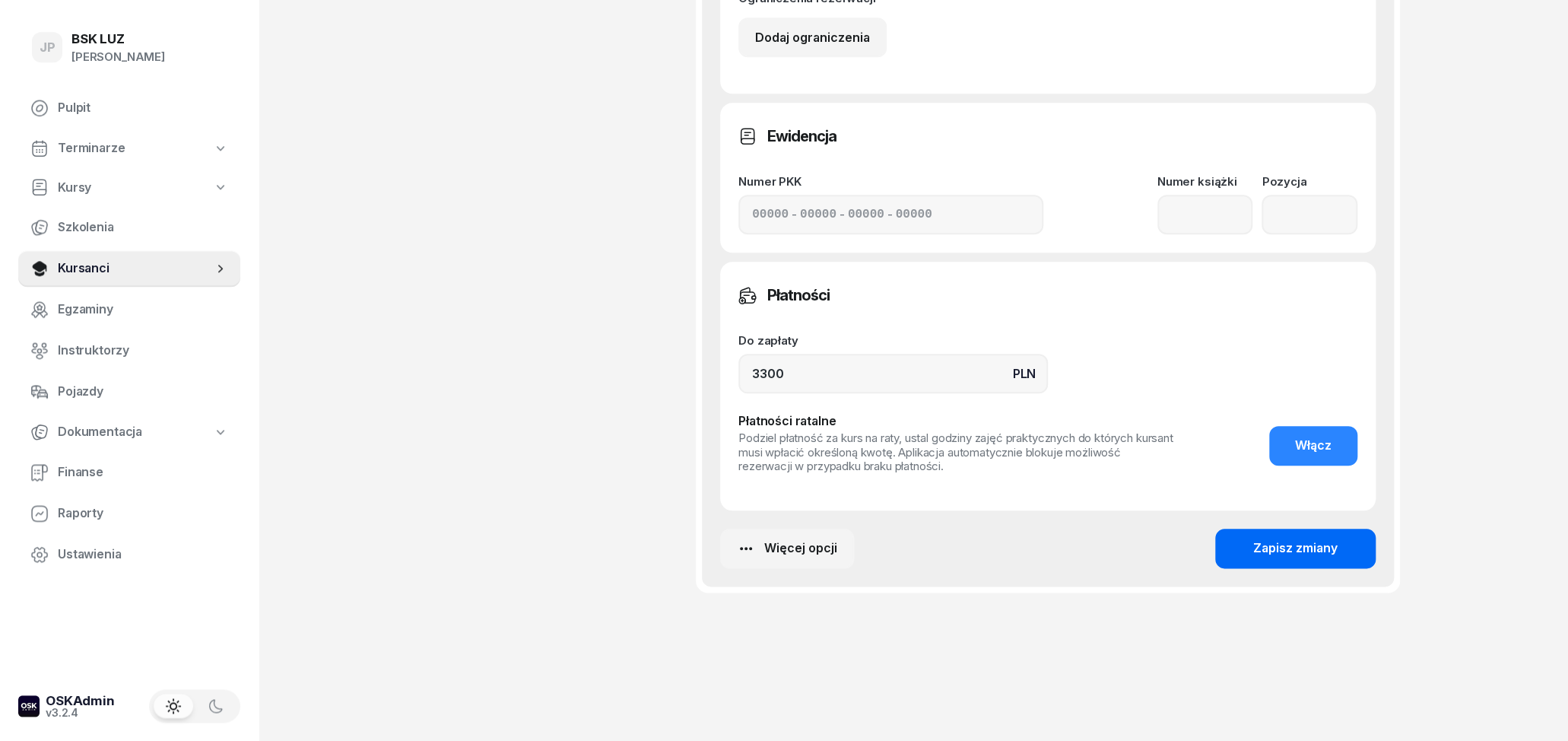
click at [1352, 546] on button "Zapisz zmiany" at bounding box center [1296, 548] width 161 height 40
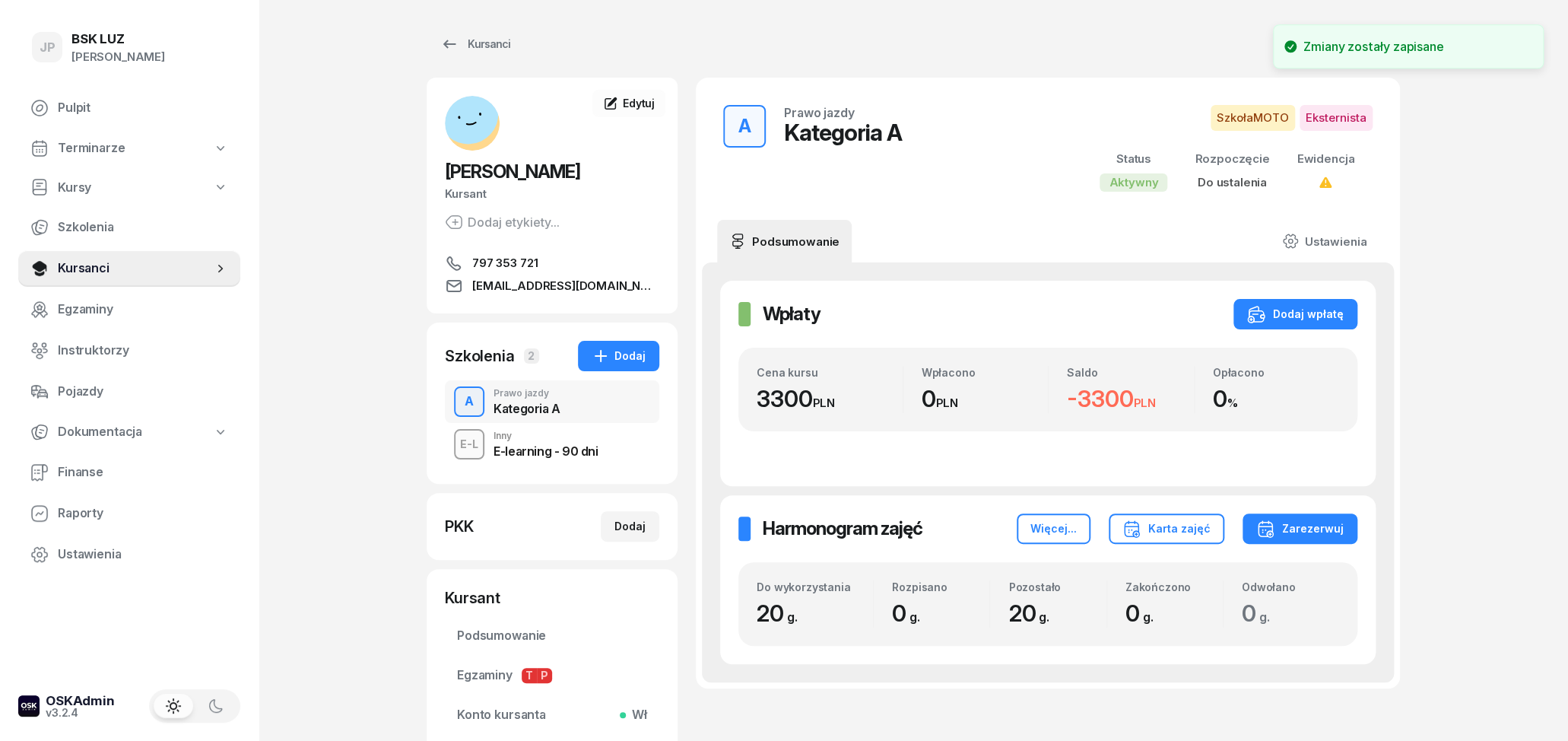
scroll to position [0, 0]
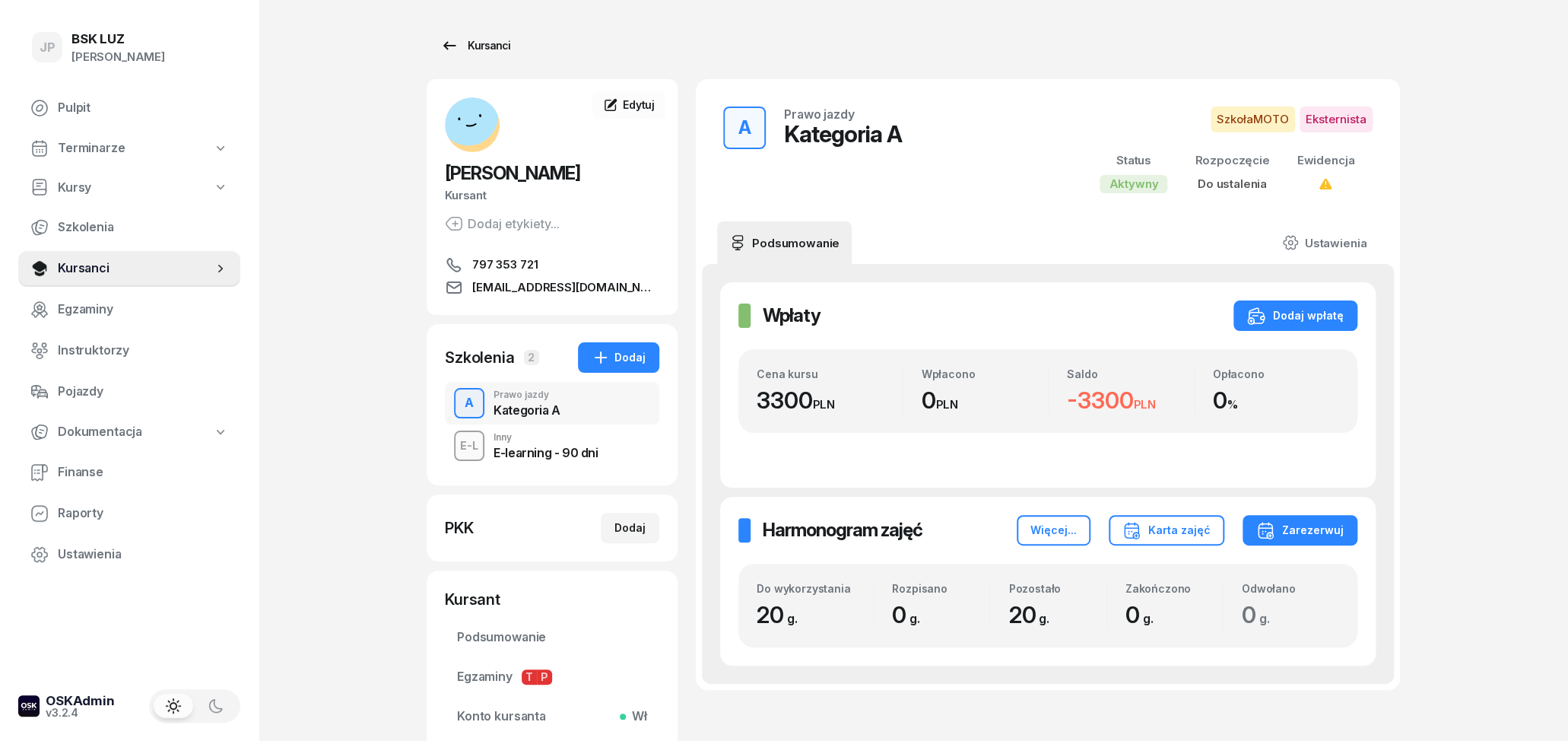
click at [454, 48] on icon at bounding box center [449, 45] width 19 height 19
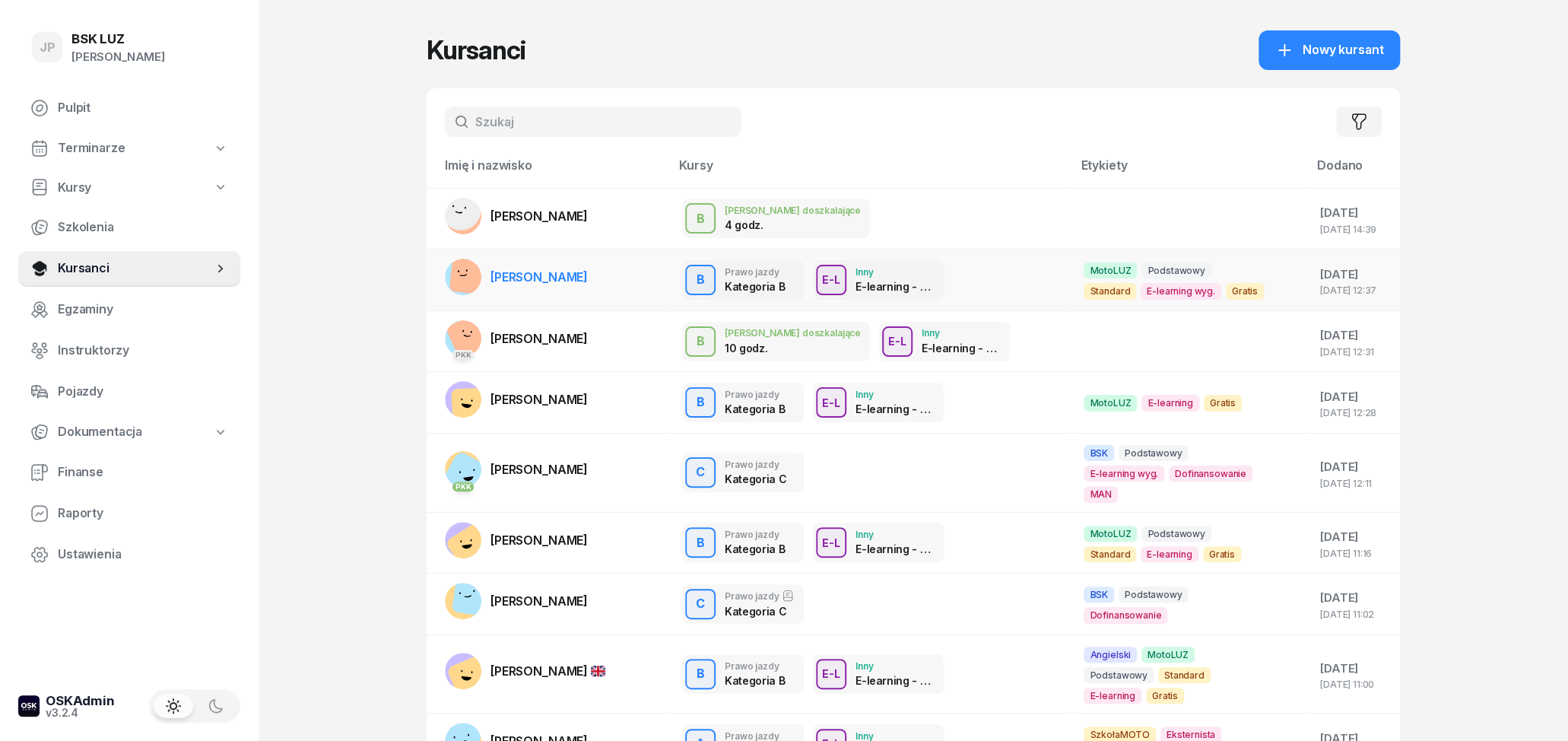
click at [544, 272] on span "[PERSON_NAME]" at bounding box center [539, 277] width 97 height 15
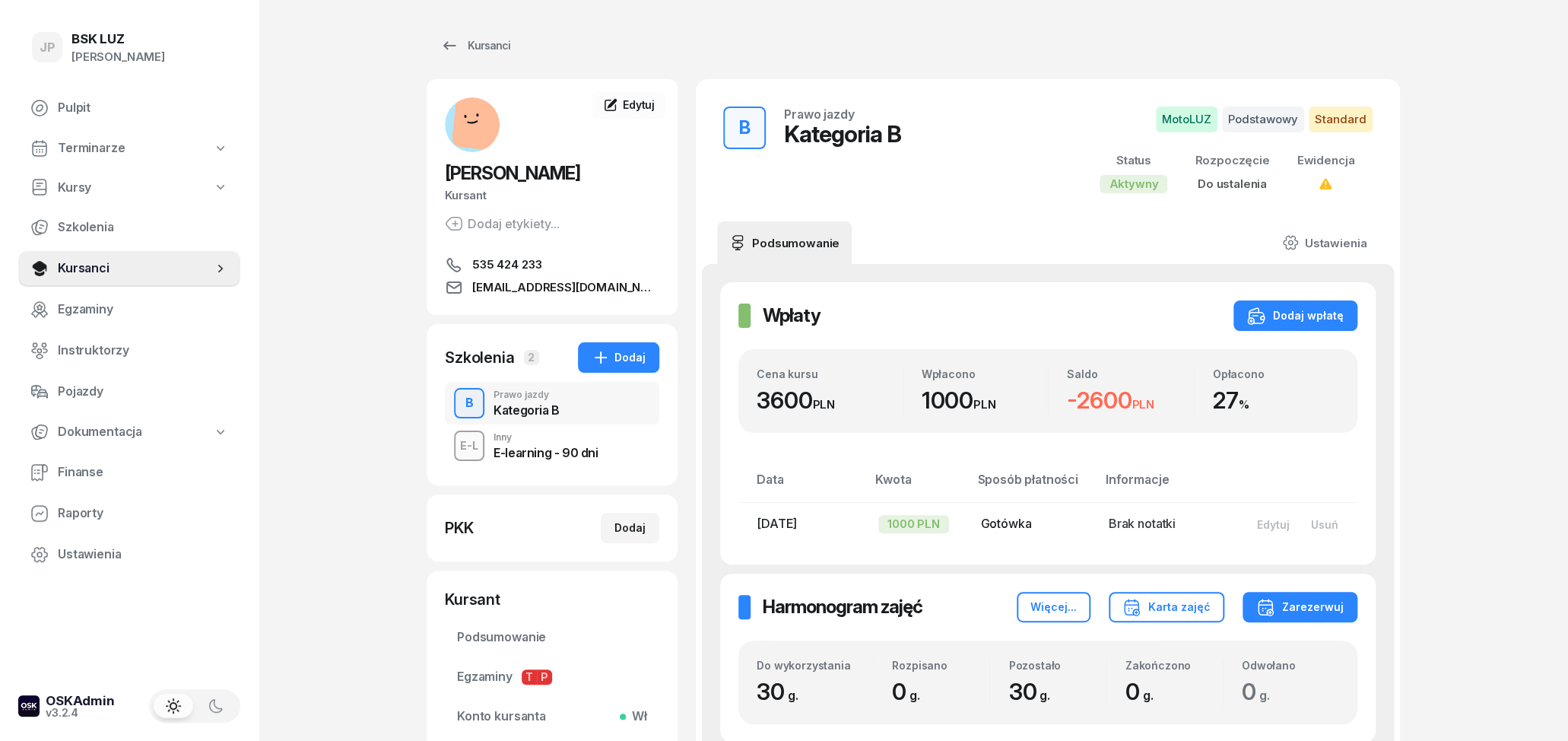
click at [514, 451] on div "E-learning - 90 dni" at bounding box center [545, 453] width 104 height 12
